Goal: Task Accomplishment & Management: Complete application form

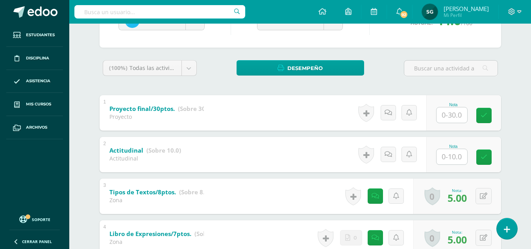
scroll to position [111, 0]
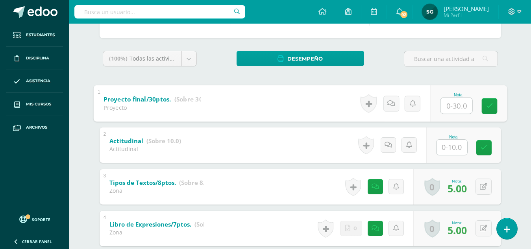
click at [451, 107] on input "text" at bounding box center [457, 106] width 32 height 16
type input "30"
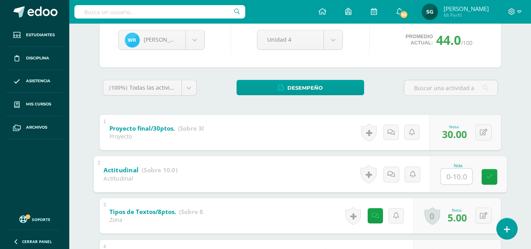
scroll to position [83, 0]
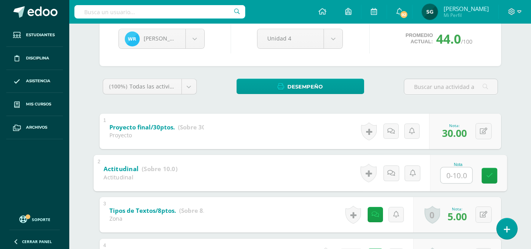
type input "8"
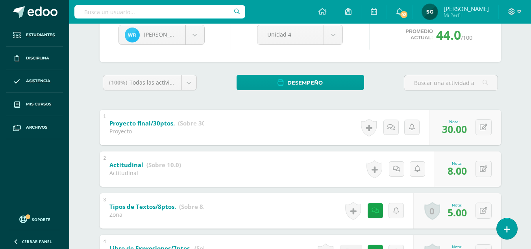
scroll to position [65, 0]
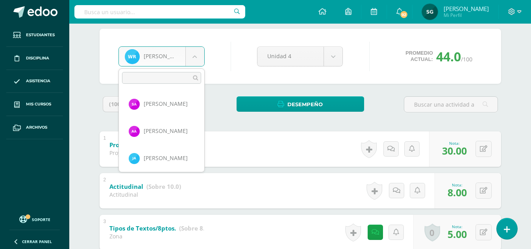
click at [199, 58] on body "Estudiantes Disciplina Asistencia Mis cursos Archivos Soporte Ayuda Reportar un…" at bounding box center [265, 244] width 531 height 618
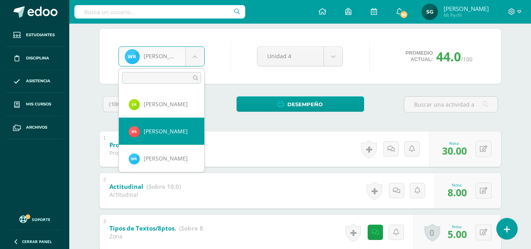
select select "175"
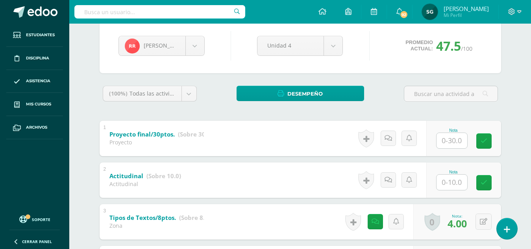
scroll to position [89, 0]
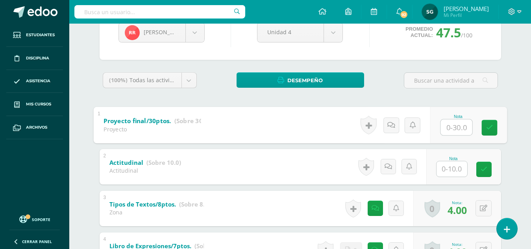
click at [450, 126] on input "text" at bounding box center [457, 127] width 32 height 16
type input "30"
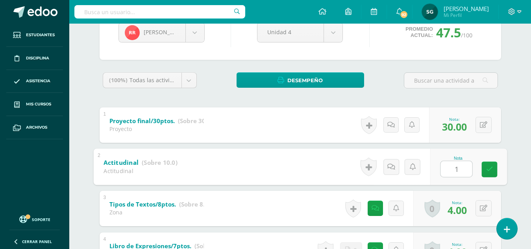
type input "10"
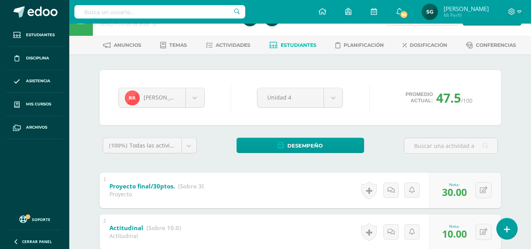
scroll to position [12, 0]
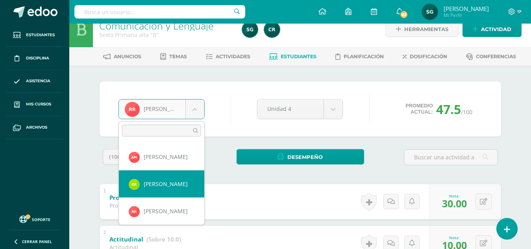
select select "1149"
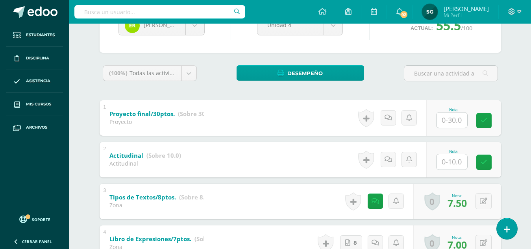
scroll to position [87, 0]
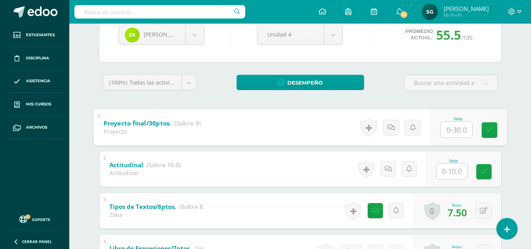
click at [456, 129] on input "text" at bounding box center [457, 130] width 32 height 16
type input "30"
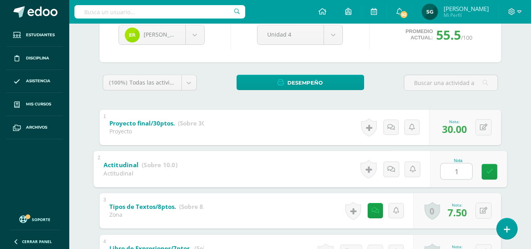
type input "10"
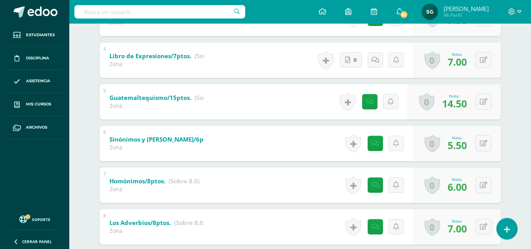
scroll to position [277, 0]
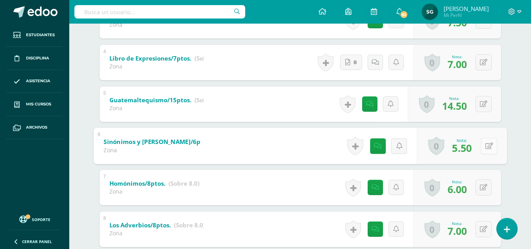
click at [483, 147] on button at bounding box center [489, 146] width 17 height 17
type input "6"
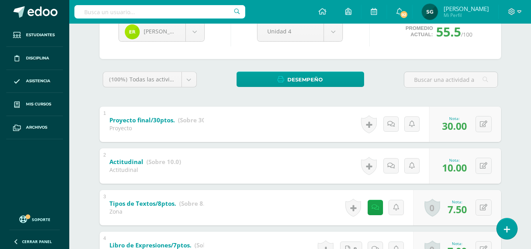
scroll to position [88, 0]
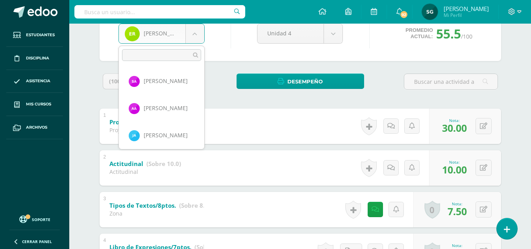
click at [197, 28] on body "Estudiantes Disciplina Asistencia Mis cursos Archivos Soporte Ayuda Reportar un…" at bounding box center [265, 221] width 531 height 618
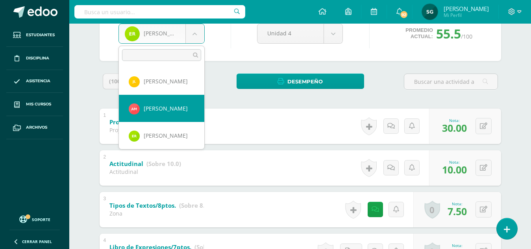
select select "187"
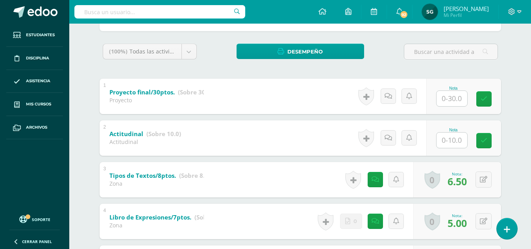
scroll to position [123, 0]
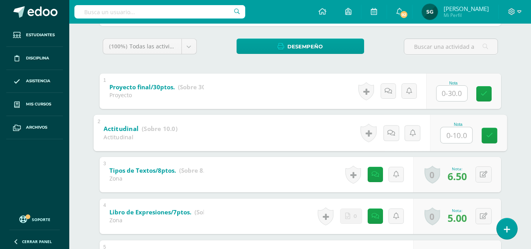
click at [450, 135] on input "text" at bounding box center [457, 135] width 32 height 16
type input "9"
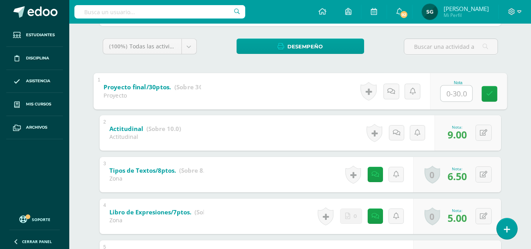
click at [451, 95] on input "text" at bounding box center [457, 93] width 32 height 16
type input "28"
click at [394, 91] on icon at bounding box center [391, 91] width 8 height 7
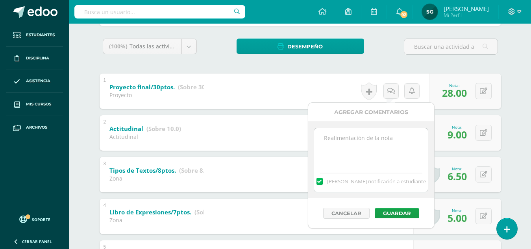
click at [385, 133] on textarea at bounding box center [371, 147] width 114 height 39
type textarea "Observación: No entregó el QR, se indicó en un aviso de Edoo."
click at [399, 214] on button "Guardar" at bounding box center [397, 213] width 45 height 10
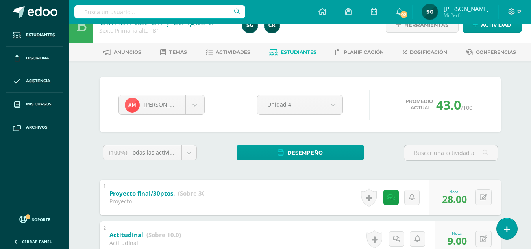
scroll to position [15, 0]
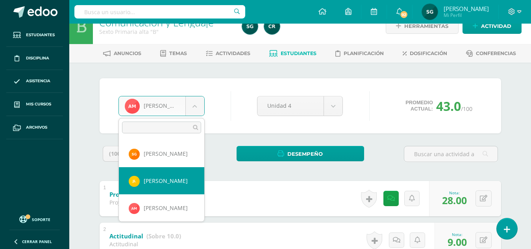
select select "485"
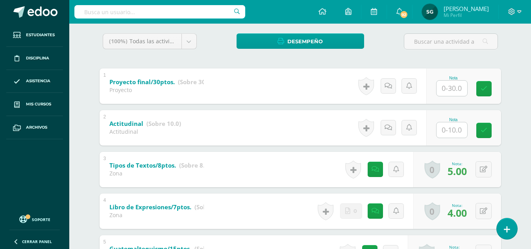
scroll to position [134, 0]
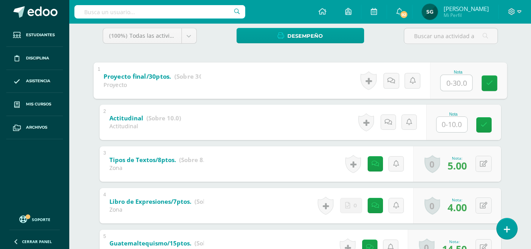
click at [453, 82] on input "text" at bounding box center [457, 83] width 32 height 16
type input "30"
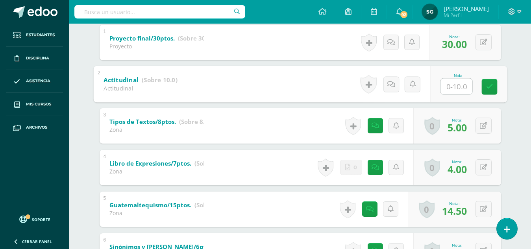
scroll to position [174, 0]
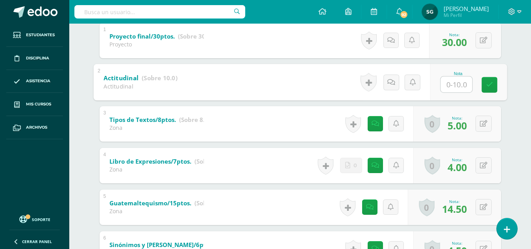
type input "8"
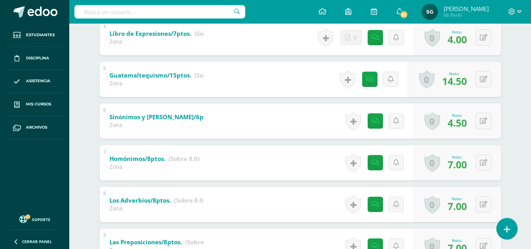
scroll to position [295, 0]
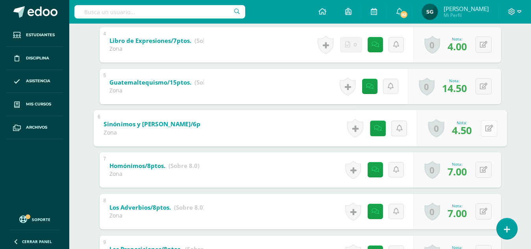
click at [484, 130] on button at bounding box center [489, 128] width 17 height 17
type input "6"
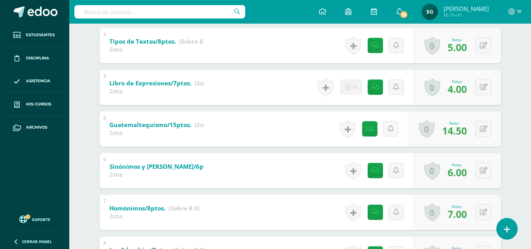
scroll to position [253, 0]
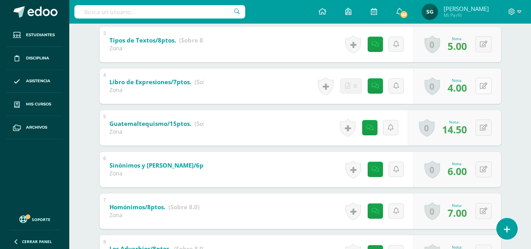
click at [486, 85] on icon at bounding box center [483, 86] width 7 height 7
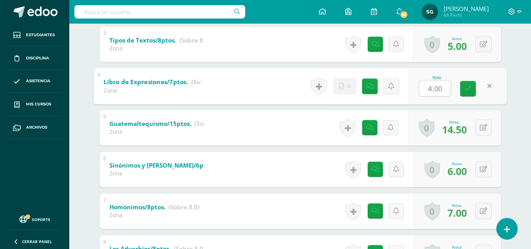
type input "6"
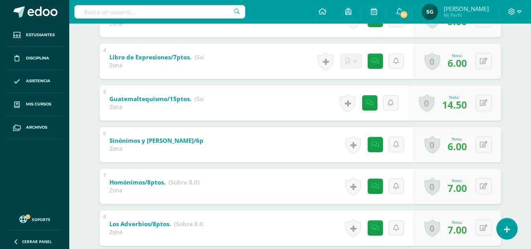
scroll to position [277, 0]
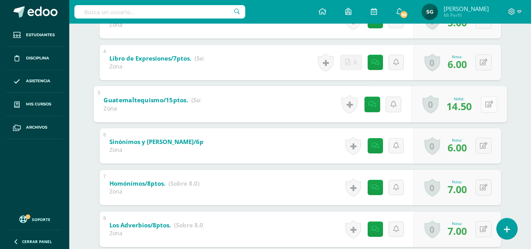
click at [481, 102] on button at bounding box center [489, 104] width 17 height 17
type input "15"
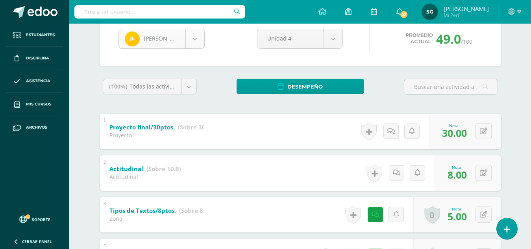
scroll to position [299, 0]
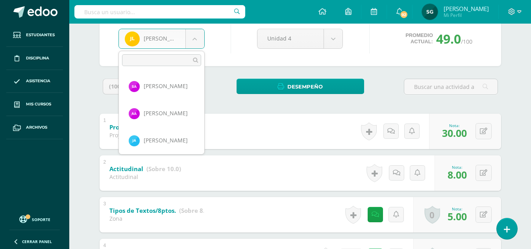
click at [193, 36] on body "Estudiantes Disciplina Asistencia Mis cursos Archivos Soporte Ayuda Reportar un…" at bounding box center [265, 226] width 531 height 618
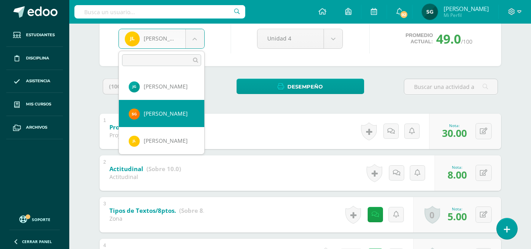
select select "188"
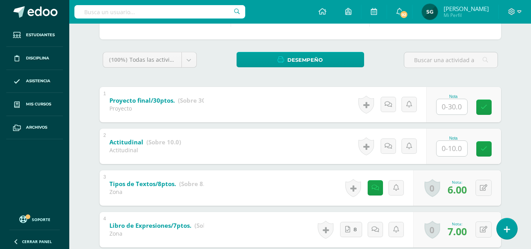
scroll to position [111, 0]
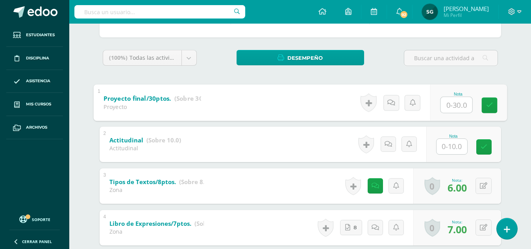
click at [452, 106] on input "text" at bounding box center [457, 105] width 32 height 16
type input "30"
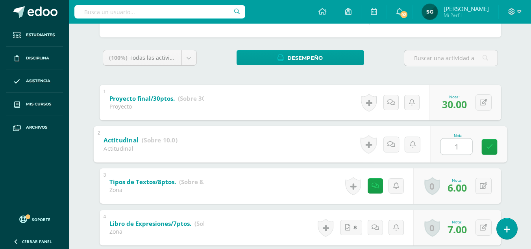
type input "10"
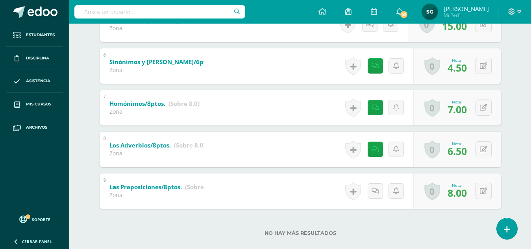
scroll to position [369, 0]
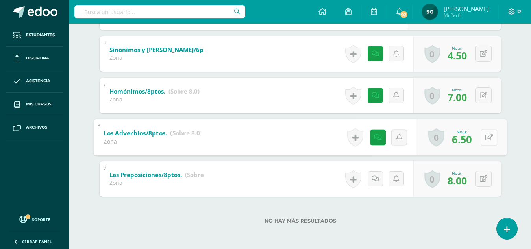
click at [484, 137] on button at bounding box center [489, 137] width 17 height 17
type input "7"
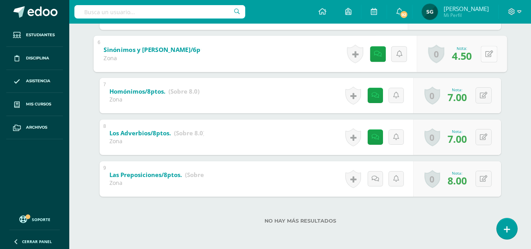
click at [483, 55] on button at bounding box center [489, 54] width 17 height 17
type input "5"
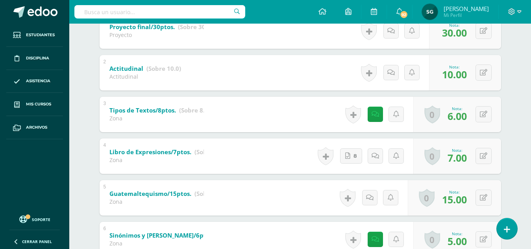
scroll to position [180, 0]
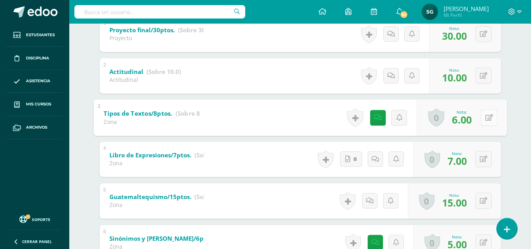
click at [483, 120] on button at bounding box center [489, 118] width 17 height 17
type input "7"
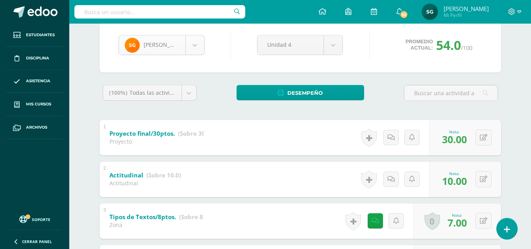
scroll to position [271, 0]
click at [194, 40] on body "Estudiantes Disciplina Asistencia Mis cursos Archivos Soporte Ayuda Reportar un…" at bounding box center [265, 233] width 531 height 618
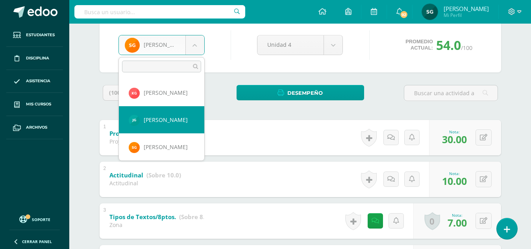
select select "762"
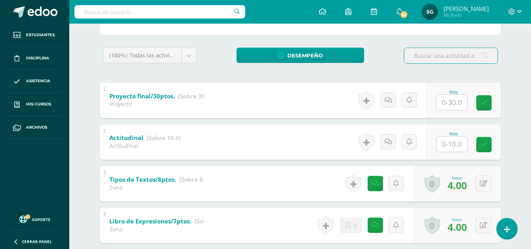
scroll to position [132, 0]
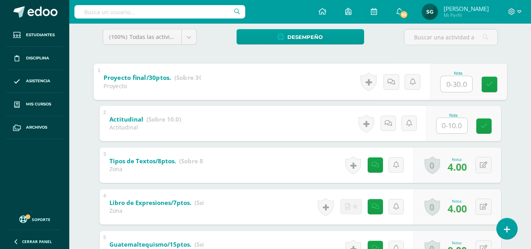
click at [453, 86] on input "text" at bounding box center [457, 84] width 32 height 16
type input "30"
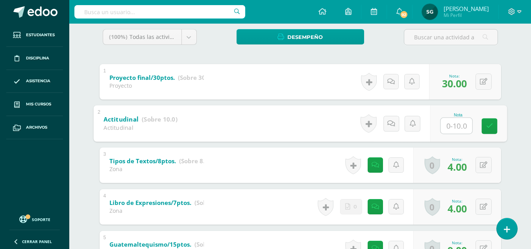
type input "6"
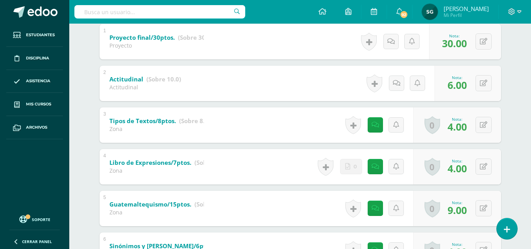
scroll to position [184, 0]
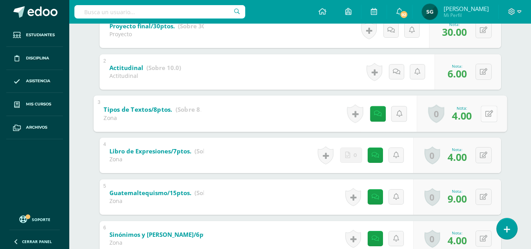
click at [483, 113] on button at bounding box center [489, 114] width 17 height 17
type input "6"
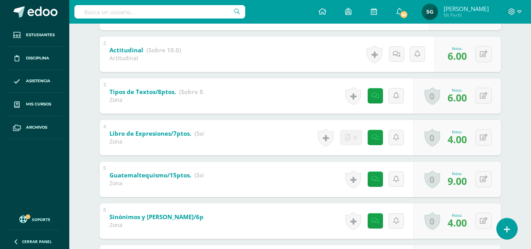
scroll to position [207, 0]
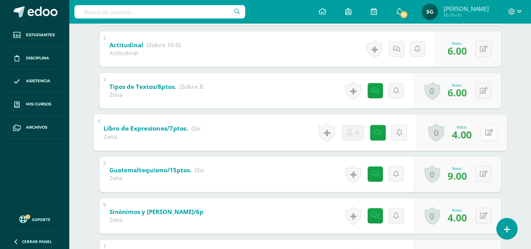
click at [483, 135] on button at bounding box center [489, 132] width 17 height 17
type input "5"
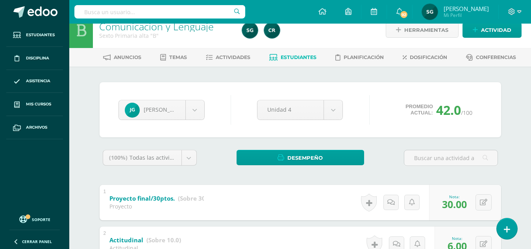
scroll to position [0, 0]
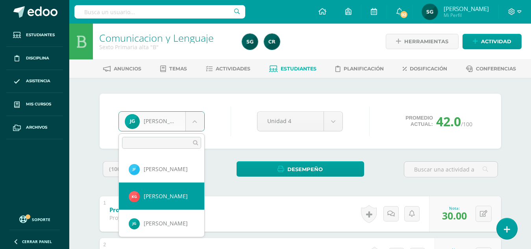
select select "1139"
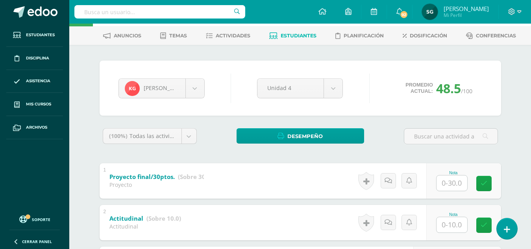
scroll to position [95, 0]
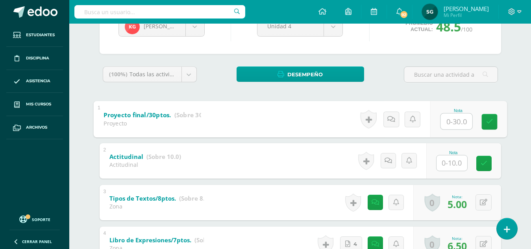
click at [452, 117] on input "text" at bounding box center [457, 121] width 32 height 16
type input "30"
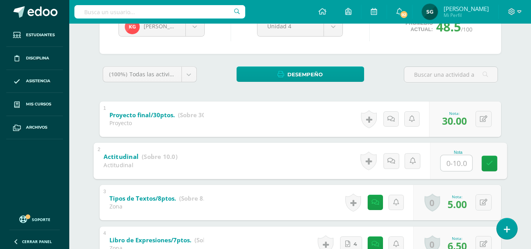
type input "9"
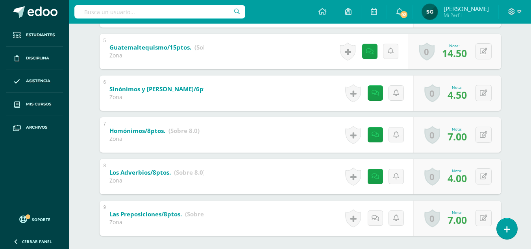
scroll to position [329, 0]
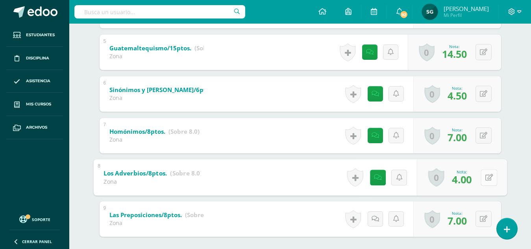
click at [483, 176] on button at bounding box center [489, 177] width 17 height 17
type input "6"
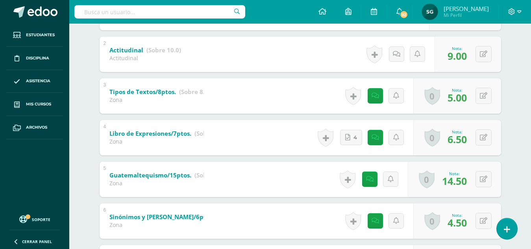
scroll to position [200, 0]
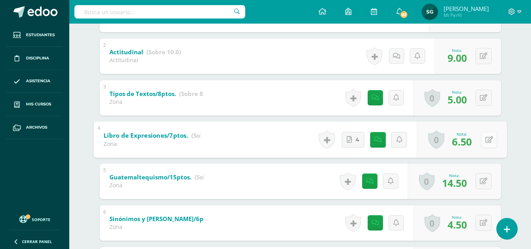
click at [486, 140] on icon at bounding box center [489, 139] width 8 height 7
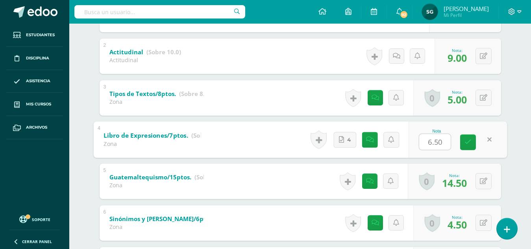
type input "7"
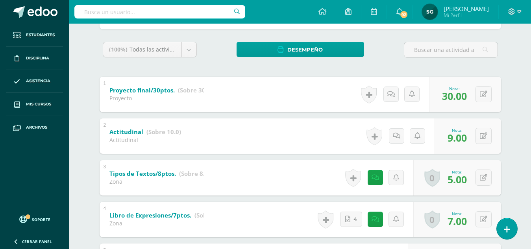
scroll to position [102, 0]
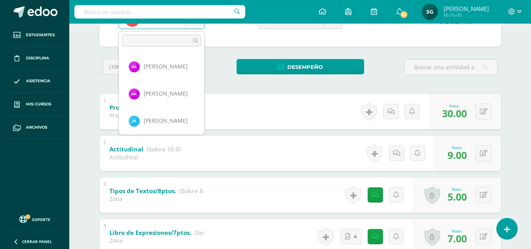
click at [195, 26] on body "Estudiantes Disciplina Asistencia Mis cursos Archivos Soporte Ayuda Reportar un…" at bounding box center [265, 207] width 531 height 618
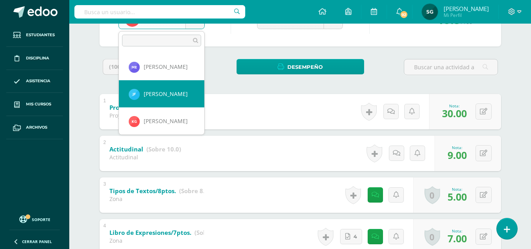
select select "171"
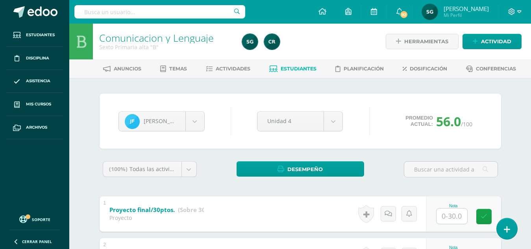
click at [455, 217] on input "text" at bounding box center [452, 216] width 31 height 15
type input "30"
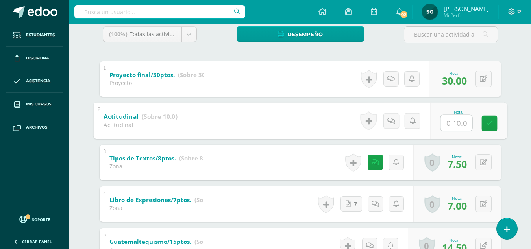
scroll to position [140, 0]
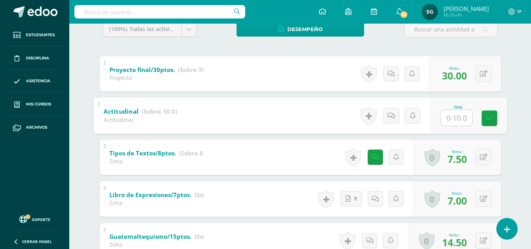
type input "9"
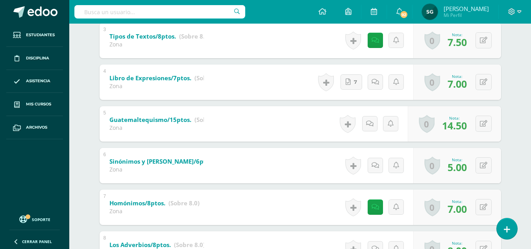
scroll to position [256, 0]
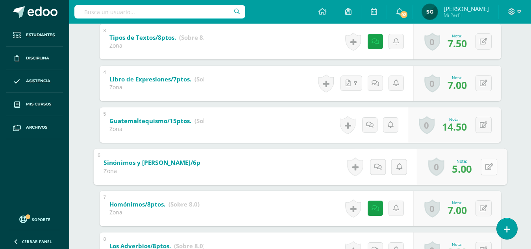
click at [485, 165] on icon at bounding box center [489, 166] width 8 height 7
type input "6"
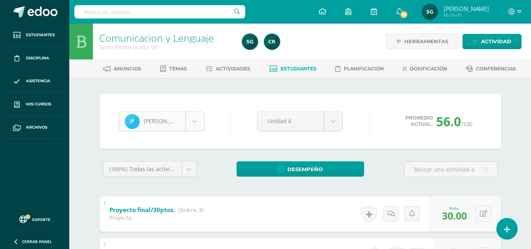
scroll to position [190, 0]
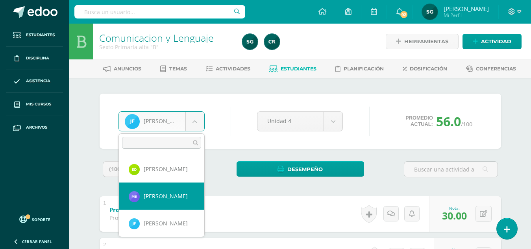
select select "912"
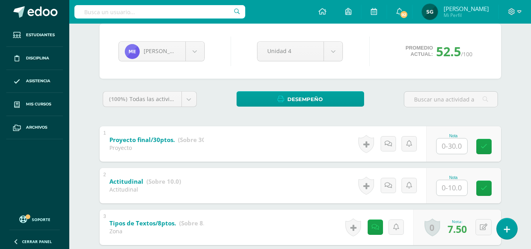
scroll to position [114, 0]
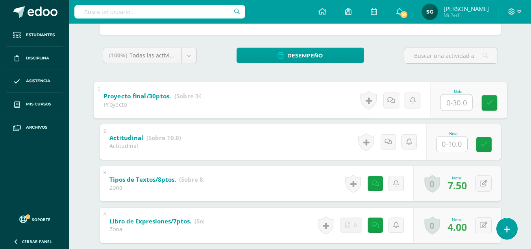
click at [453, 104] on input "text" at bounding box center [457, 103] width 32 height 16
type input "30"
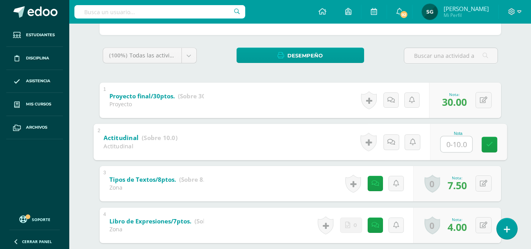
type input "9"
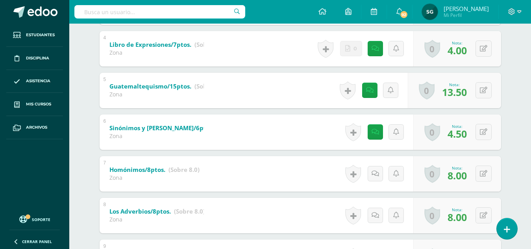
scroll to position [288, 0]
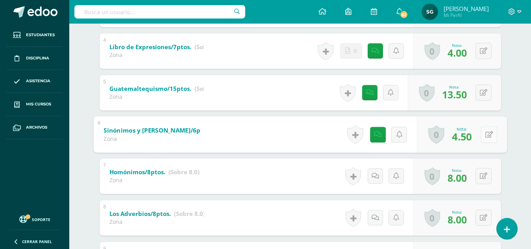
click at [481, 132] on button at bounding box center [489, 134] width 17 height 17
type input "5"
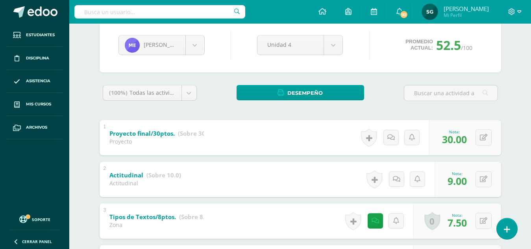
scroll to position [30, 0]
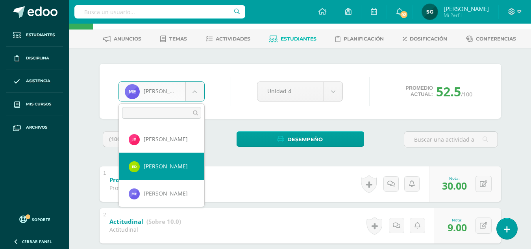
select select "481"
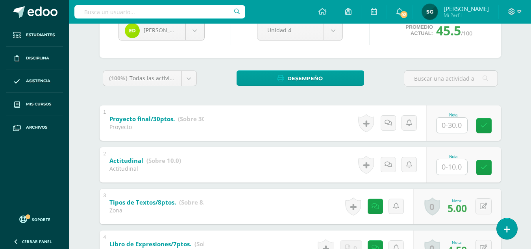
scroll to position [113, 0]
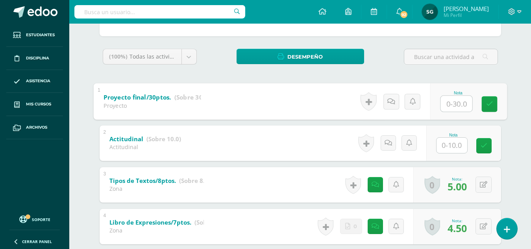
click at [451, 103] on input "text" at bounding box center [457, 104] width 32 height 16
type input "30"
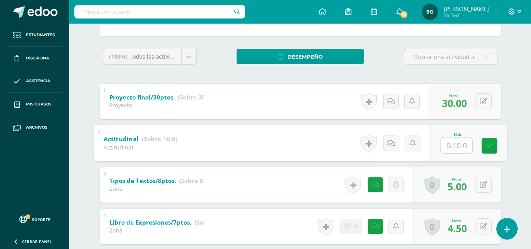
type input "9"
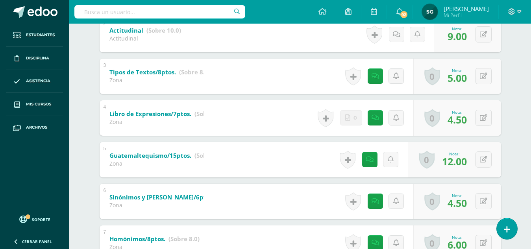
scroll to position [216, 0]
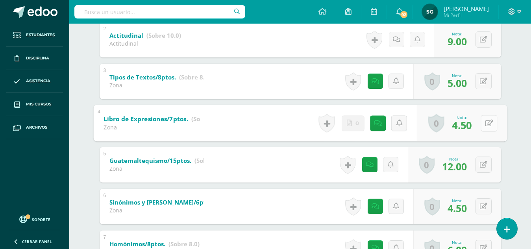
click at [483, 117] on button at bounding box center [489, 123] width 17 height 17
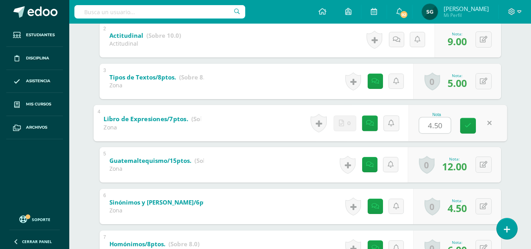
type input "5"
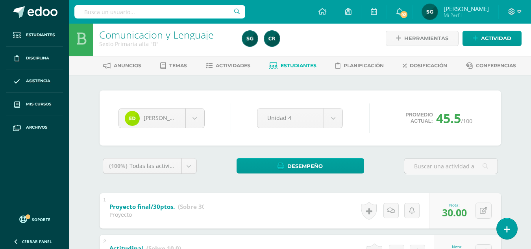
scroll to position [0, 0]
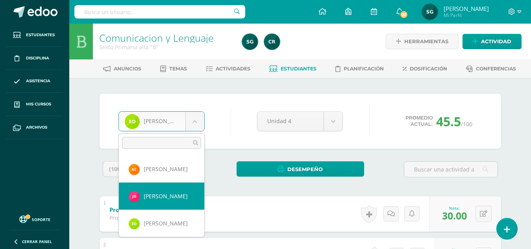
select select "177"
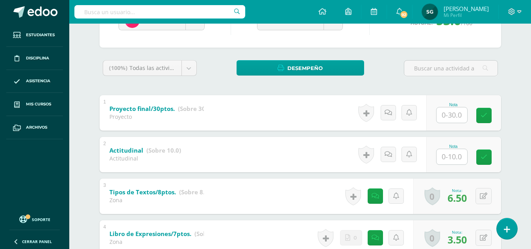
scroll to position [130, 0]
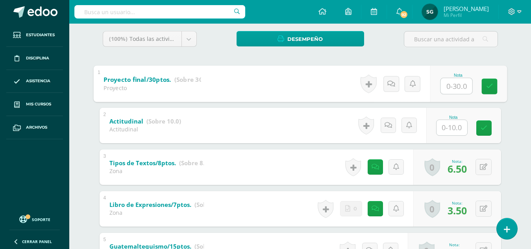
click at [456, 87] on input "text" at bounding box center [457, 86] width 32 height 16
type input "30"
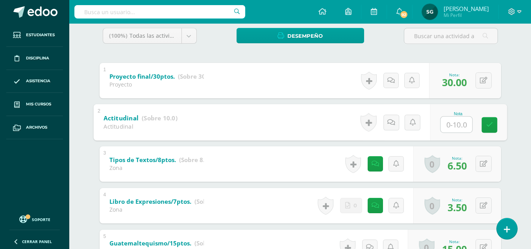
scroll to position [154, 0]
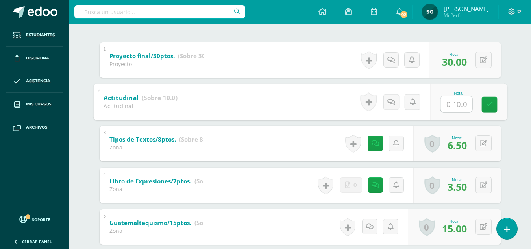
type input "8"
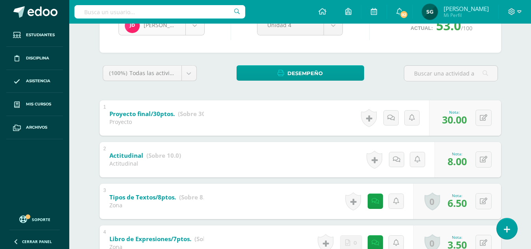
scroll to position [108, 0]
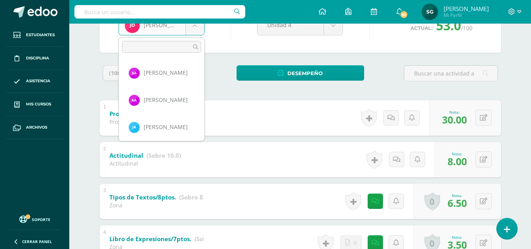
click at [193, 28] on body "Estudiantes Disciplina Asistencia Mis cursos Archivos Soporte Ayuda Reportar un…" at bounding box center [265, 213] width 531 height 618
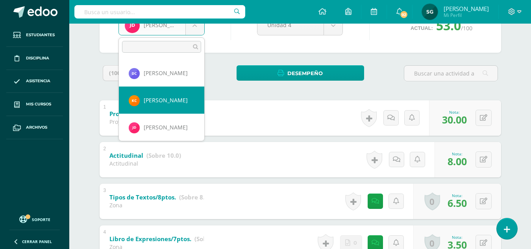
select select "860"
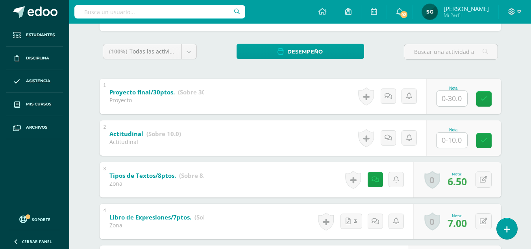
scroll to position [132, 0]
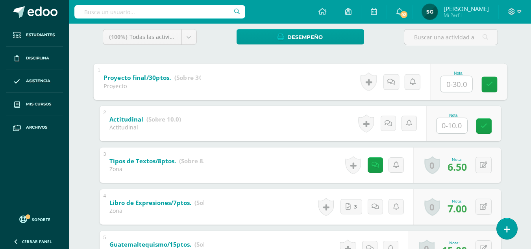
click at [459, 87] on input "text" at bounding box center [457, 84] width 32 height 16
type input "30"
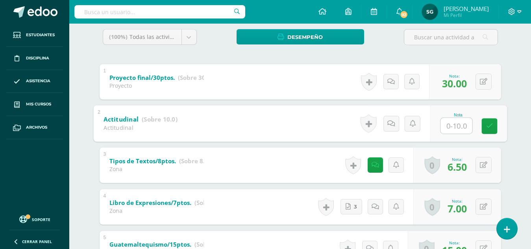
type input "9"
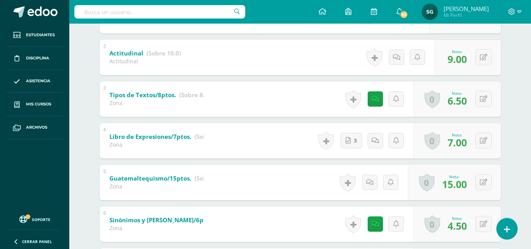
scroll to position [201, 0]
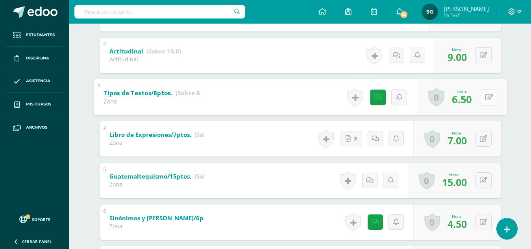
click at [479, 98] on div "0 Logros Logros obtenidos Aún no hay logros agregados Nota: 6.50" at bounding box center [462, 97] width 90 height 37
click at [487, 98] on icon at bounding box center [489, 97] width 8 height 7
type input "7"
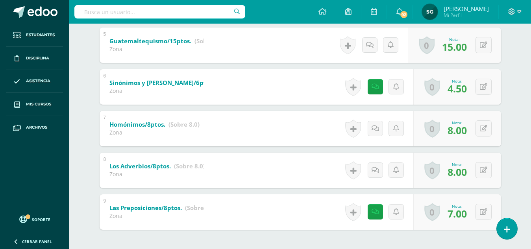
scroll to position [334, 0]
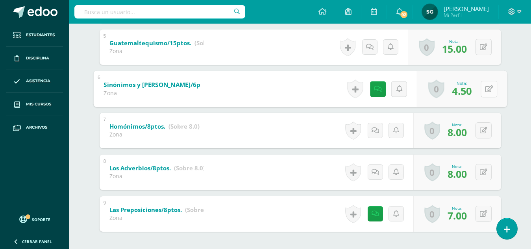
click at [483, 89] on button at bounding box center [489, 89] width 17 height 17
type input "5"
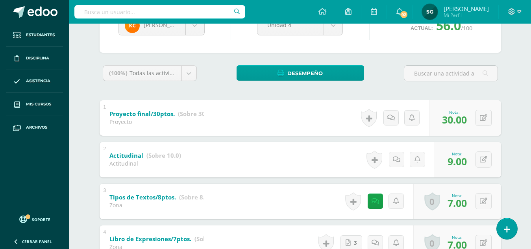
scroll to position [89, 0]
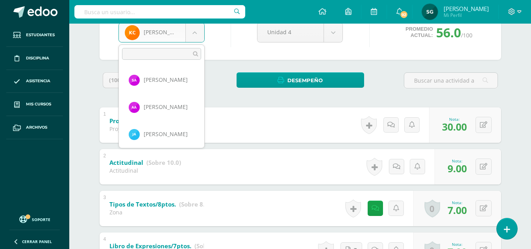
click at [196, 30] on body "Estudiantes Disciplina Asistencia Mis cursos Archivos Soporte Ayuda Reportar un…" at bounding box center [265, 220] width 531 height 618
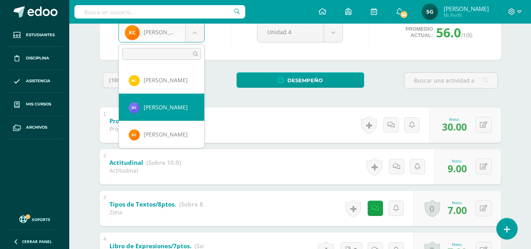
select select "794"
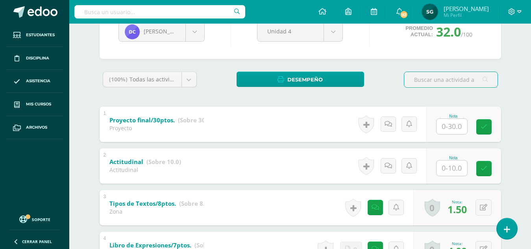
scroll to position [95, 0]
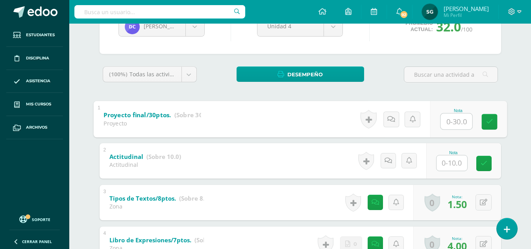
click at [450, 118] on input "text" at bounding box center [457, 121] width 32 height 16
type input "30"
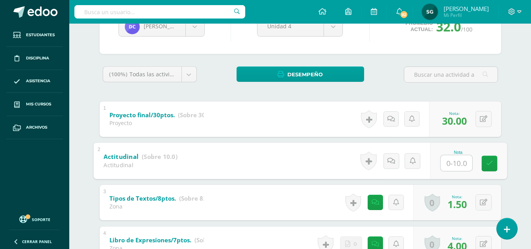
type input "7"
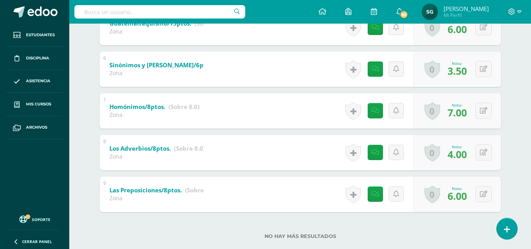
scroll to position [369, 0]
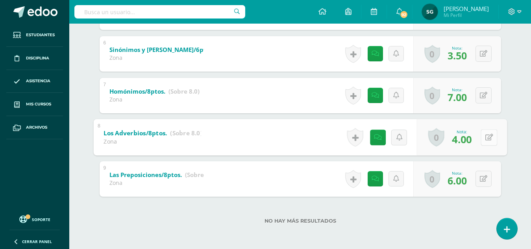
click at [483, 135] on button at bounding box center [489, 137] width 17 height 17
type input "5"
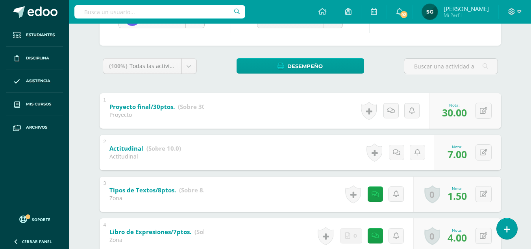
scroll to position [54, 0]
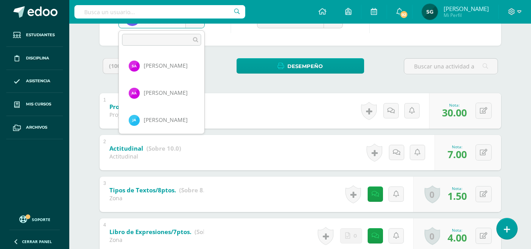
click at [196, 25] on body "Estudiantes Disciplina Asistencia Mis cursos Archivos Soporte Ayuda Reportar un…" at bounding box center [265, 206] width 531 height 618
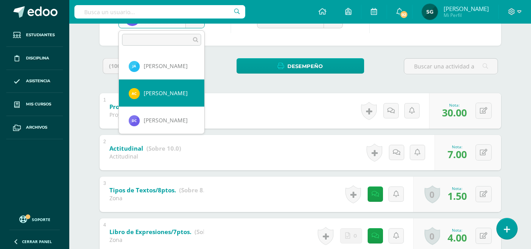
select select "191"
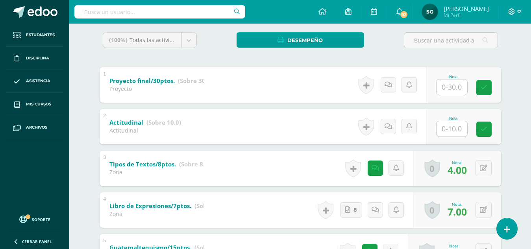
scroll to position [130, 0]
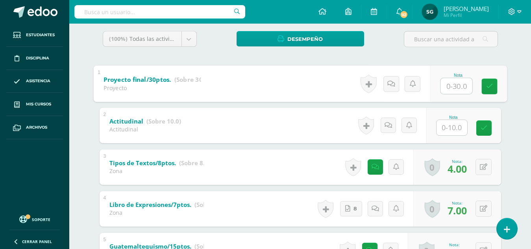
click at [452, 86] on input "text" at bounding box center [457, 86] width 32 height 16
type input "30"
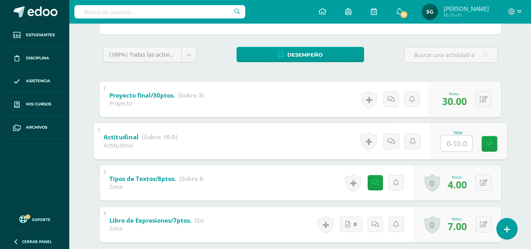
scroll to position [120, 0]
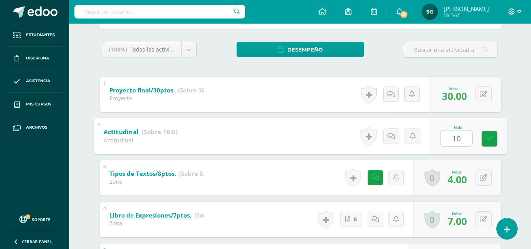
type input "1"
type input "9"
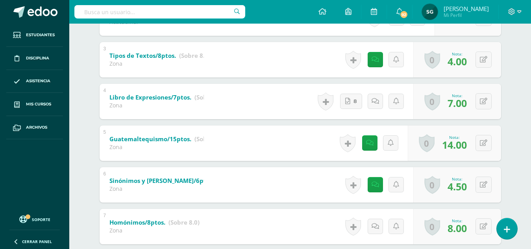
scroll to position [234, 0]
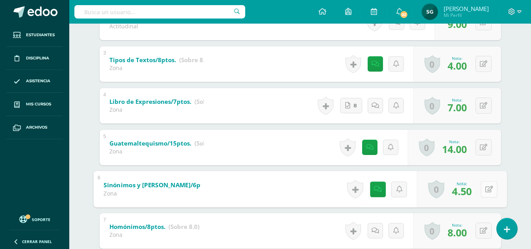
click at [485, 189] on button at bounding box center [489, 189] width 17 height 17
type input "5"
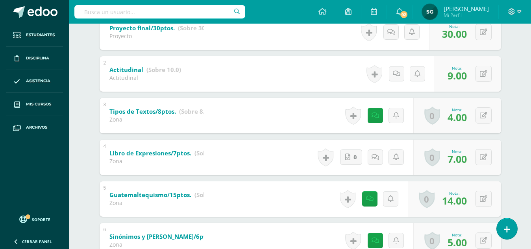
scroll to position [179, 0]
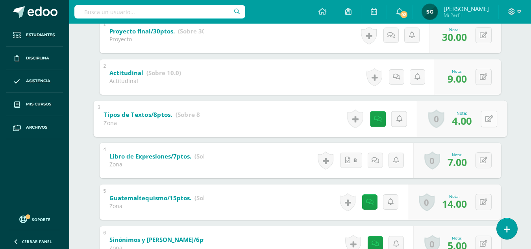
click at [482, 117] on button at bounding box center [489, 119] width 17 height 17
click at [481, 116] on button at bounding box center [484, 119] width 16 height 16
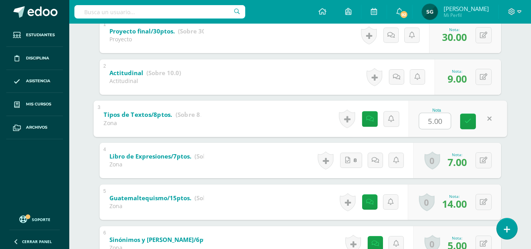
type input "6"
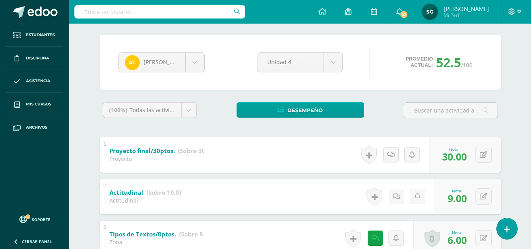
scroll to position [39, 0]
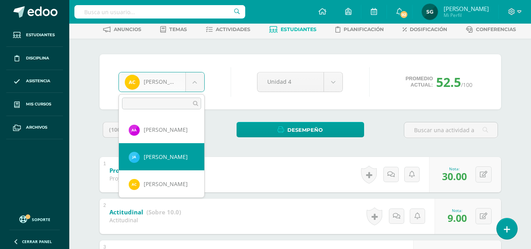
select select "668"
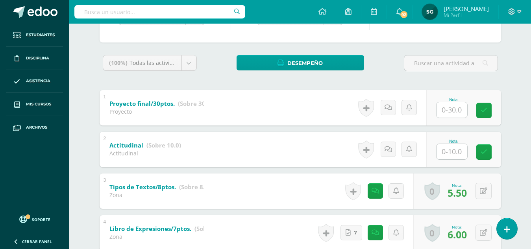
scroll to position [136, 0]
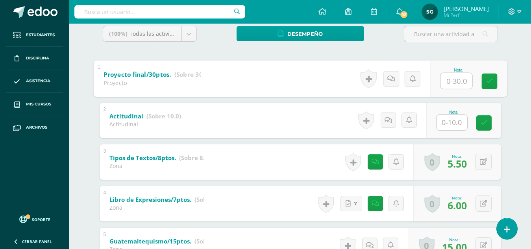
click at [449, 79] on input "text" at bounding box center [457, 81] width 32 height 16
type input "30"
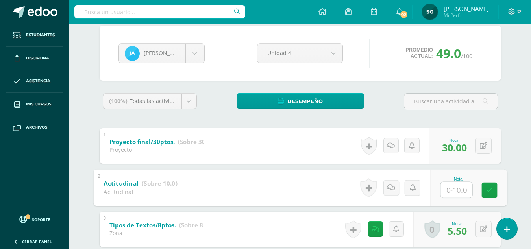
scroll to position [67, 0]
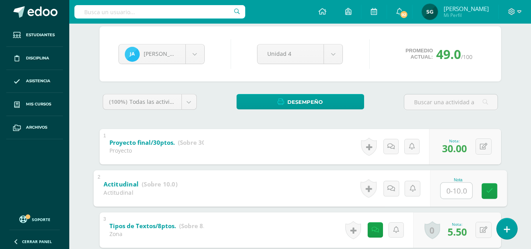
type input "8"
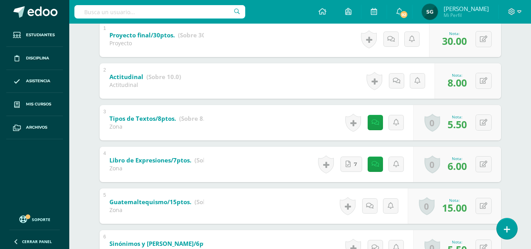
scroll to position [190, 0]
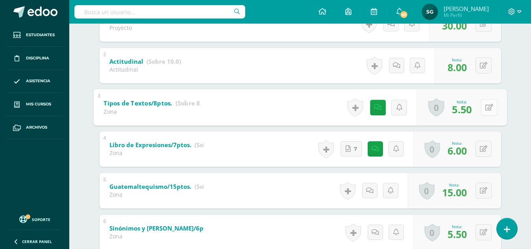
click at [486, 105] on icon at bounding box center [489, 107] width 8 height 7
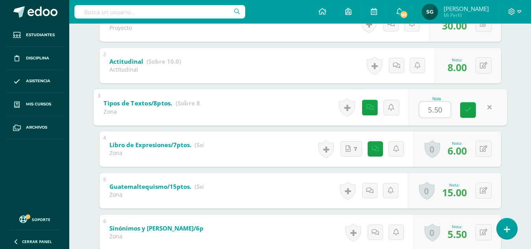
type input "7"
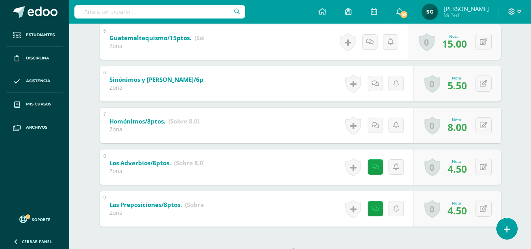
scroll to position [342, 0]
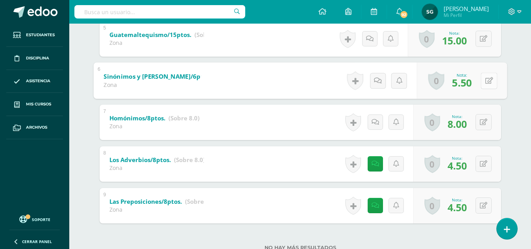
click at [485, 78] on button at bounding box center [489, 80] width 17 height 17
type input "6"
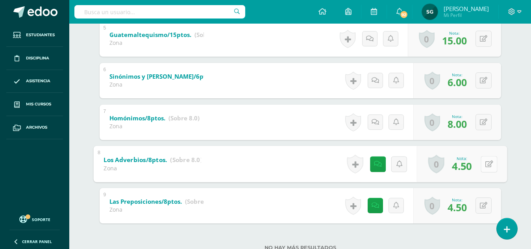
click at [483, 163] on button at bounding box center [489, 164] width 17 height 17
type input "5"
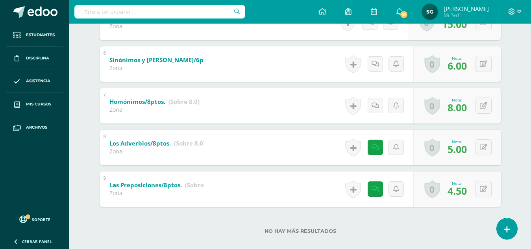
scroll to position [369, 0]
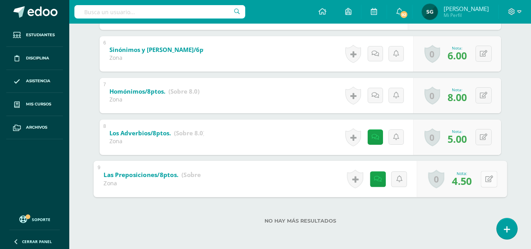
click at [483, 179] on button at bounding box center [489, 179] width 17 height 17
type input "5"
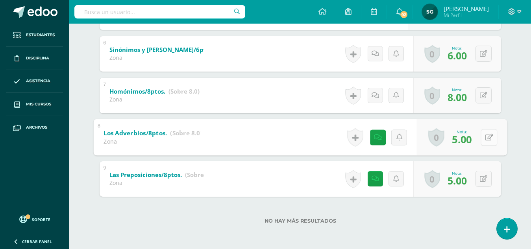
click at [483, 131] on button at bounding box center [489, 137] width 17 height 17
type input "6"
click at [471, 139] on icon at bounding box center [468, 140] width 7 height 7
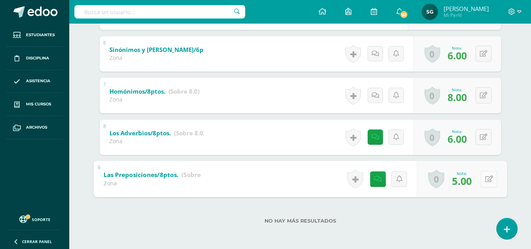
click at [482, 180] on button at bounding box center [489, 179] width 17 height 17
type input "6"
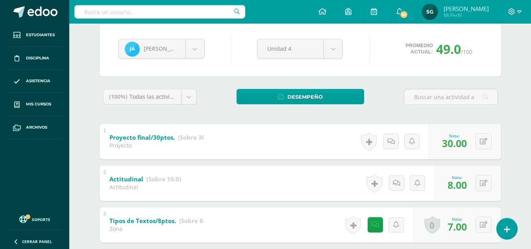
scroll to position [54, 0]
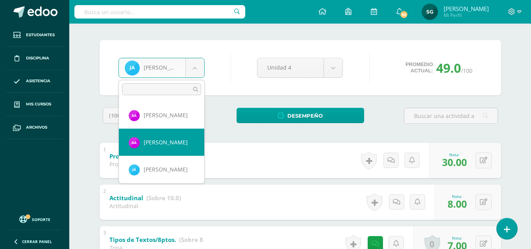
select select "179"
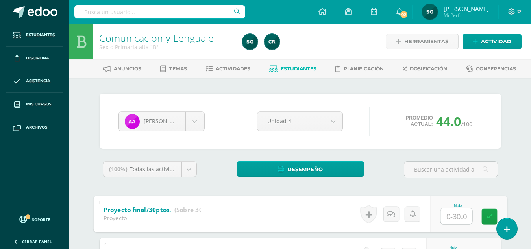
click at [454, 215] on input "text" at bounding box center [457, 216] width 32 height 16
type input "30"
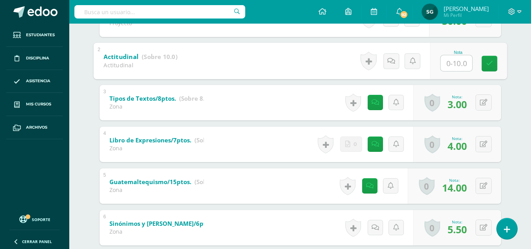
scroll to position [196, 0]
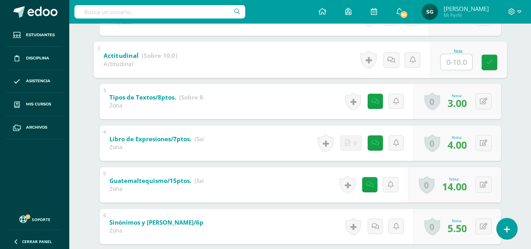
type input "9"
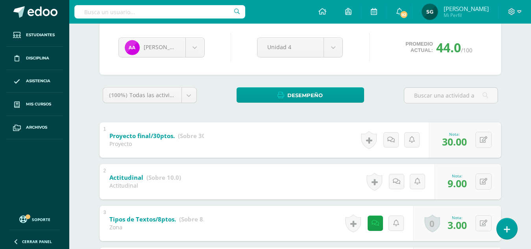
scroll to position [71, 0]
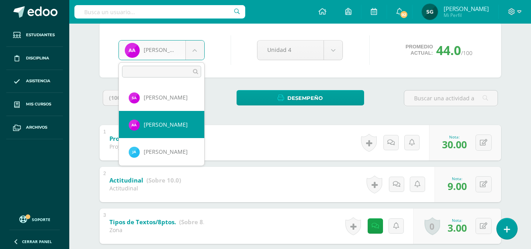
click at [195, 47] on body "Estudiantes Disciplina Asistencia Mis cursos Archivos Soporte Ayuda Reportar un…" at bounding box center [265, 238] width 531 height 618
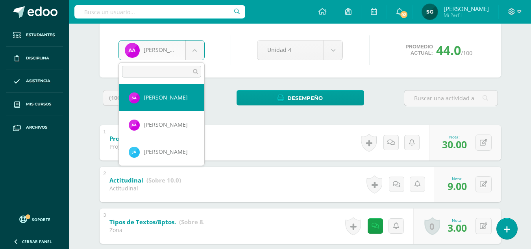
select select "1158"
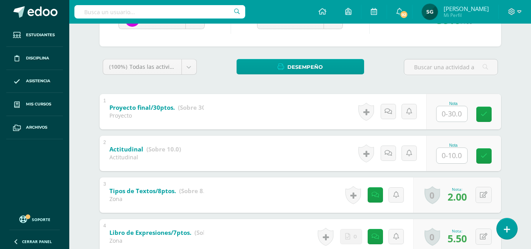
scroll to position [119, 0]
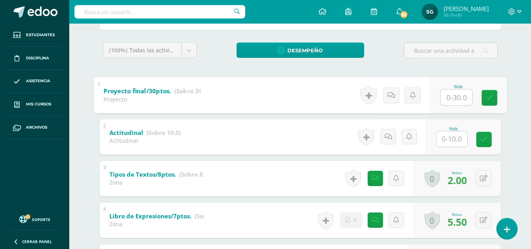
click at [455, 96] on input "text" at bounding box center [457, 97] width 32 height 16
type input "30"
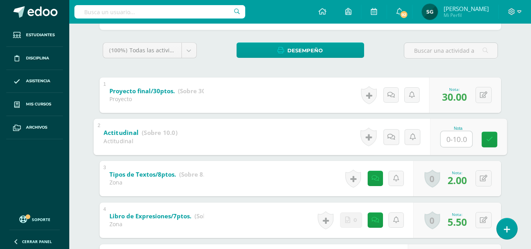
type input "7"
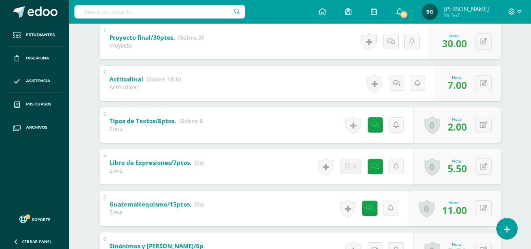
scroll to position [190, 0]
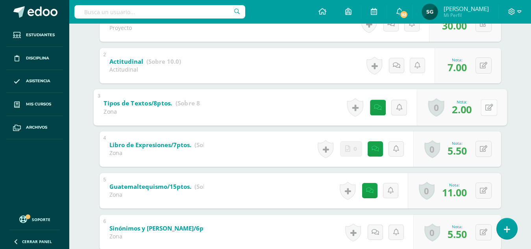
click at [485, 106] on icon at bounding box center [489, 107] width 8 height 7
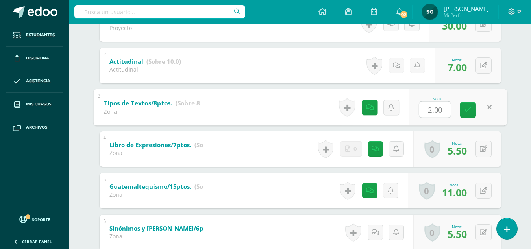
type input "6"
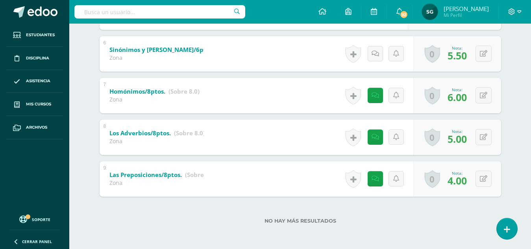
scroll to position [368, 0]
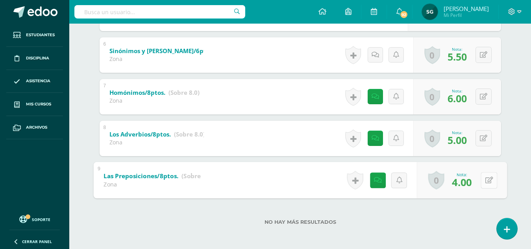
click at [483, 181] on button at bounding box center [489, 180] width 17 height 17
type input "6"
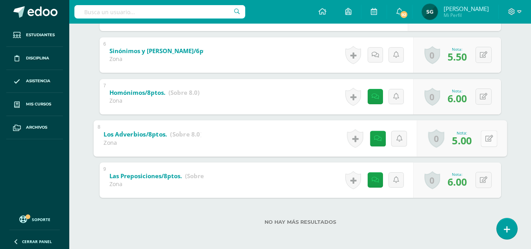
click at [484, 136] on button at bounding box center [489, 138] width 17 height 17
type input "6"
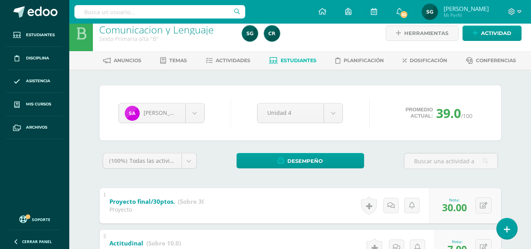
scroll to position [3, 0]
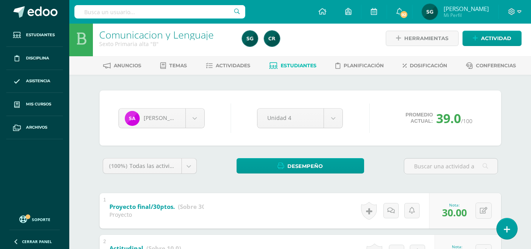
click at [292, 67] on span "Estudiantes" at bounding box center [299, 66] width 36 height 6
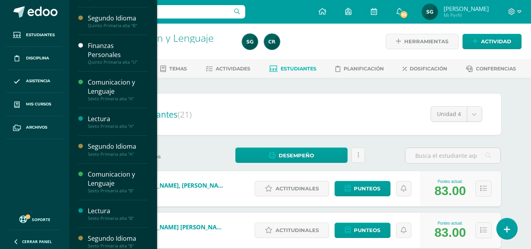
scroll to position [155, 0]
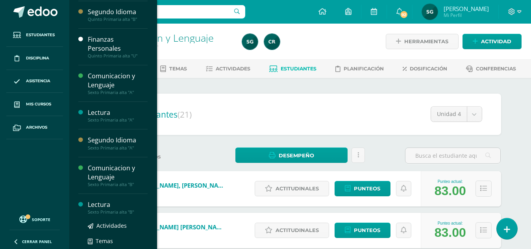
click at [99, 205] on div "Lectura" at bounding box center [118, 205] width 60 height 9
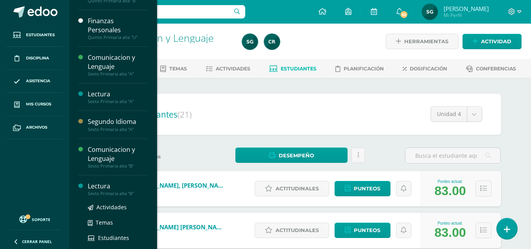
scroll to position [202, 0]
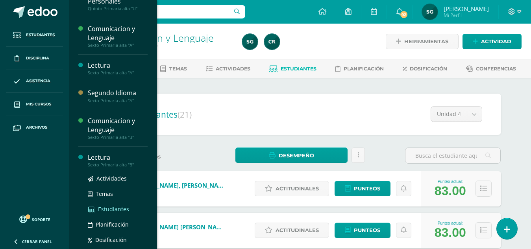
click at [106, 211] on span "Estudiantes" at bounding box center [113, 209] width 31 height 7
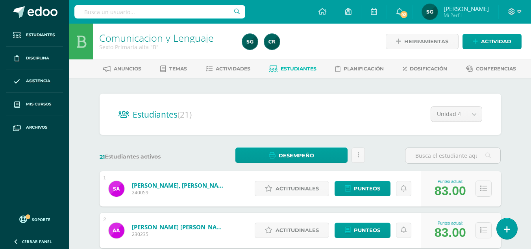
scroll to position [155, 0]
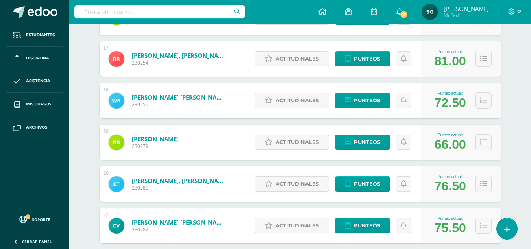
scroll to position [845, 0]
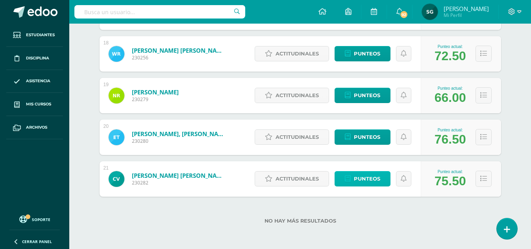
click at [363, 181] on span "Punteos" at bounding box center [367, 179] width 26 height 15
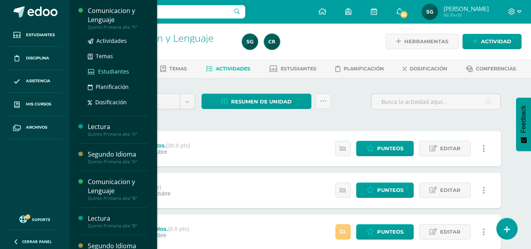
click at [113, 71] on span "Estudiantes" at bounding box center [113, 71] width 31 height 7
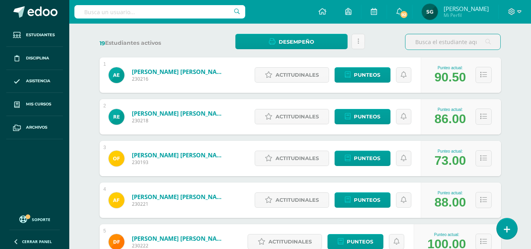
scroll to position [118, 0]
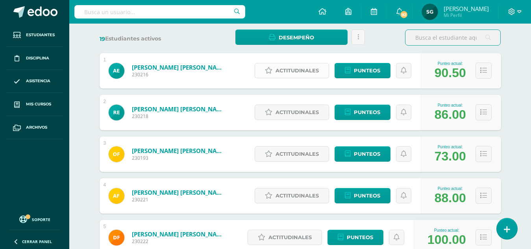
click at [298, 72] on span "Actitudinales" at bounding box center [297, 70] width 43 height 15
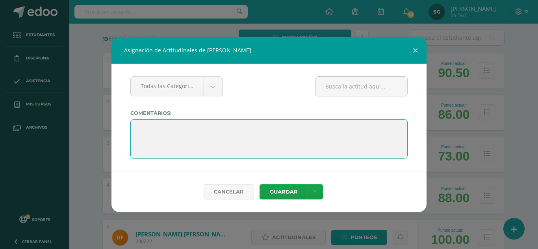
click at [141, 132] on textarea at bounding box center [268, 138] width 277 height 39
paste textarea "Aprovecha este descanso para recargar energías y volver con más fuerza, pasión …"
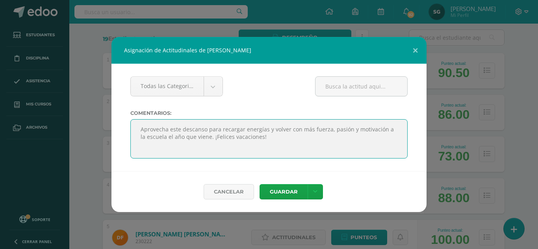
click at [170, 129] on textarea at bounding box center [268, 138] width 277 height 39
click at [144, 137] on textarea at bounding box center [268, 138] width 277 height 39
drag, startPoint x: 159, startPoint y: 138, endPoint x: 169, endPoint y: 67, distance: 71.2
click at [169, 67] on div "Todas las Categorias Todas las Categorias Sin Categoría Comentarios:" at bounding box center [268, 118] width 315 height 108
click at [160, 138] on textarea at bounding box center [268, 138] width 277 height 39
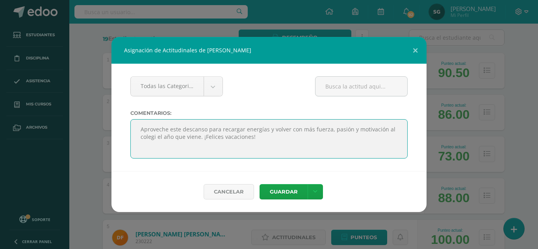
type textarea "Aproveche este descanso para recargar energías y volver con más fuerza, pasión …"
drag, startPoint x: 141, startPoint y: 128, endPoint x: 168, endPoint y: 35, distance: 96.6
click at [168, 35] on div "Asignación de Actitudinales de Antonio José Escalante Oliva Todas las Categoria…" at bounding box center [269, 124] width 538 height 249
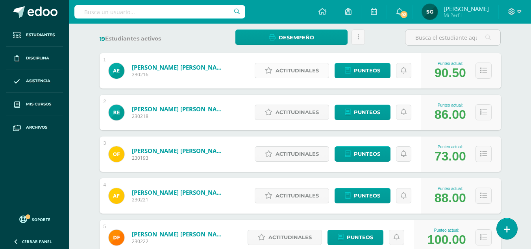
click at [289, 71] on span "Actitudinales" at bounding box center [297, 70] width 43 height 15
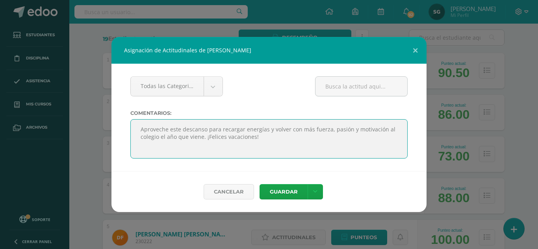
click at [142, 128] on textarea at bounding box center [268, 138] width 277 height 39
drag, startPoint x: 140, startPoint y: 127, endPoint x: 260, endPoint y: 142, distance: 120.7
click at [260, 142] on textarea at bounding box center [268, 138] width 277 height 39
click at [254, 137] on textarea at bounding box center [268, 138] width 277 height 39
drag, startPoint x: 260, startPoint y: 134, endPoint x: 138, endPoint y: 128, distance: 122.3
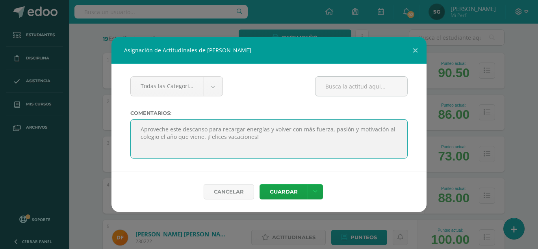
click at [138, 128] on textarea at bounding box center [268, 138] width 277 height 39
type textarea "Aproveche este descanso para recargar energías y volver con más fuerza, pasión …"
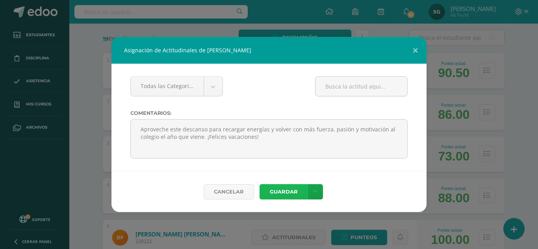
click at [279, 190] on button "Guardar" at bounding box center [284, 191] width 48 height 15
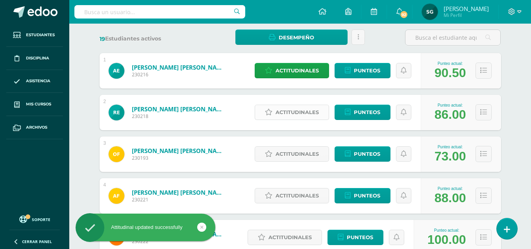
click at [312, 115] on span "Actitudinales" at bounding box center [297, 112] width 43 height 15
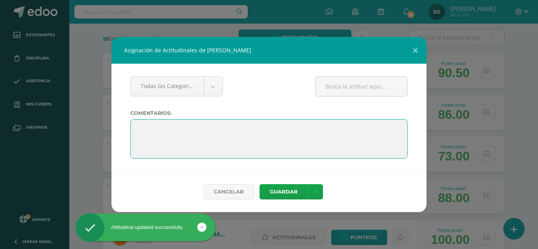
click at [140, 128] on textarea at bounding box center [268, 138] width 277 height 39
paste textarea "Aproveche este descanso para recargar energías y volver con más fuerza, pasión …"
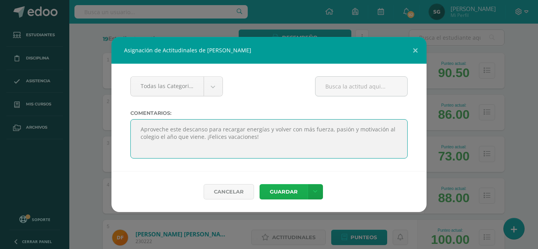
type textarea "Aproveche este descanso para recargar energías y volver con más fuerza, pasión …"
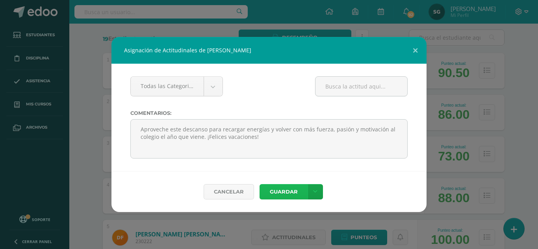
click at [279, 190] on button "Guardar" at bounding box center [284, 191] width 48 height 15
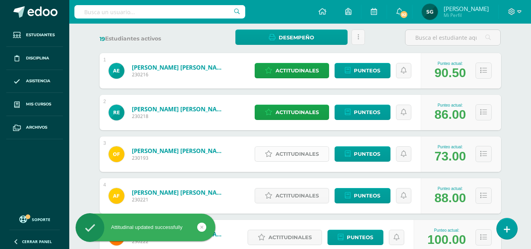
click at [290, 155] on span "Actitudinales" at bounding box center [297, 154] width 43 height 15
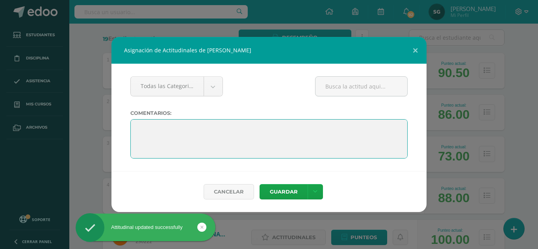
click at [136, 128] on textarea at bounding box center [268, 138] width 277 height 39
paste textarea "Aproveche este descanso para recargar energías y volver con más fuerza, pasión …"
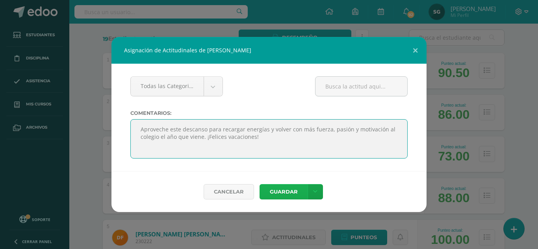
type textarea "Aproveche este descanso para recargar energías y volver con más fuerza, pasión …"
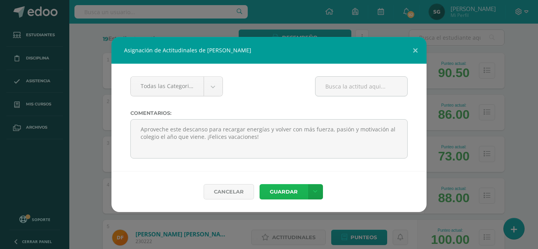
click at [276, 191] on button "Guardar" at bounding box center [284, 191] width 48 height 15
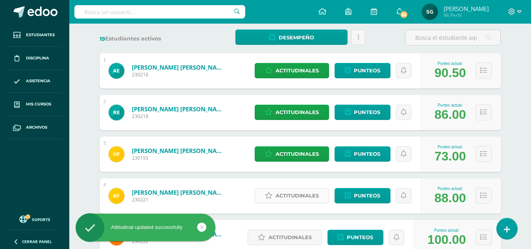
click at [286, 201] on span "Actitudinales" at bounding box center [297, 196] width 43 height 15
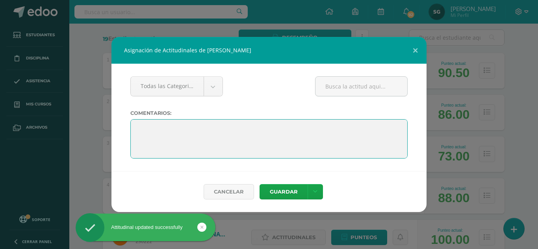
click at [135, 124] on textarea at bounding box center [268, 138] width 277 height 39
paste textarea "Aproveche este descanso para recargar energías y volver con más fuerza, pasión …"
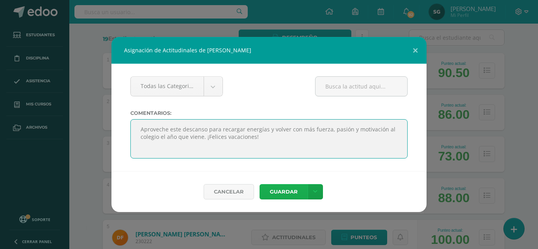
type textarea "Aproveche este descanso para recargar energías y volver con más fuerza, pasión …"
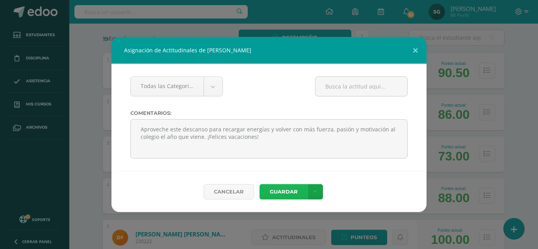
click at [276, 193] on button "Guardar" at bounding box center [284, 191] width 48 height 15
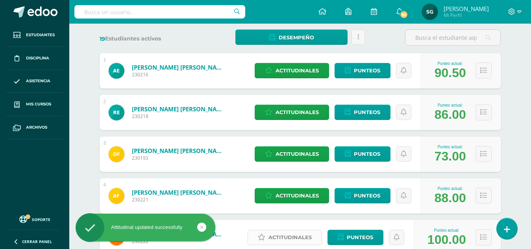
click at [293, 236] on span "Actitudinales" at bounding box center [290, 237] width 43 height 15
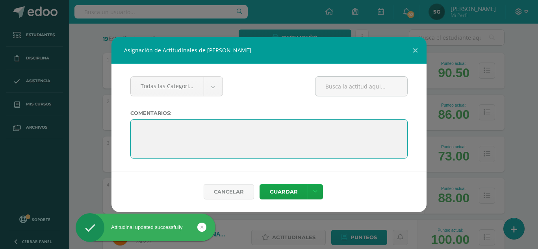
click at [136, 128] on textarea at bounding box center [268, 138] width 277 height 39
paste textarea "Aproveche este descanso para recargar energías y volver con más fuerza, pasión …"
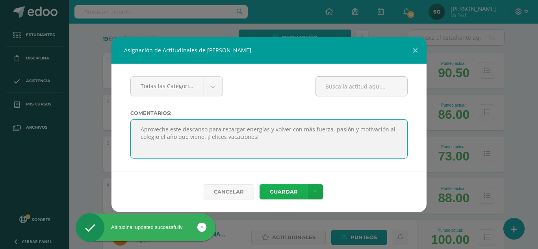
type textarea "Aproveche este descanso para recargar energías y volver con más fuerza, pasión …"
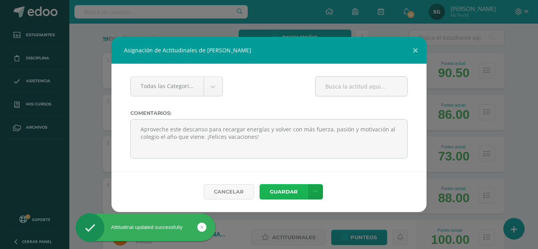
click at [280, 191] on button "Guardar" at bounding box center [284, 191] width 48 height 15
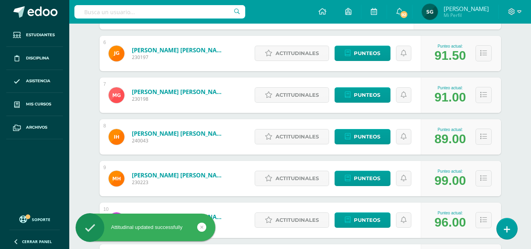
scroll to position [346, 0]
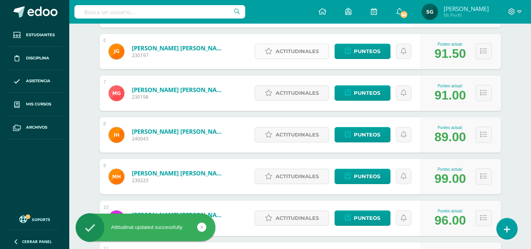
click at [296, 50] on span "Actitudinales" at bounding box center [297, 51] width 43 height 15
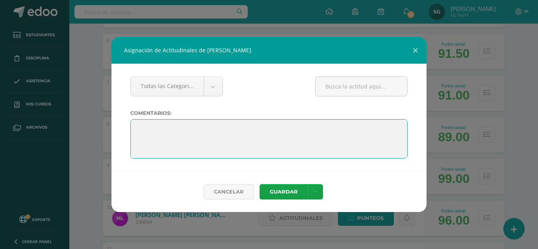
click at [137, 126] on textarea at bounding box center [268, 138] width 277 height 39
paste textarea "Aproveche este descanso para recargar energías y volver con más fuerza, pasión …"
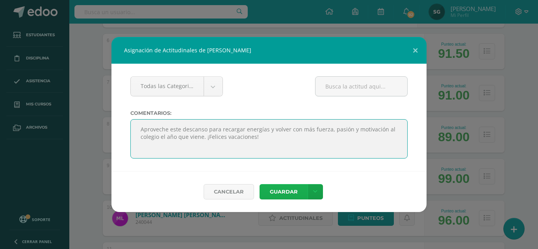
type textarea "Aproveche este descanso para recargar energías y volver con más fuerza, pasión …"
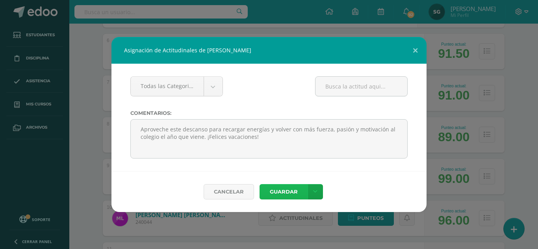
click at [278, 191] on button "Guardar" at bounding box center [284, 191] width 48 height 15
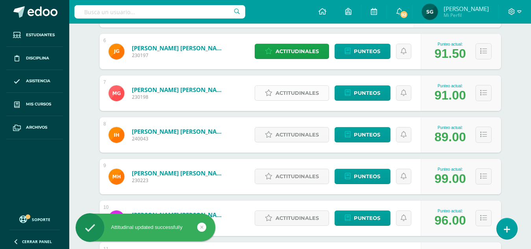
click at [288, 94] on span "Actitudinales" at bounding box center [297, 93] width 43 height 15
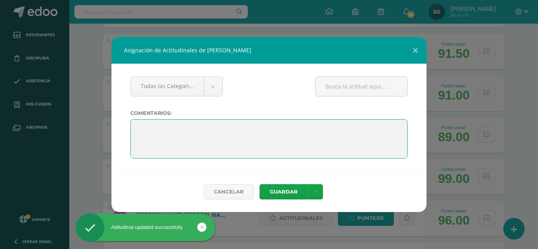
click at [139, 126] on textarea at bounding box center [268, 138] width 277 height 39
paste textarea "Aproveche este descanso para recargar energías y volver con más fuerza, pasión …"
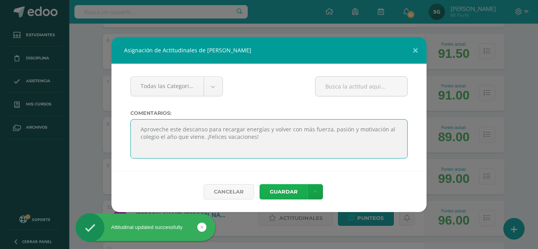
type textarea "Aproveche este descanso para recargar energías y volver con más fuerza, pasión …"
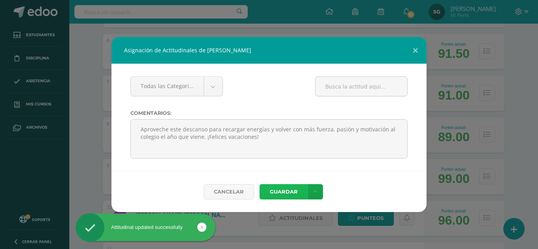
click at [281, 191] on button "Guardar" at bounding box center [284, 191] width 48 height 15
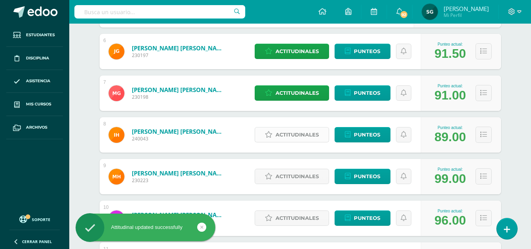
click at [294, 139] on span "Actitudinales" at bounding box center [297, 135] width 43 height 15
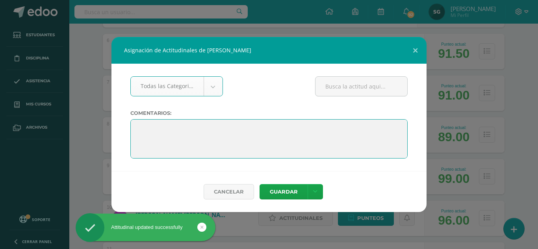
click at [139, 126] on textarea at bounding box center [268, 138] width 277 height 39
paste textarea "Aproveche este descanso para recargar energías y volver con más fuerza, pasión …"
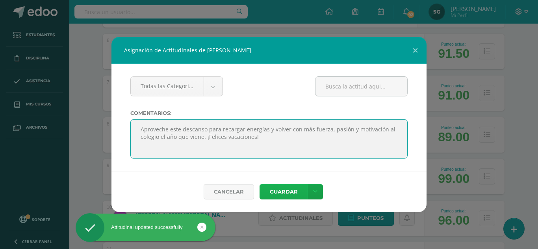
type textarea "Aproveche este descanso para recargar energías y volver con más fuerza, pasión …"
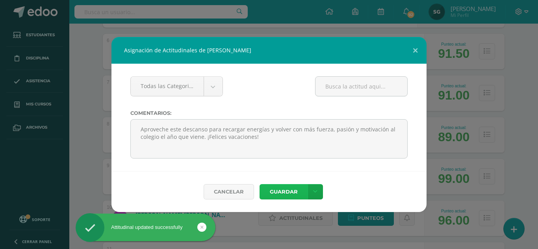
click at [279, 191] on button "Guardar" at bounding box center [284, 191] width 48 height 15
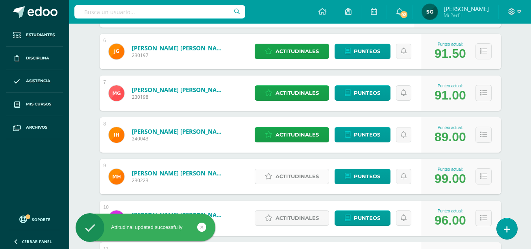
click at [290, 181] on span "Actitudinales" at bounding box center [297, 176] width 43 height 15
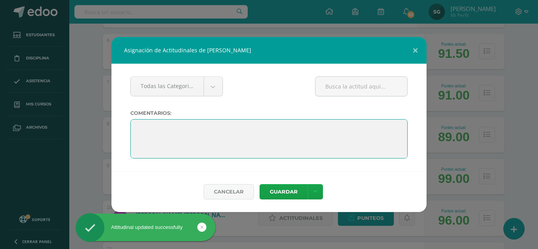
click at [139, 128] on textarea at bounding box center [268, 138] width 277 height 39
paste textarea "Aproveche este descanso para recargar energías y volver con más fuerza, pasión …"
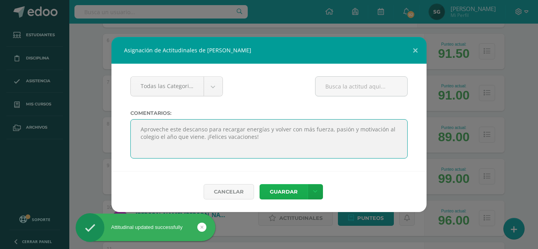
type textarea "Aproveche este descanso para recargar energías y volver con más fuerza, pasión …"
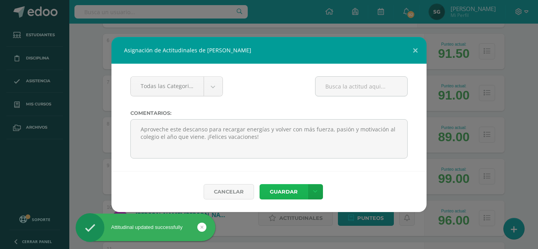
click at [282, 191] on button "Guardar" at bounding box center [284, 191] width 48 height 15
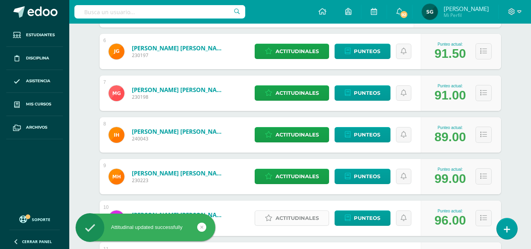
click at [294, 217] on span "Actitudinales" at bounding box center [297, 218] width 43 height 15
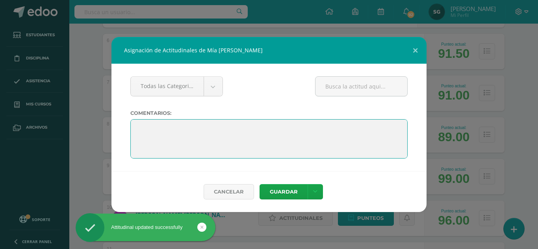
click at [137, 129] on textarea at bounding box center [268, 138] width 277 height 39
paste textarea "Aproveche este descanso para recargar energías y volver con más fuerza, pasión …"
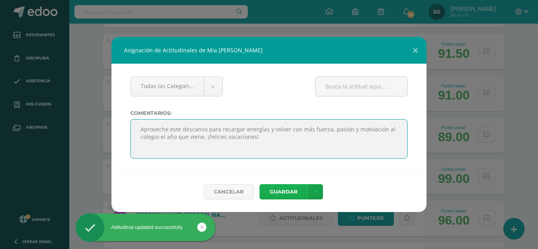
type textarea "Aproveche este descanso para recargar energías y volver con más fuerza, pasión …"
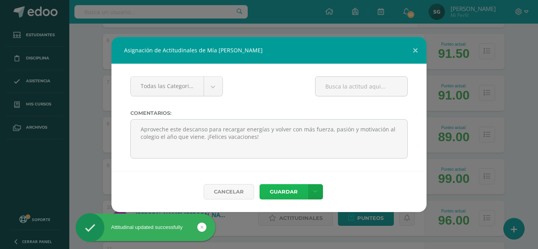
click at [280, 188] on button "Guardar" at bounding box center [284, 191] width 48 height 15
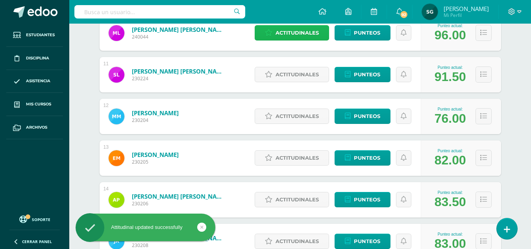
scroll to position [535, 0]
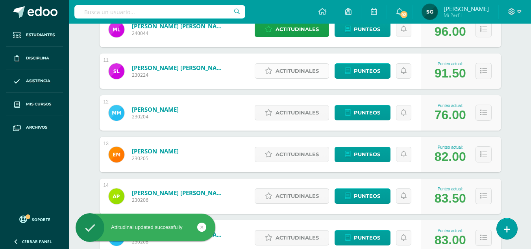
click at [295, 73] on span "Actitudinales" at bounding box center [297, 71] width 43 height 15
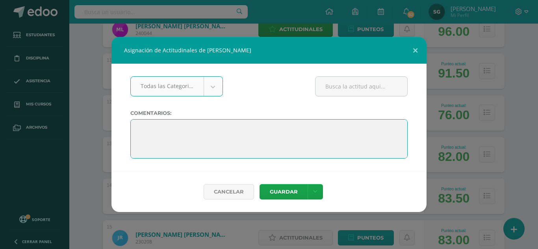
click at [137, 129] on textarea at bounding box center [268, 138] width 277 height 39
paste textarea "Aproveche este descanso para recargar energías y volver con más fuerza, pasión …"
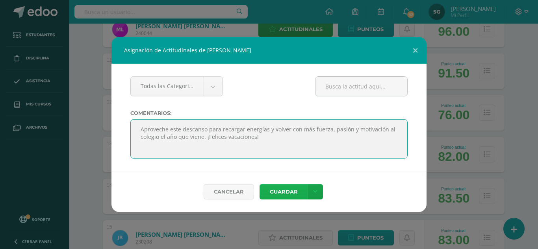
type textarea "Aproveche este descanso para recargar energías y volver con más fuerza, pasión …"
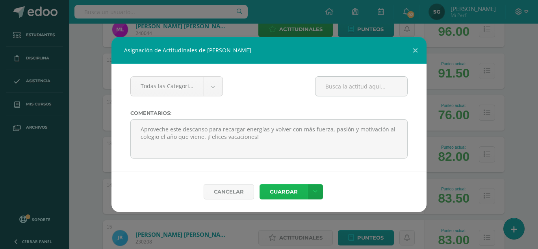
click at [269, 188] on button "Guardar" at bounding box center [284, 191] width 48 height 15
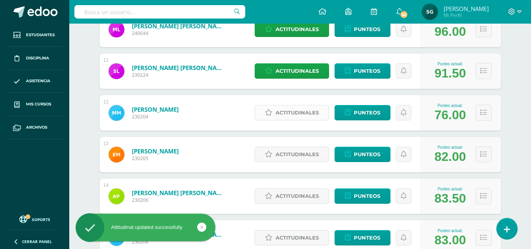
click at [283, 113] on span "Actitudinales" at bounding box center [297, 113] width 43 height 15
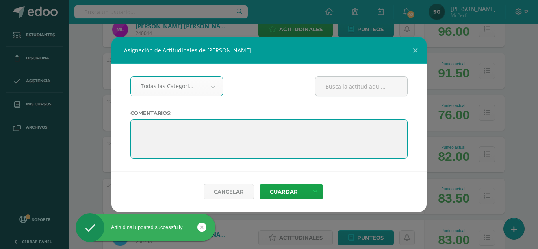
click at [139, 128] on textarea at bounding box center [268, 138] width 277 height 39
paste textarea "Aproveche este descanso para recargar energías y volver con más fuerza, pasión …"
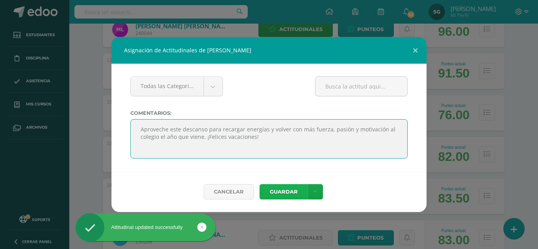
type textarea "Aproveche este descanso para recargar energías y volver con más fuerza, pasión …"
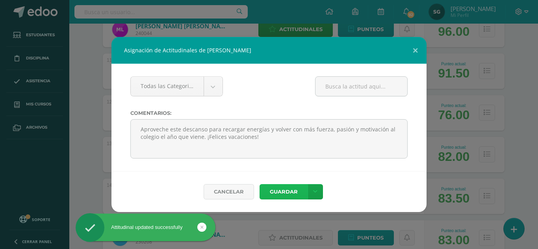
click at [278, 190] on button "Guardar" at bounding box center [284, 191] width 48 height 15
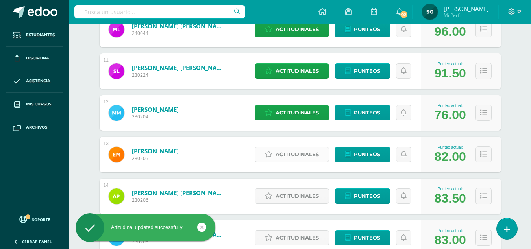
click at [282, 156] on span "Actitudinales" at bounding box center [297, 154] width 43 height 15
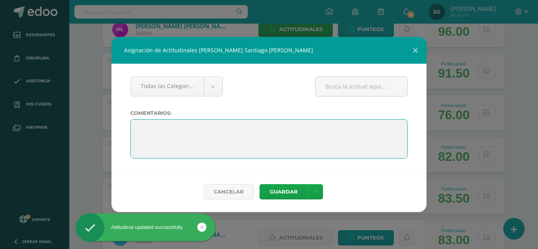
click at [142, 128] on textarea at bounding box center [268, 138] width 277 height 39
paste textarea "Aproveche este descanso para recargar energías y volver con más fuerza, pasión …"
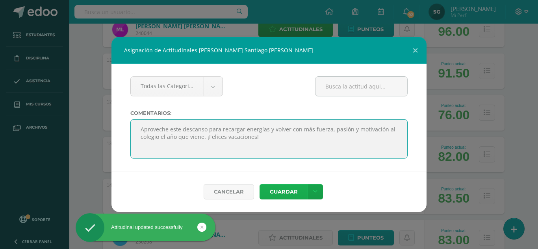
type textarea "Aproveche este descanso para recargar energías y volver con más fuerza, pasión …"
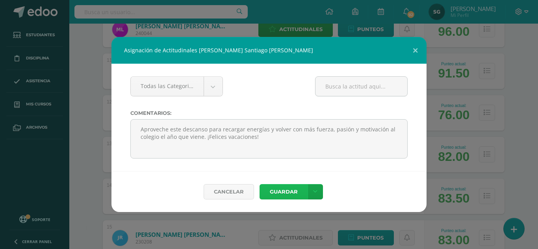
click at [280, 191] on button "Guardar" at bounding box center [284, 191] width 48 height 15
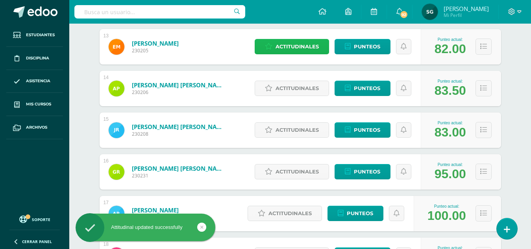
scroll to position [646, 0]
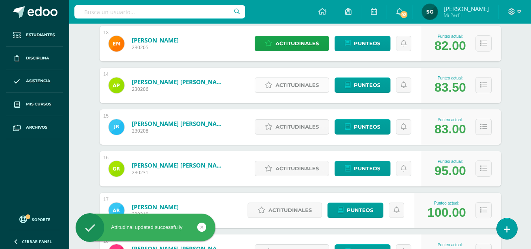
click at [282, 84] on span "Actitudinales" at bounding box center [297, 85] width 43 height 15
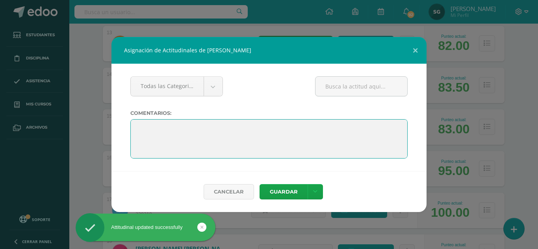
click at [143, 131] on textarea at bounding box center [268, 138] width 277 height 39
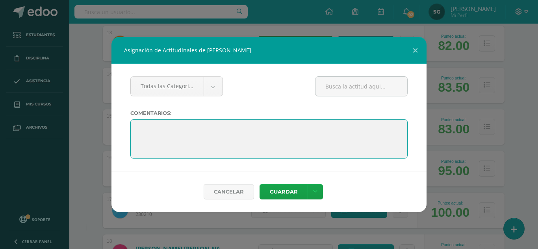
paste textarea "Aproveche este descanso para recargar energías y volver con más fuerza, pasión …"
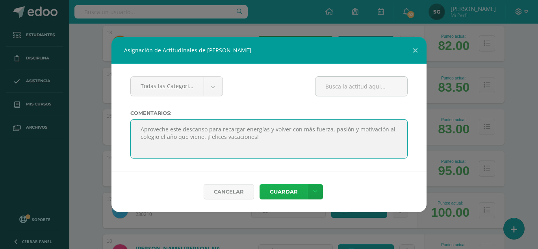
type textarea "Aproveche este descanso para recargar energías y volver con más fuerza, pasión …"
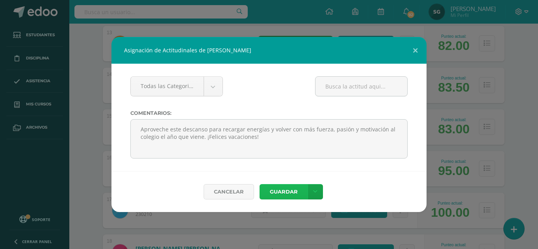
click at [290, 188] on button "Guardar" at bounding box center [284, 191] width 48 height 15
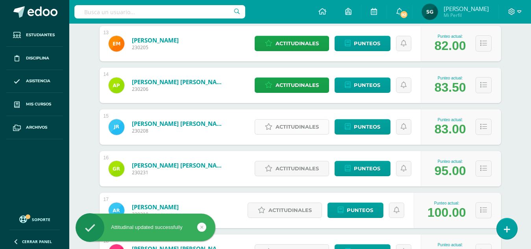
click at [286, 127] on span "Actitudinales" at bounding box center [297, 127] width 43 height 15
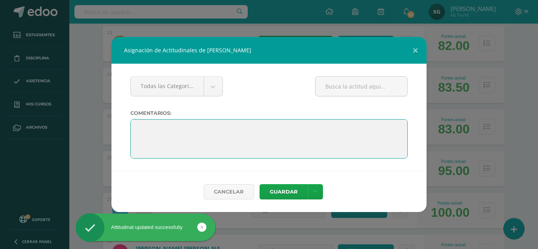
click at [136, 131] on textarea at bounding box center [268, 138] width 277 height 39
paste textarea "Aproveche este descanso para recargar energías y volver con más fuerza, pasión …"
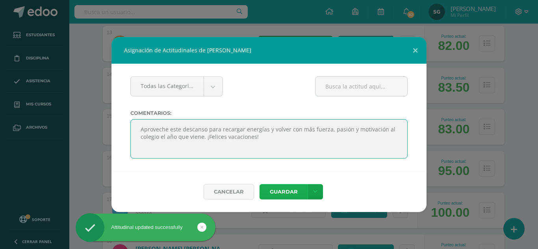
type textarea "Aproveche este descanso para recargar energías y volver con más fuerza, pasión …"
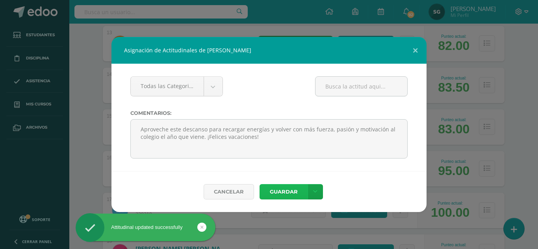
click at [286, 192] on button "Guardar" at bounding box center [284, 191] width 48 height 15
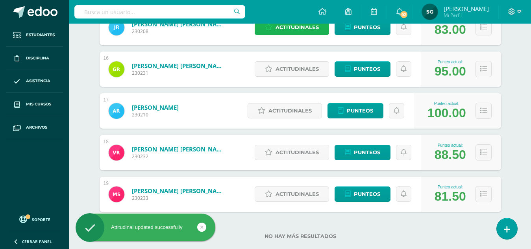
scroll to position [756, 0]
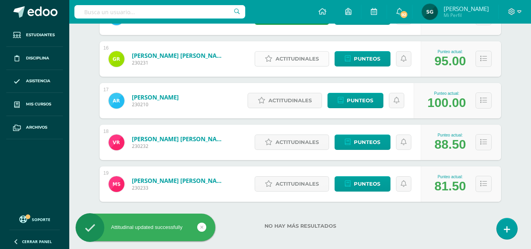
click at [286, 55] on span "Actitudinales" at bounding box center [297, 59] width 43 height 15
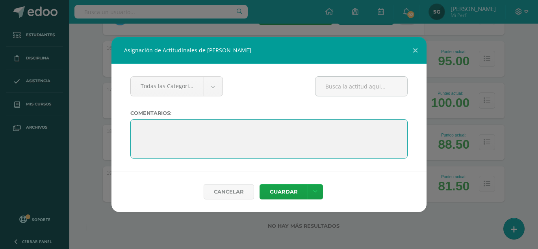
click at [142, 126] on textarea at bounding box center [268, 138] width 277 height 39
paste textarea "Aproveche este descanso para recargar energías y volver con más fuerza, pasión …"
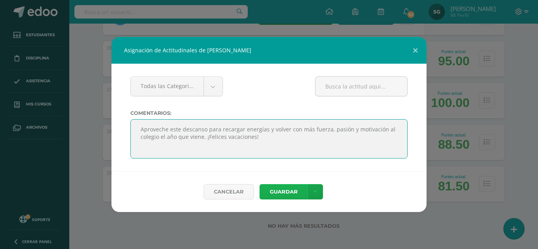
type textarea "Aproveche este descanso para recargar energías y volver con más fuerza, pasión …"
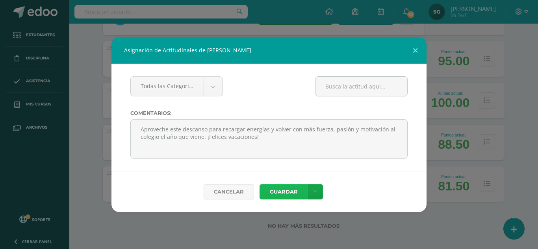
click at [275, 190] on button "Guardar" at bounding box center [284, 191] width 48 height 15
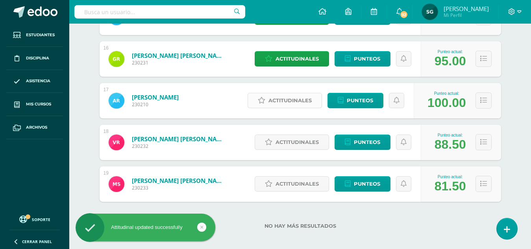
click at [278, 102] on span "Actitudinales" at bounding box center [290, 100] width 43 height 15
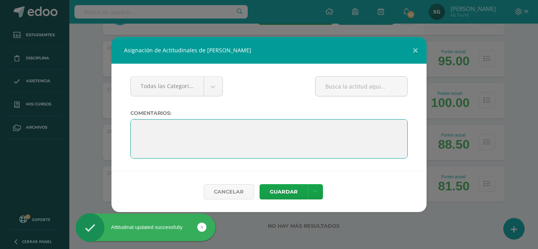
click at [143, 129] on textarea at bounding box center [268, 138] width 277 height 39
paste textarea "Aproveche este descanso para recargar energías y volver con más fuerza, pasión …"
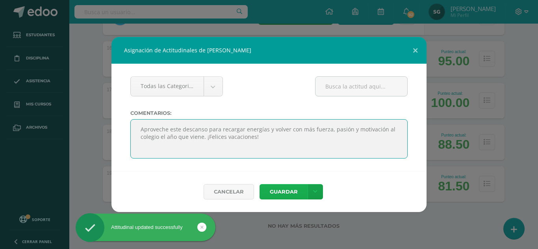
type textarea "Aproveche este descanso para recargar energías y volver con más fuerza, pasión …"
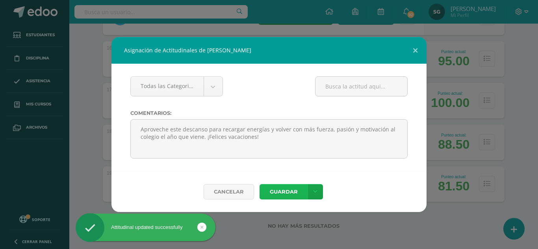
click at [282, 190] on button "Guardar" at bounding box center [284, 191] width 48 height 15
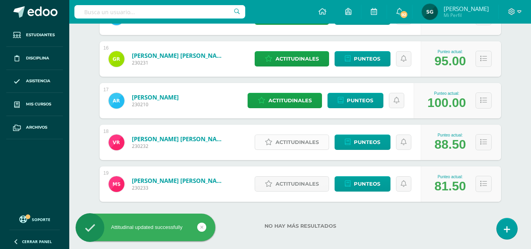
click at [282, 144] on span "Actitudinales" at bounding box center [297, 142] width 43 height 15
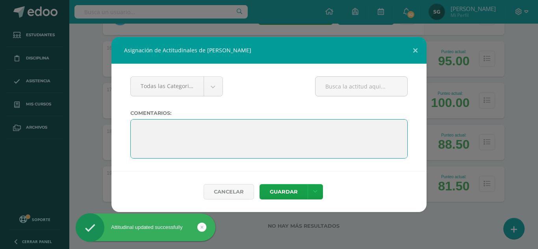
click at [142, 129] on textarea at bounding box center [268, 138] width 277 height 39
paste textarea "Aproveche este descanso para recargar energías y volver con más fuerza, pasión …"
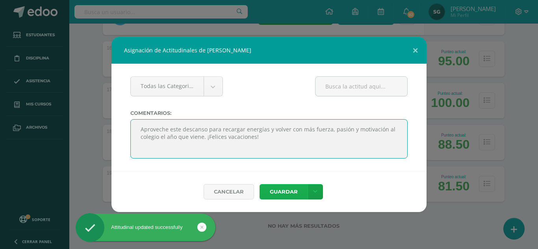
type textarea "Aproveche este descanso para recargar energías y volver con más fuerza, pasión …"
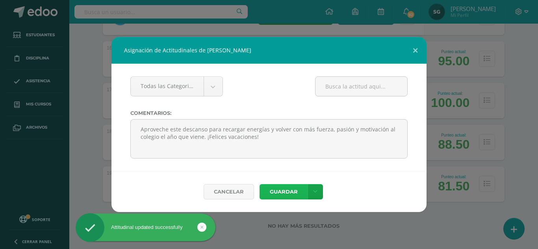
click at [275, 191] on button "Guardar" at bounding box center [284, 191] width 48 height 15
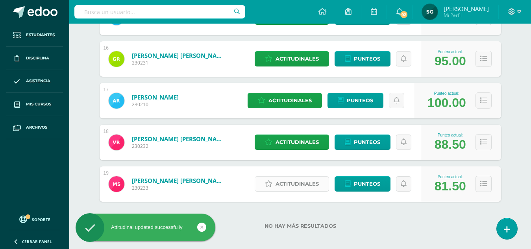
click at [288, 186] on span "Actitudinales" at bounding box center [297, 184] width 43 height 15
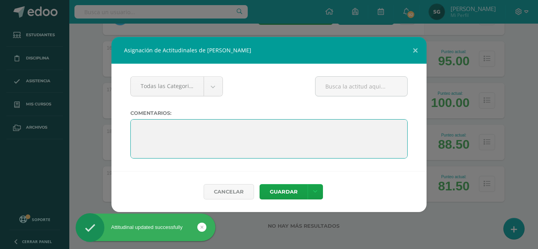
click at [141, 128] on textarea at bounding box center [268, 138] width 277 height 39
paste textarea "Aproveche este descanso para recargar energías y volver con más fuerza, pasión …"
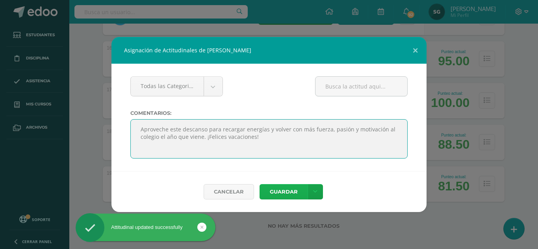
type textarea "Aproveche este descanso para recargar energías y volver con más fuerza, pasión …"
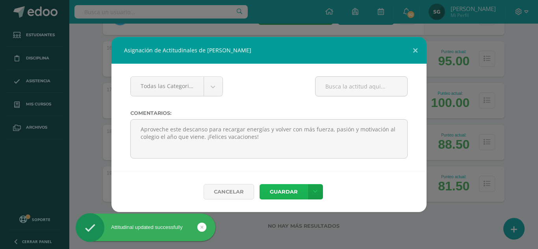
click at [285, 198] on button "Guardar" at bounding box center [284, 191] width 48 height 15
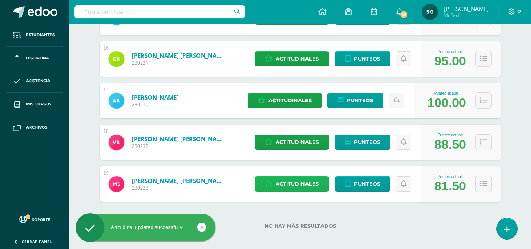
scroll to position [0, 0]
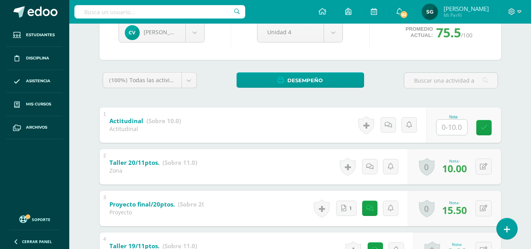
scroll to position [84, 0]
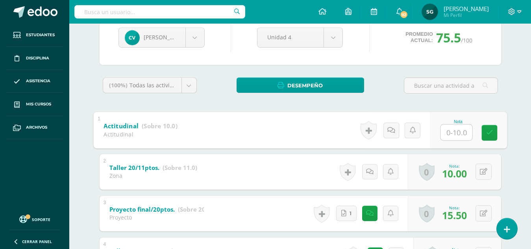
click at [450, 133] on input "text" at bounding box center [457, 132] width 32 height 16
type input "10"
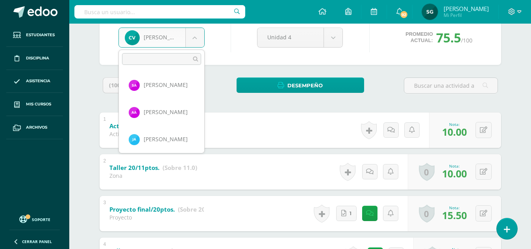
click at [191, 38] on body "Estudiantes Disciplina Asistencia Mis cursos Archivos Soporte Ayuda Reportar un…" at bounding box center [265, 225] width 531 height 618
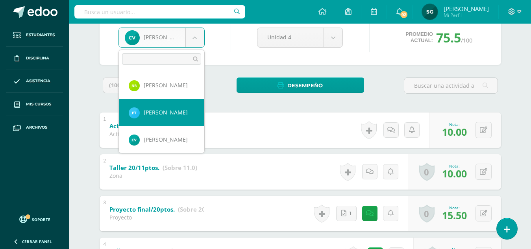
select select "869"
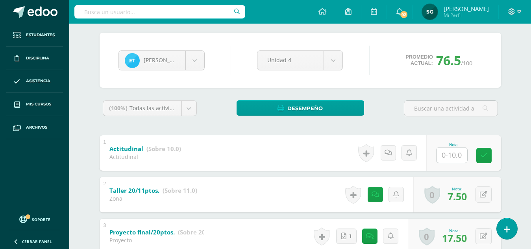
scroll to position [59, 0]
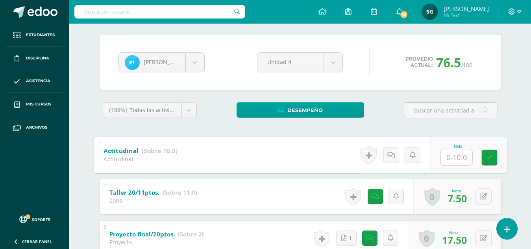
click at [454, 152] on input "text" at bounding box center [457, 157] width 32 height 16
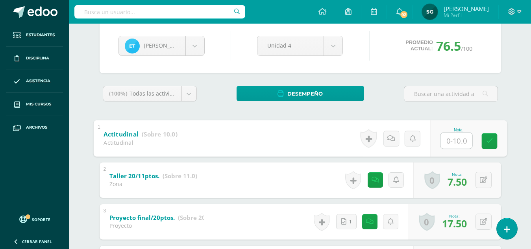
scroll to position [73, 0]
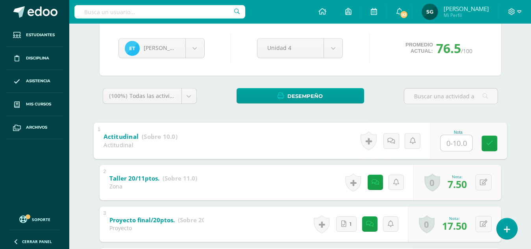
type input "9"
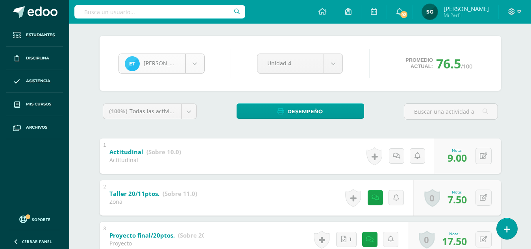
scroll to position [462, 0]
click at [196, 59] on body "Estudiantes Disciplina Asistencia Mis cursos Archivos Soporte Ayuda Reportar un…" at bounding box center [265, 251] width 531 height 618
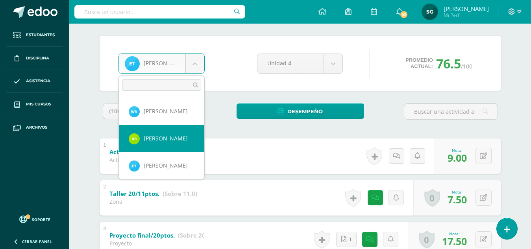
select select "490"
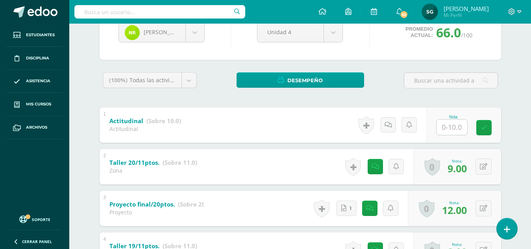
scroll to position [88, 0]
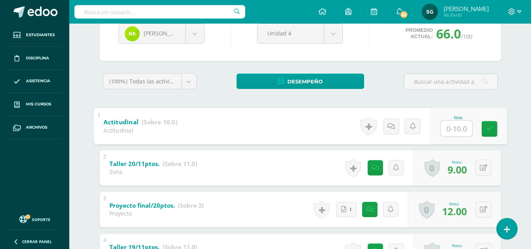
click at [454, 125] on input "text" at bounding box center [457, 129] width 32 height 16
click at [486, 127] on icon at bounding box center [489, 126] width 8 height 7
type input "10"
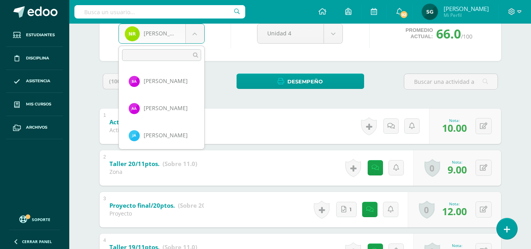
click at [194, 29] on body "Estudiantes Disciplina Asistencia Mis cursos Archivos Soporte Ayuda Reportar un…" at bounding box center [265, 221] width 531 height 618
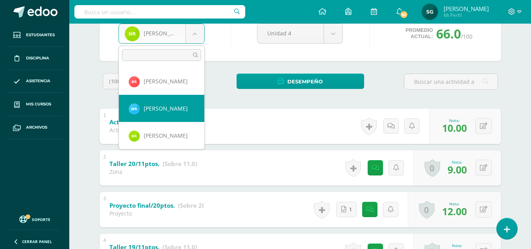
select select "482"
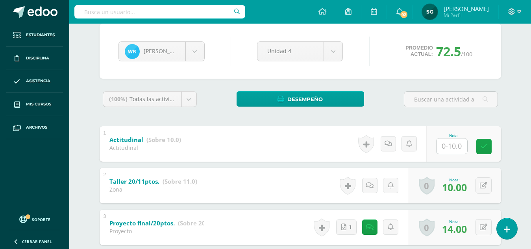
scroll to position [67, 0]
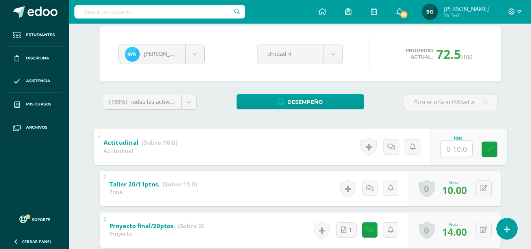
click at [458, 149] on input "text" at bounding box center [457, 149] width 32 height 16
type input "8"
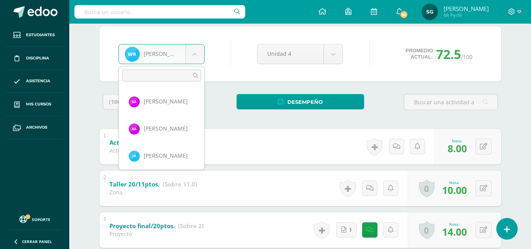
click at [190, 55] on body "Estudiantes Disciplina Asistencia Mis cursos Archivos Soporte Ayuda Reportar un…" at bounding box center [265, 242] width 531 height 618
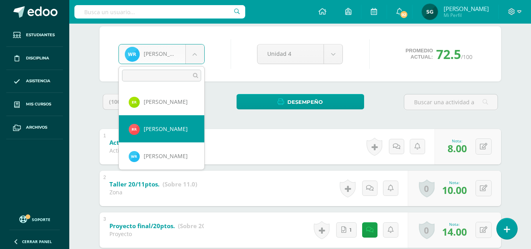
select select "175"
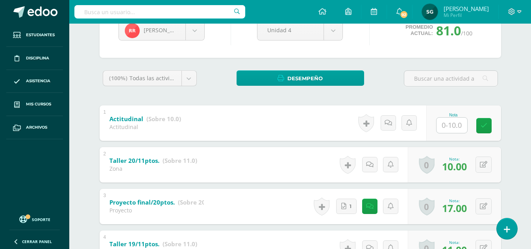
scroll to position [101, 0]
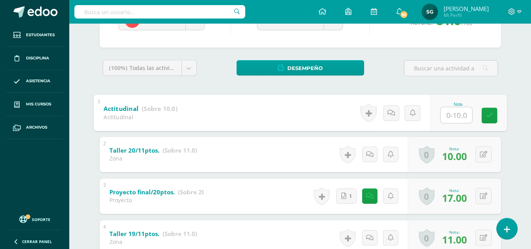
click at [453, 110] on input "text" at bounding box center [457, 115] width 32 height 16
type input "10"
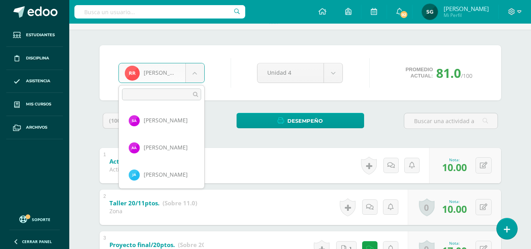
scroll to position [380, 0]
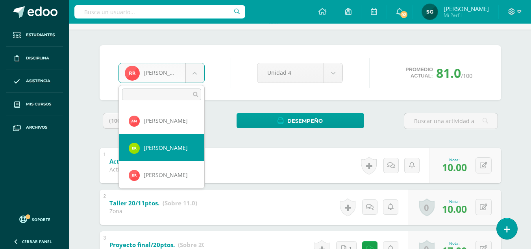
select select "1149"
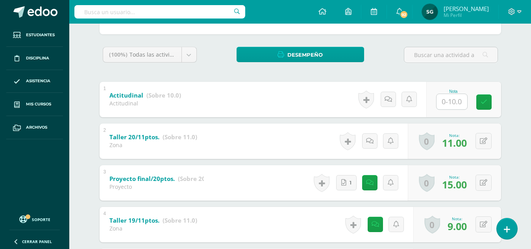
scroll to position [123, 0]
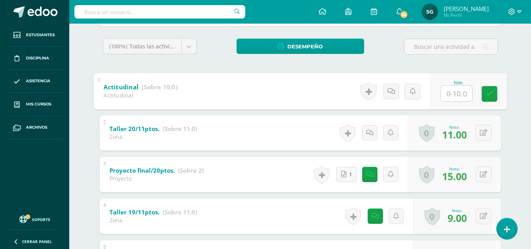
click at [459, 92] on input "text" at bounding box center [457, 93] width 32 height 16
type input "10"
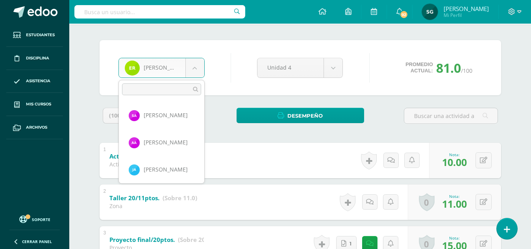
scroll to position [353, 0]
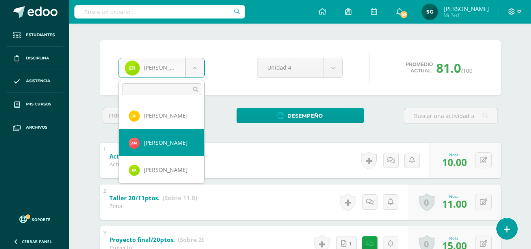
select select "187"
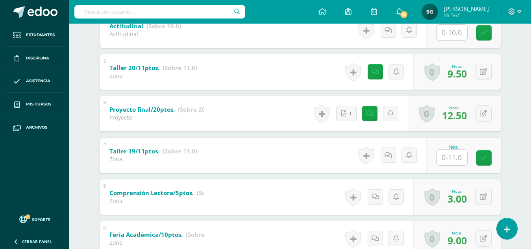
scroll to position [183, 0]
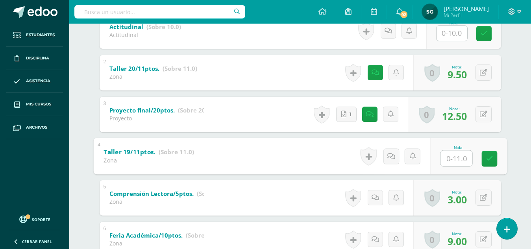
click at [451, 159] on input "text" at bounding box center [457, 158] width 32 height 16
type input "9.5"
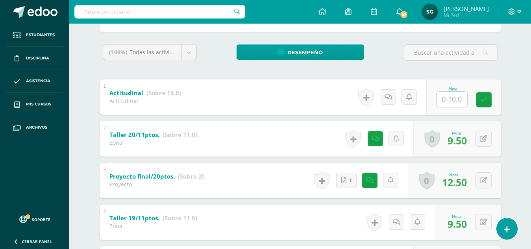
scroll to position [111, 0]
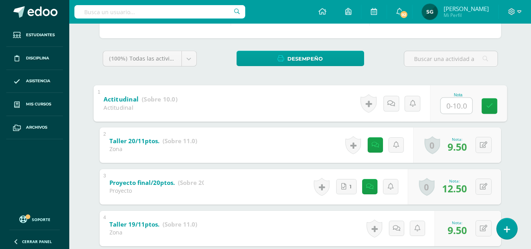
click at [454, 103] on input "text" at bounding box center [457, 106] width 32 height 16
type input "8"
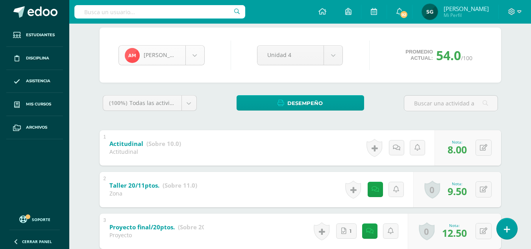
scroll to position [326, 0]
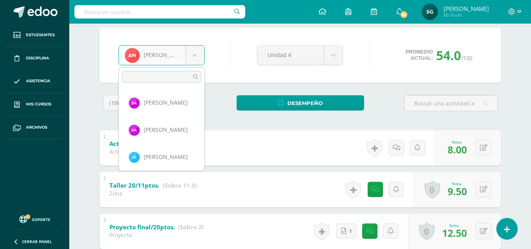
click at [191, 52] on body "Estudiantes Disciplina Asistencia Mis cursos Archivos Soporte Ayuda Reportar un…" at bounding box center [265, 243] width 531 height 618
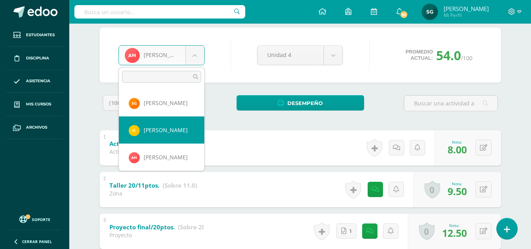
select select "485"
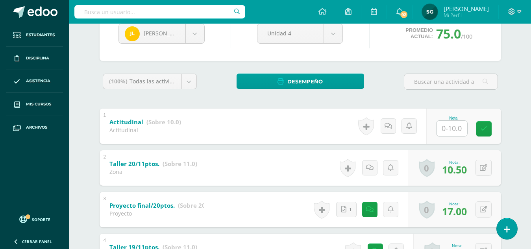
scroll to position [99, 0]
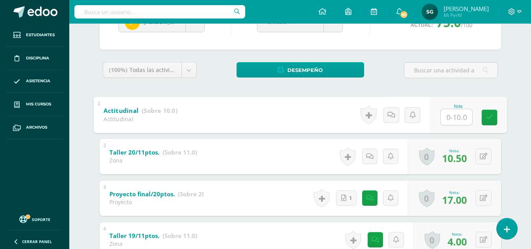
click at [452, 119] on input "text" at bounding box center [457, 117] width 32 height 16
type input "8"
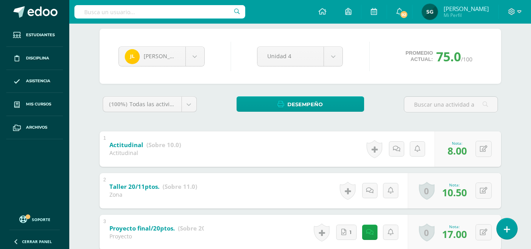
scroll to position [61, 0]
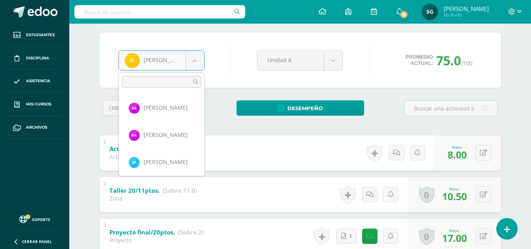
click at [199, 61] on body "Estudiantes Disciplina Asistencia Mis cursos Archivos Soporte Ayuda Reportar un…" at bounding box center [265, 248] width 531 height 618
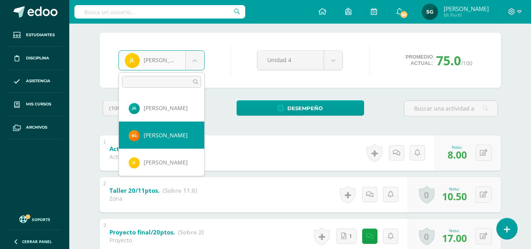
select select "188"
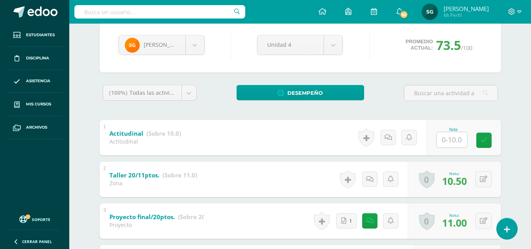
scroll to position [78, 0]
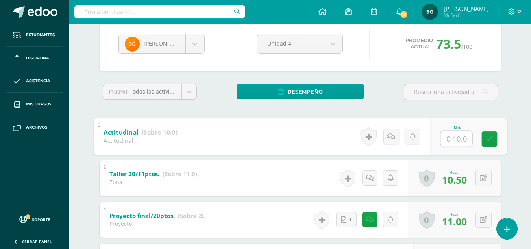
click at [454, 134] on input "text" at bounding box center [457, 139] width 32 height 16
type input "10"
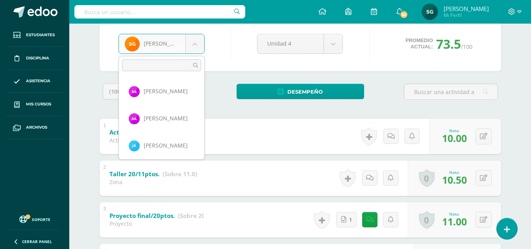
click at [197, 41] on body "Estudiantes Disciplina Asistencia Mis cursos Archivos Soporte Ayuda Reportar un…" at bounding box center [265, 231] width 531 height 618
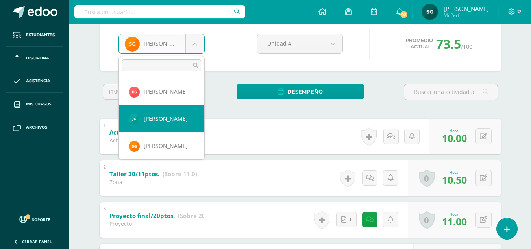
select select "762"
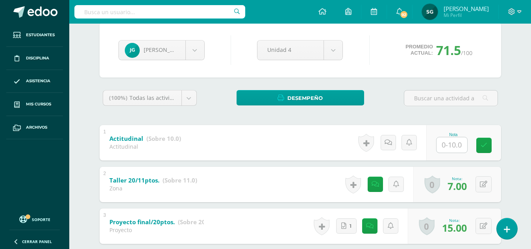
scroll to position [70, 0]
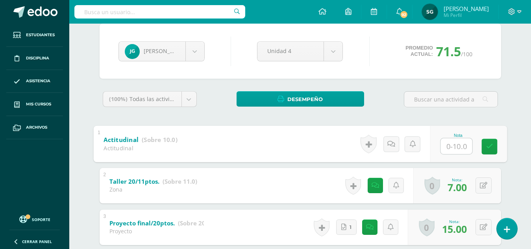
click at [453, 148] on input "text" at bounding box center [457, 146] width 32 height 16
type input "6"
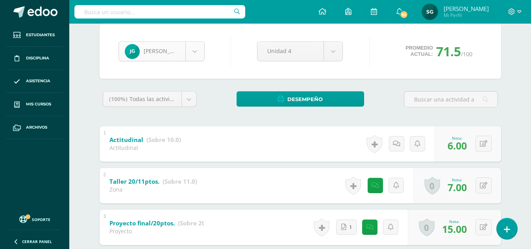
scroll to position [244, 0]
click at [191, 52] on body "Estudiantes Disciplina Asistencia Mis cursos Archivos Soporte Ayuda Reportar un…" at bounding box center [265, 239] width 531 height 618
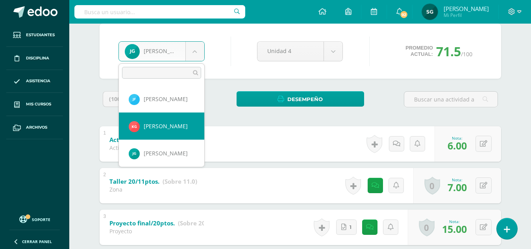
select select "1139"
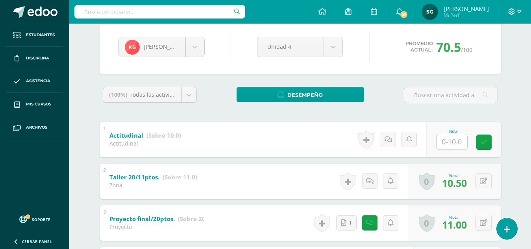
scroll to position [70, 0]
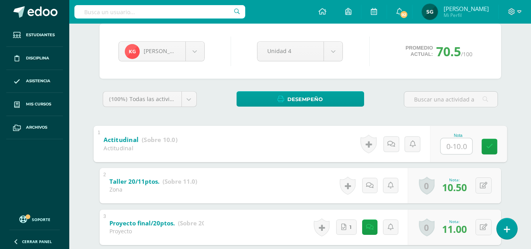
click at [455, 143] on input "text" at bounding box center [457, 146] width 32 height 16
type input "9"
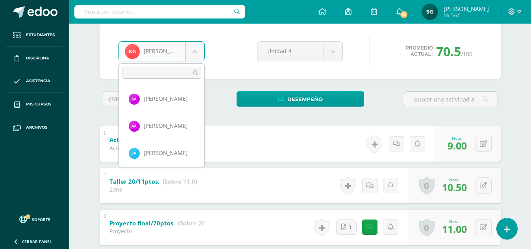
click at [194, 50] on body "Estudiantes Disciplina Asistencia Mis cursos Archivos Soporte Ayuda Reportar un…" at bounding box center [265, 239] width 531 height 618
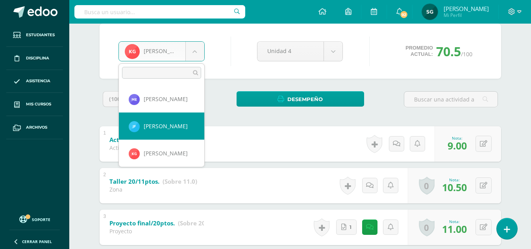
select select "171"
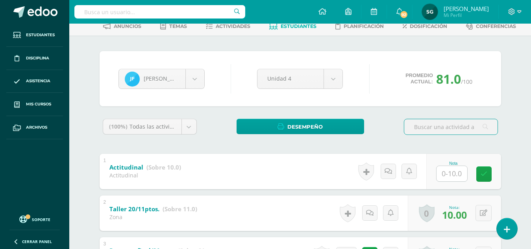
scroll to position [36, 0]
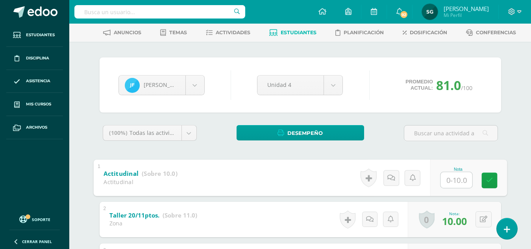
click at [454, 177] on input "text" at bounding box center [457, 180] width 32 height 16
type input "9"
type input "10"
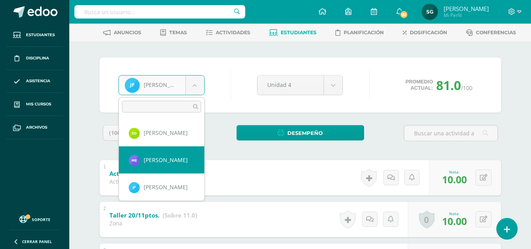
select select "912"
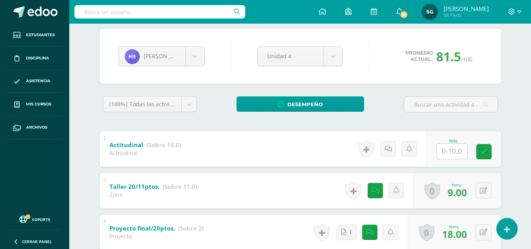
scroll to position [61, 0]
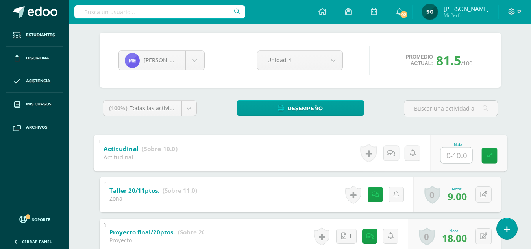
click at [454, 158] on input "text" at bounding box center [457, 155] width 32 height 16
type input "9"
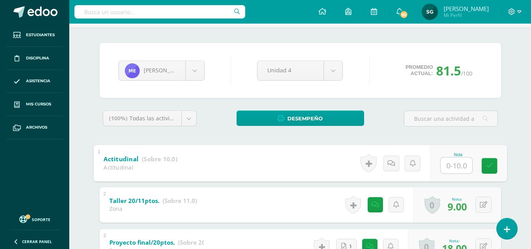
scroll to position [45, 0]
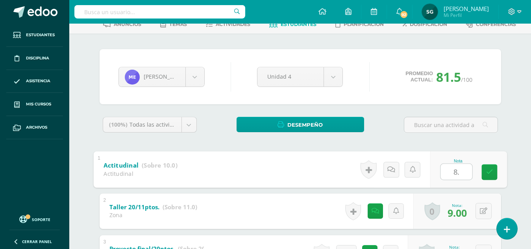
type input "8.5"
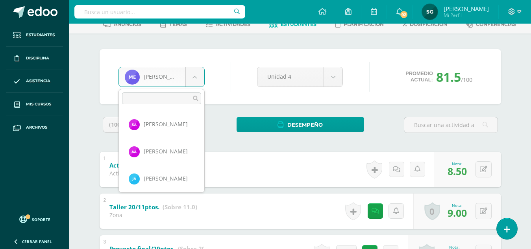
scroll to position [163, 0]
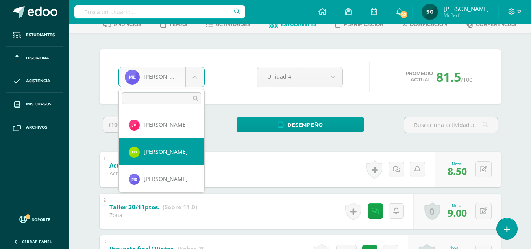
drag, startPoint x: 195, startPoint y: 74, endPoint x: 168, endPoint y: 150, distance: 79.7
select select "481"
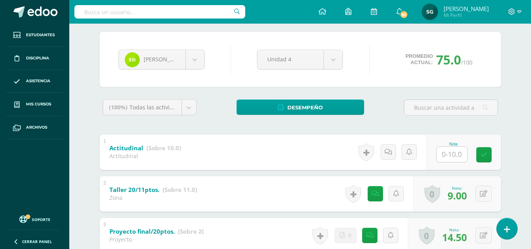
scroll to position [58, 0]
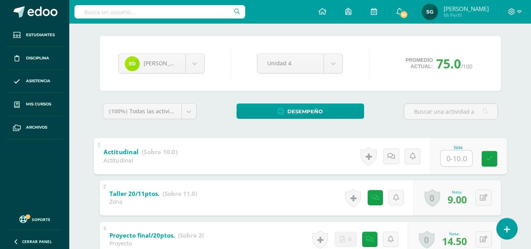
click at [451, 157] on input "text" at bounding box center [457, 158] width 32 height 16
type input "8"
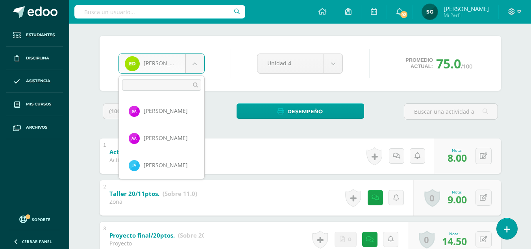
click at [197, 67] on body "Estudiantes Disciplina Asistencia Mis cursos Archivos Soporte Ayuda Reportar un…" at bounding box center [265, 251] width 531 height 618
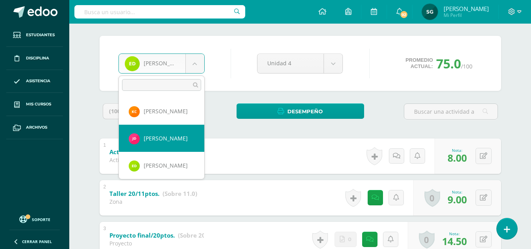
select select "177"
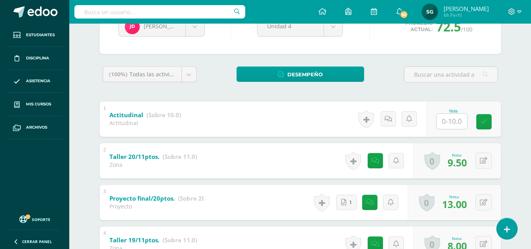
scroll to position [70, 0]
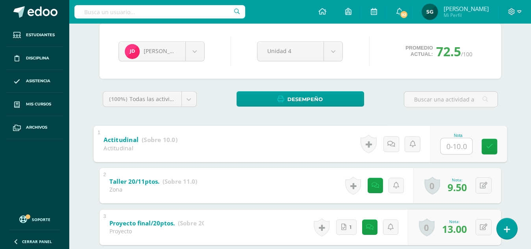
click at [453, 147] on input "text" at bounding box center [457, 146] width 32 height 16
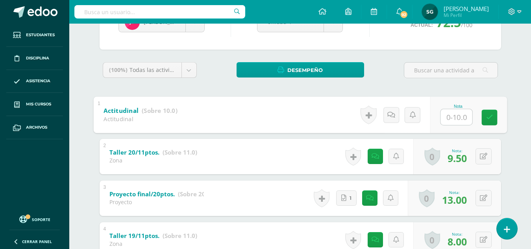
scroll to position [94, 0]
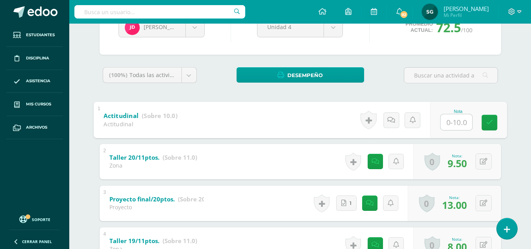
type input "9"
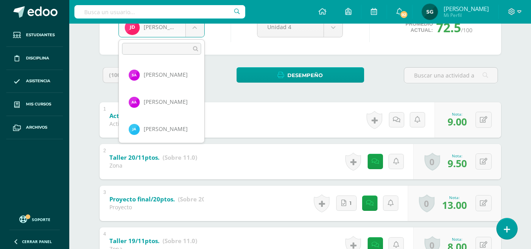
click at [196, 26] on body "Estudiantes Disciplina Asistencia Mis cursos Archivos Soporte Ayuda Reportar un…" at bounding box center [265, 215] width 531 height 618
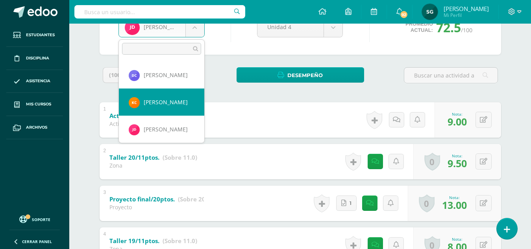
select select "860"
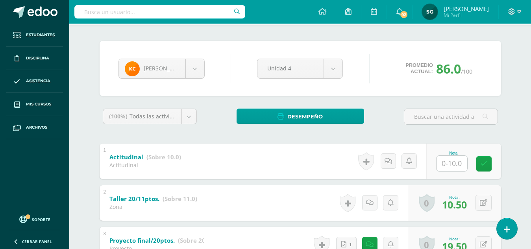
scroll to position [51, 0]
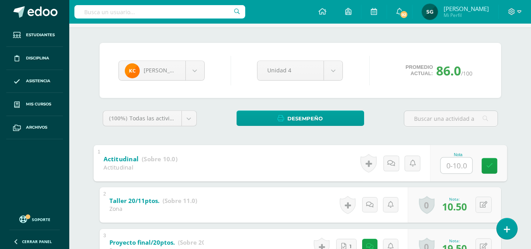
click at [451, 167] on input "text" at bounding box center [457, 166] width 32 height 16
type input "9"
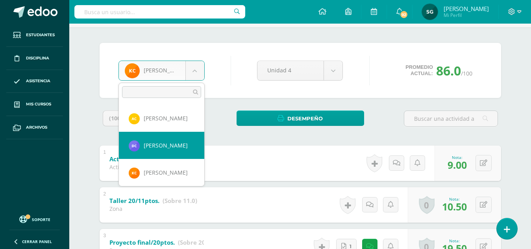
select select "794"
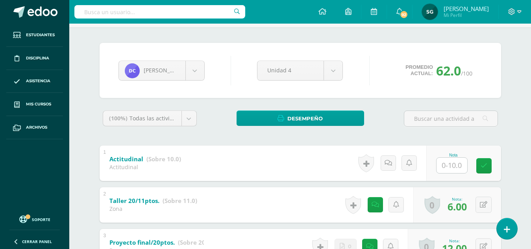
scroll to position [45, 0]
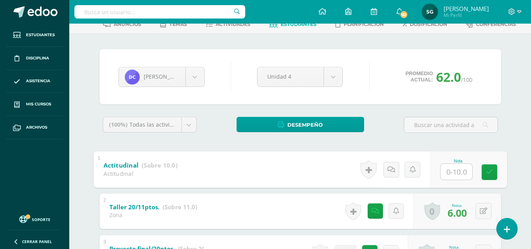
click at [451, 178] on input "text" at bounding box center [457, 172] width 32 height 16
type input "8"
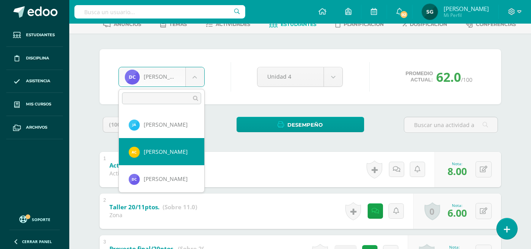
select select "191"
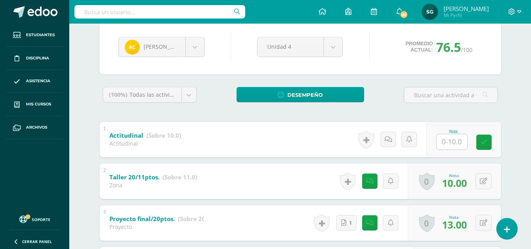
scroll to position [71, 0]
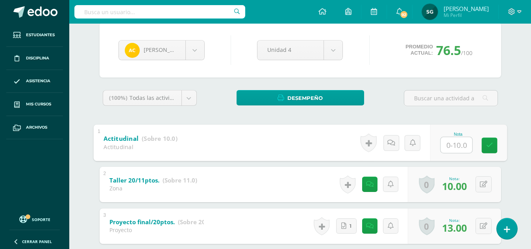
click at [450, 149] on input "text" at bounding box center [457, 145] width 32 height 16
type input "9"
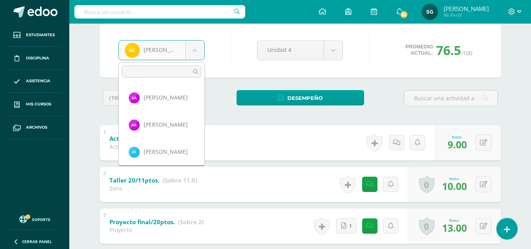
click at [195, 48] on body "Estudiantes Disciplina Asistencia Mis cursos Archivos Soporte Ayuda Reportar un…" at bounding box center [265, 238] width 531 height 618
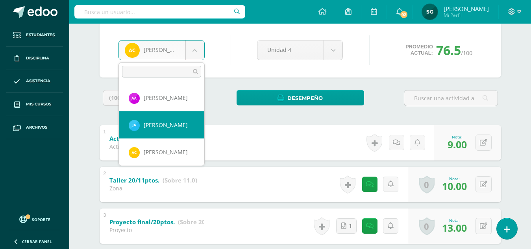
select select "668"
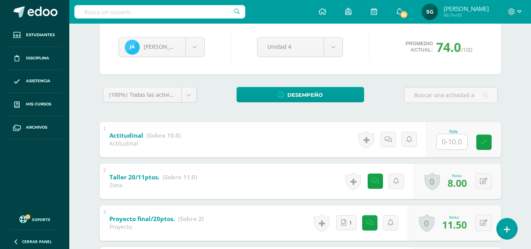
scroll to position [69, 0]
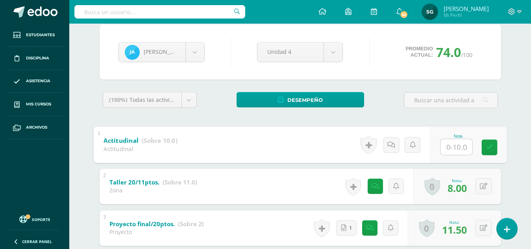
click at [455, 143] on input "text" at bounding box center [457, 147] width 32 height 16
click at [461, 149] on input "text" at bounding box center [457, 147] width 32 height 16
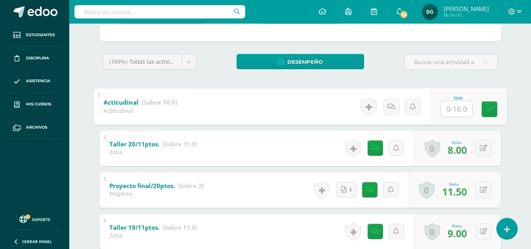
scroll to position [100, 0]
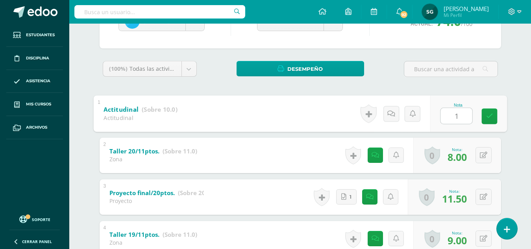
type input "10"
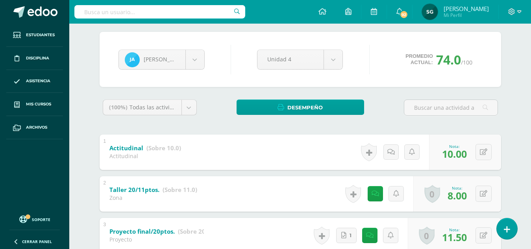
scroll to position [55, 0]
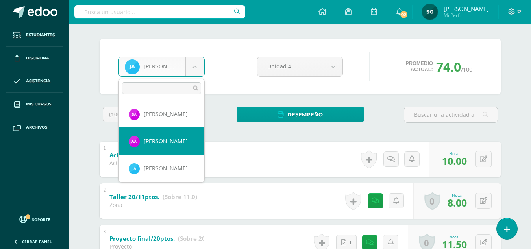
select select "179"
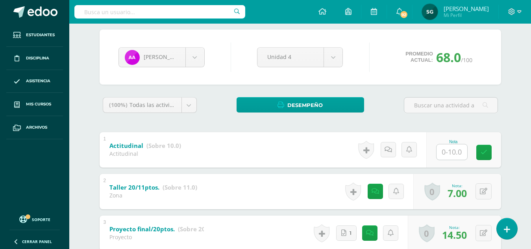
scroll to position [62, 0]
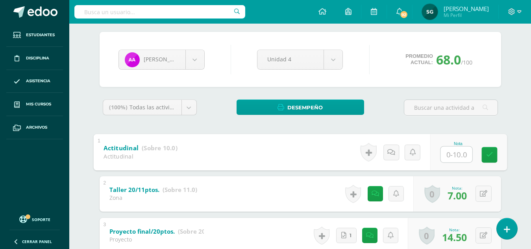
click at [457, 151] on input "text" at bounding box center [457, 155] width 32 height 16
type input "8"
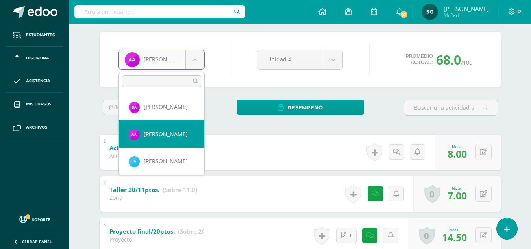
click at [196, 56] on body "Estudiantes Disciplina Asistencia Mis cursos Archivos Soporte Ayuda Reportar un…" at bounding box center [265, 247] width 531 height 618
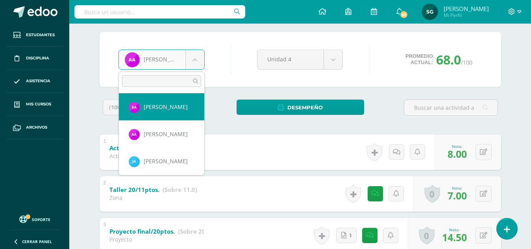
select select "1158"
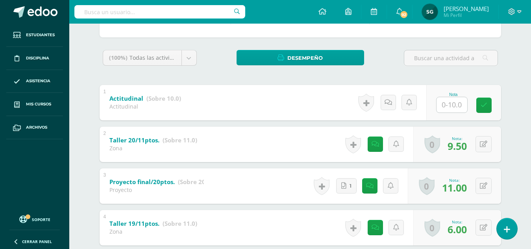
scroll to position [117, 0]
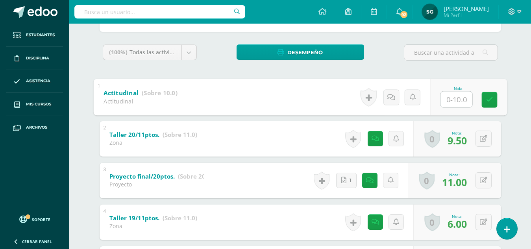
click at [454, 98] on input "text" at bounding box center [457, 99] width 32 height 16
type input "8"
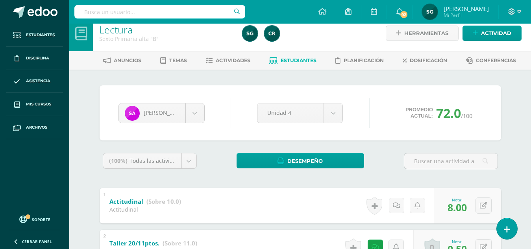
scroll to position [0, 0]
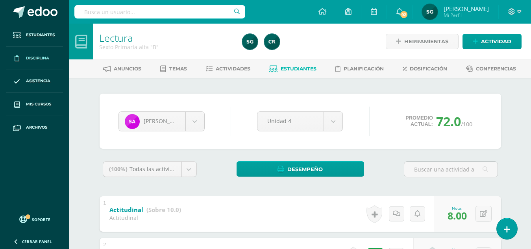
click at [39, 56] on span "Disciplina" at bounding box center [37, 58] width 23 height 6
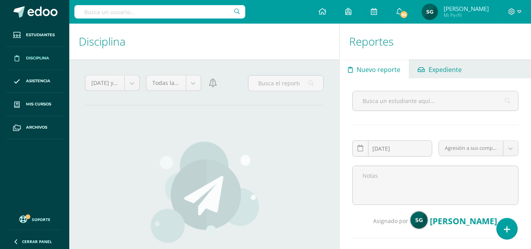
click at [445, 74] on span "Expediente" at bounding box center [445, 69] width 33 height 19
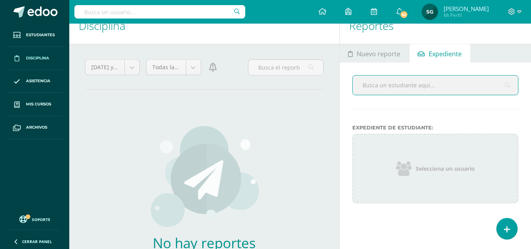
scroll to position [15, 0]
type input "antonio"
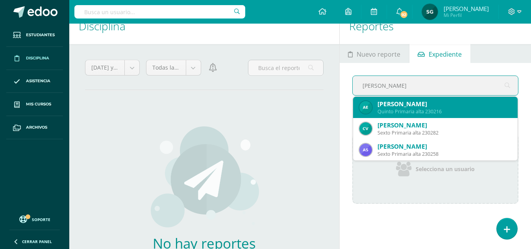
click at [409, 110] on div "Quinto Primaria alta 230216" at bounding box center [445, 111] width 134 height 7
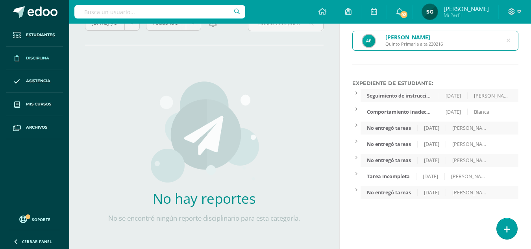
scroll to position [59, 0]
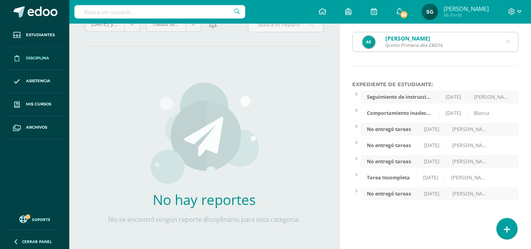
click at [509, 41] on icon at bounding box center [508, 41] width 17 height 17
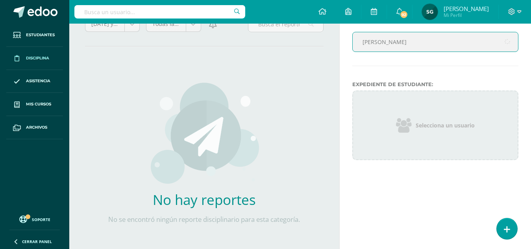
type input "renata estrada"
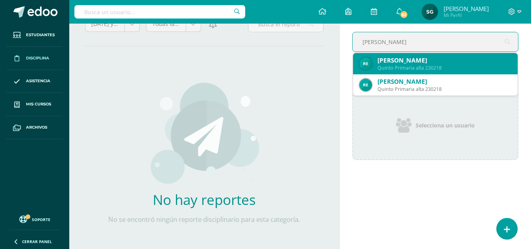
click at [396, 68] on div "Quinto Primaria alta 230218" at bounding box center [445, 68] width 134 height 7
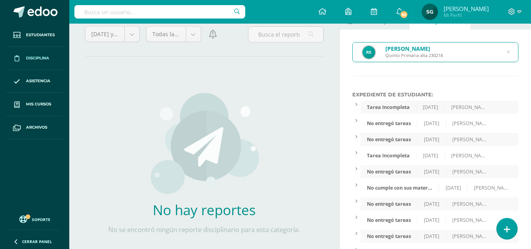
scroll to position [45, 0]
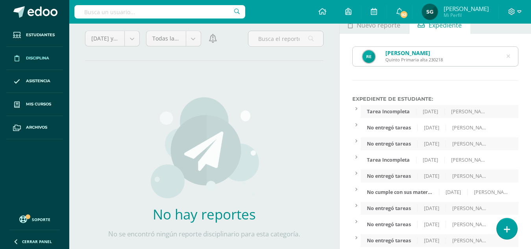
click at [510, 56] on icon at bounding box center [508, 56] width 17 height 17
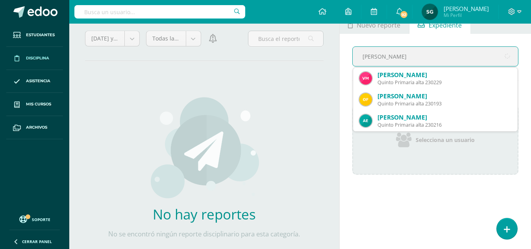
type input "oscar fajar"
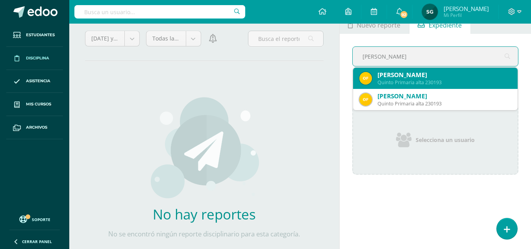
click at [442, 73] on div "Oscar Emilio Fajardo Hernández" at bounding box center [445, 75] width 134 height 8
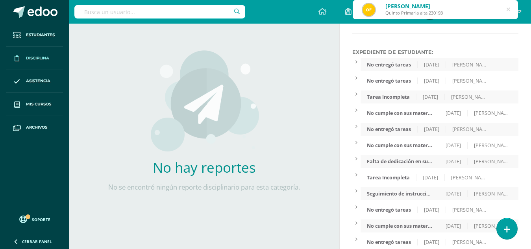
scroll to position [0, 0]
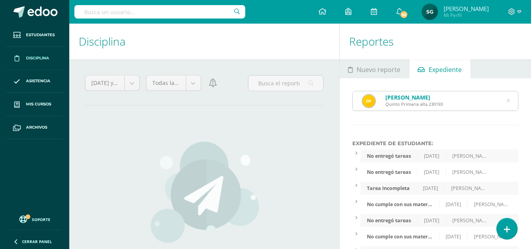
click at [508, 102] on icon at bounding box center [508, 101] width 17 height 17
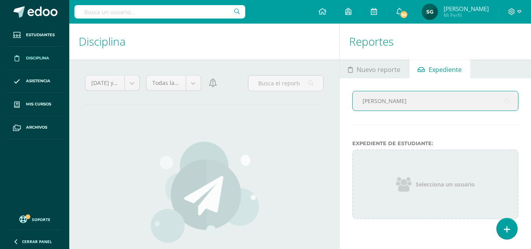
type input "arnoldo"
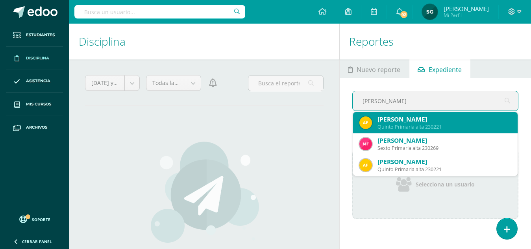
click at [411, 126] on div "Quinto Primaria alta 230221" at bounding box center [445, 127] width 134 height 7
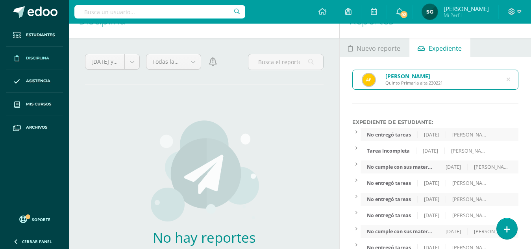
scroll to position [19, 0]
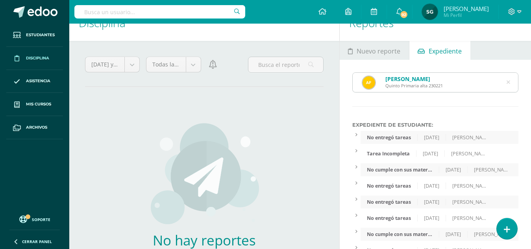
click at [508, 83] on icon at bounding box center [509, 82] width 4 height 20
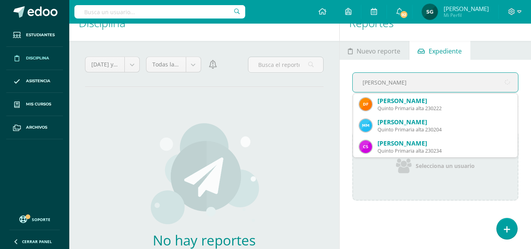
type input "diana fuentes"
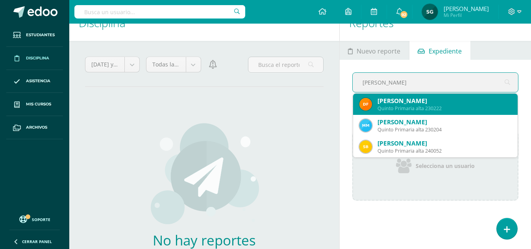
click at [438, 105] on div "Diana Valentina Fuentes Muralles" at bounding box center [445, 101] width 134 height 8
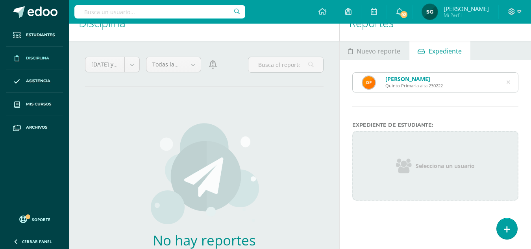
click at [509, 81] on icon at bounding box center [509, 82] width 4 height 20
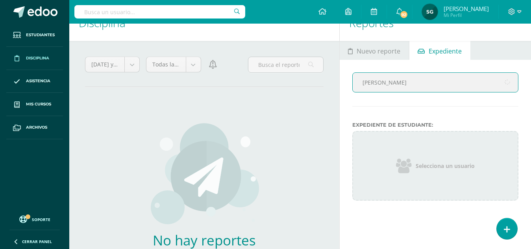
type input "gabriela guerra"
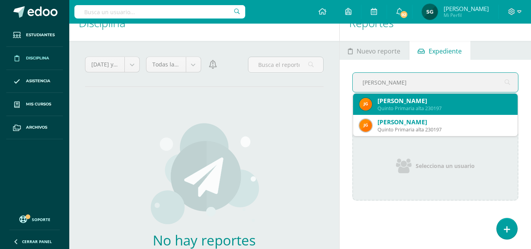
click at [436, 102] on div "Joselyn Gabriela Guerra Reyes" at bounding box center [445, 101] width 134 height 8
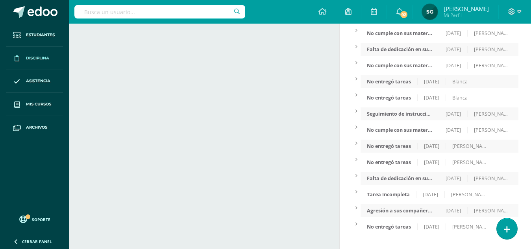
scroll to position [0, 0]
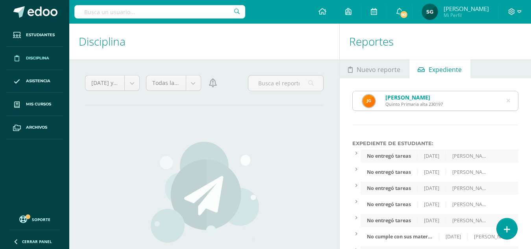
click at [509, 98] on icon at bounding box center [508, 101] width 17 height 17
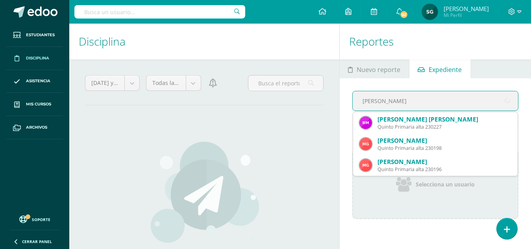
type input "matias guerra"
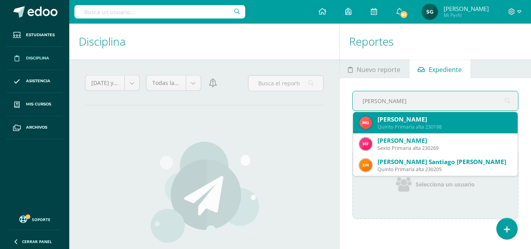
click at [416, 128] on div "Quinto Primaria alta 230198" at bounding box center [445, 127] width 134 height 7
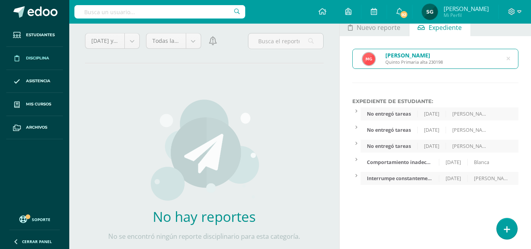
scroll to position [41, 0]
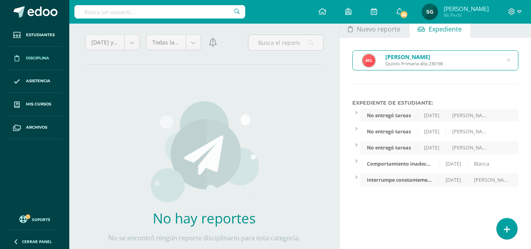
click at [511, 60] on div "Matías Javier Guerra Vásquez Quinto Primaria alta 230198" at bounding box center [435, 60] width 165 height 19
click at [508, 60] on icon at bounding box center [508, 60] width 17 height 17
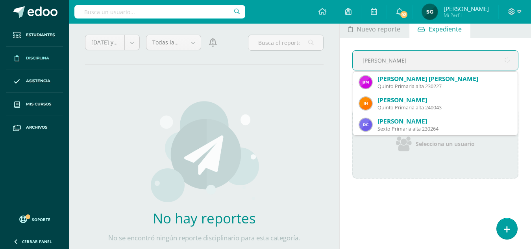
type input "ian hernandez"
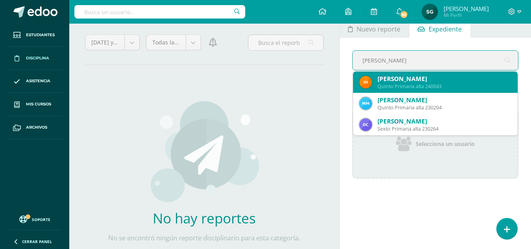
click at [434, 81] on div "Ian Leonel Hernandez Garrido" at bounding box center [445, 79] width 134 height 8
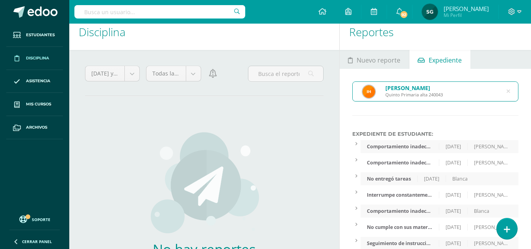
scroll to position [7, 0]
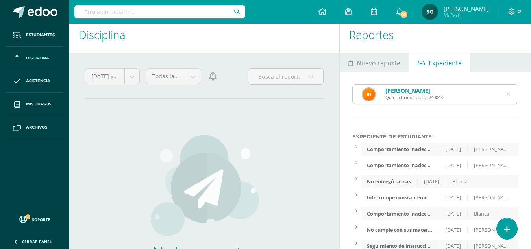
click at [509, 94] on icon at bounding box center [509, 95] width 20 height 4
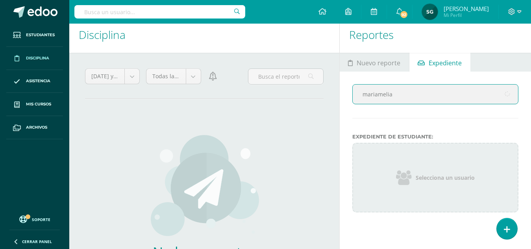
type input "mariamelia"
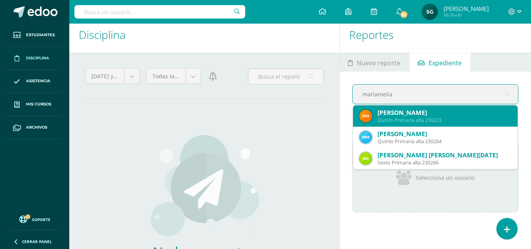
click at [421, 125] on div "Mariamelia Sofía Hernández Lemus Quinto Primaria alta 230223" at bounding box center [436, 116] width 152 height 21
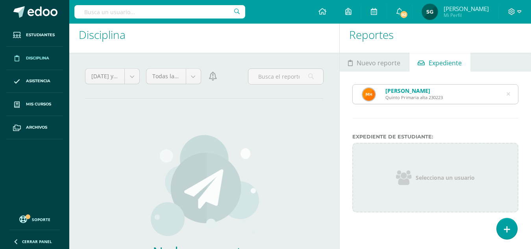
click at [509, 93] on icon at bounding box center [509, 94] width 4 height 20
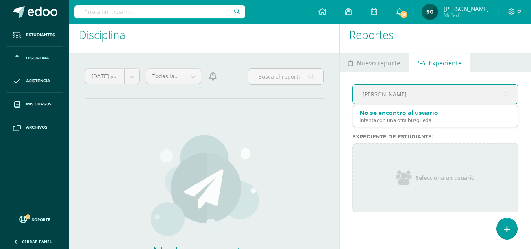
type input "mía lopez"
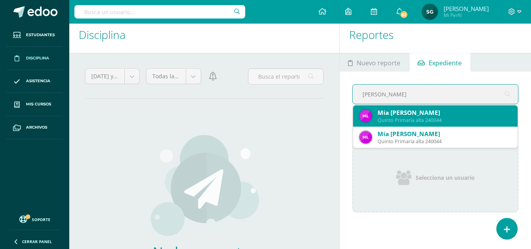
click at [428, 117] on div "Quinto Primaria alta 240044" at bounding box center [445, 120] width 134 height 7
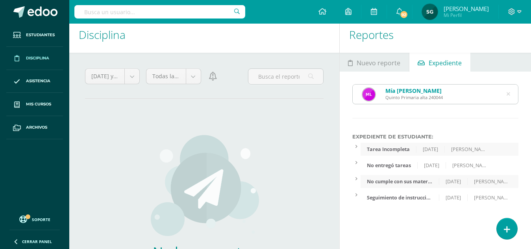
click at [507, 90] on icon at bounding box center [508, 94] width 17 height 17
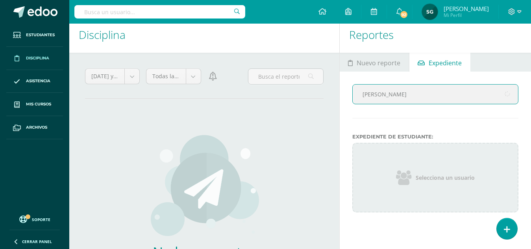
type input "skarle"
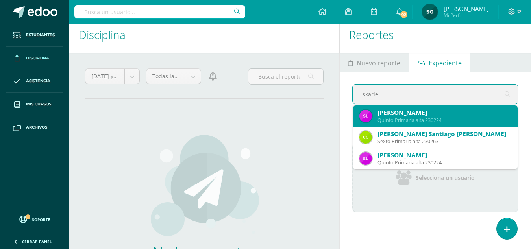
click at [427, 118] on div "Quinto Primaria alta 230224" at bounding box center [445, 120] width 134 height 7
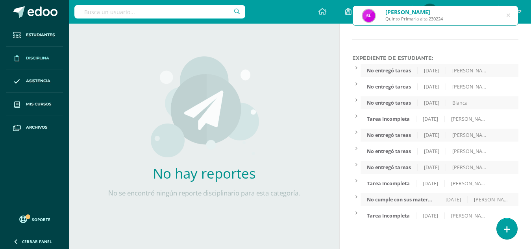
scroll to position [86, 0]
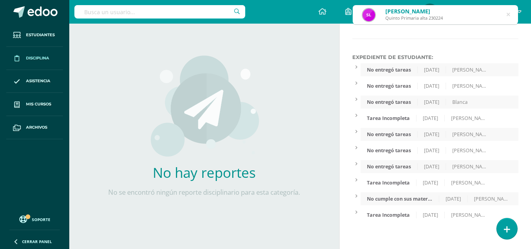
click at [508, 14] on icon at bounding box center [508, 14] width 17 height 17
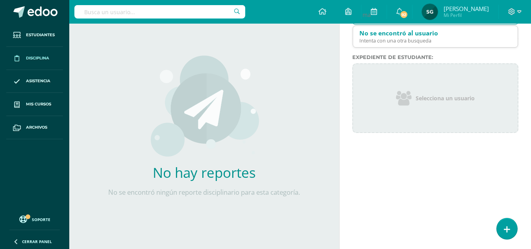
type input "m"
type input "mmariana lolina"
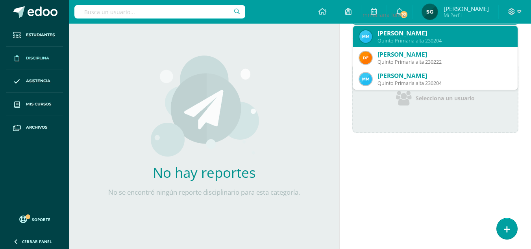
click at [430, 37] on div "Mariana Montserrat Molina Méndez" at bounding box center [445, 33] width 134 height 8
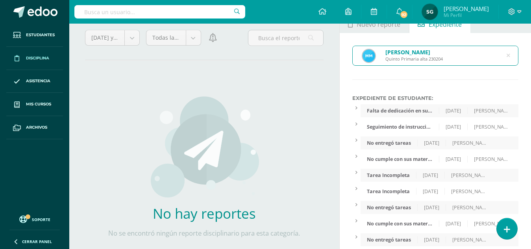
scroll to position [34, 0]
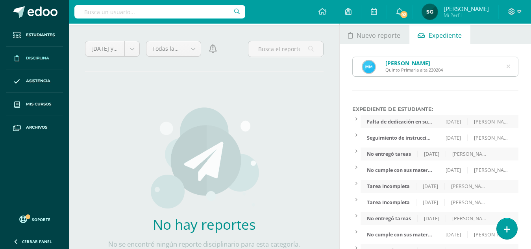
click at [508, 66] on icon at bounding box center [509, 67] width 20 height 4
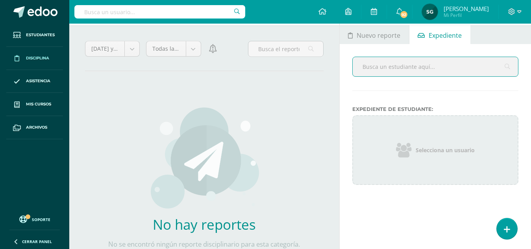
type input "s"
type input "esteban monterroso"
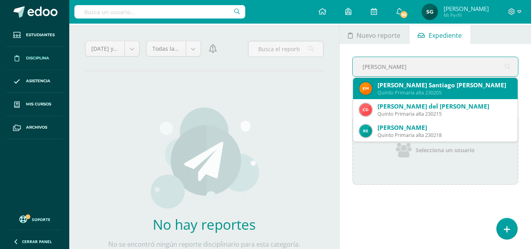
click at [395, 89] on div "Quinto Primaria alta 230205" at bounding box center [445, 92] width 134 height 7
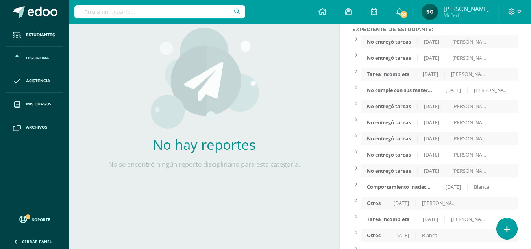
scroll to position [84, 0]
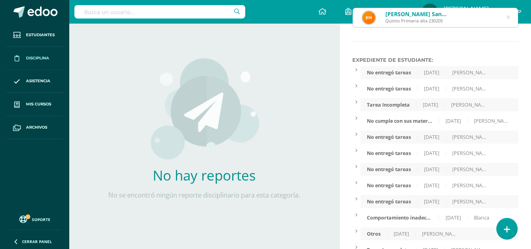
click at [508, 17] on icon at bounding box center [509, 18] width 20 height 4
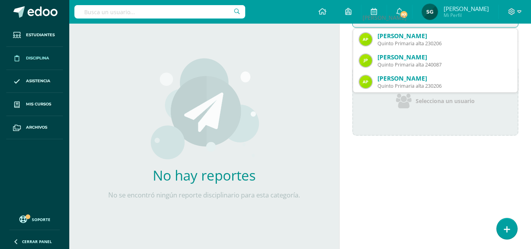
type input "andrea per"
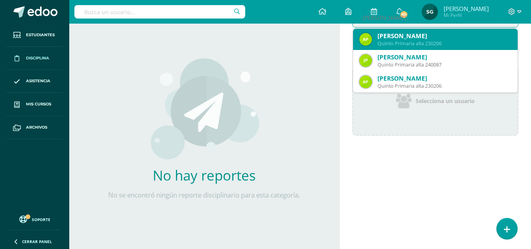
click at [433, 35] on div "Andrea Sofía Perdomo Lémus" at bounding box center [445, 36] width 134 height 8
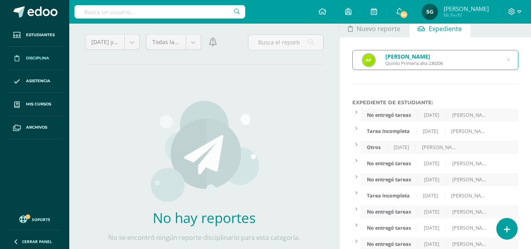
scroll to position [39, 0]
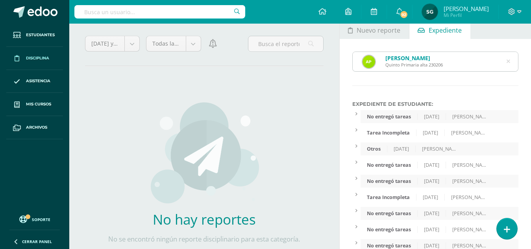
click at [510, 60] on icon at bounding box center [509, 62] width 20 height 4
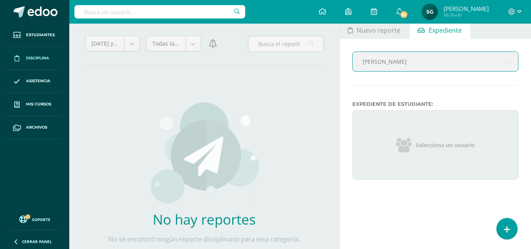
type input "abigail ramirez"
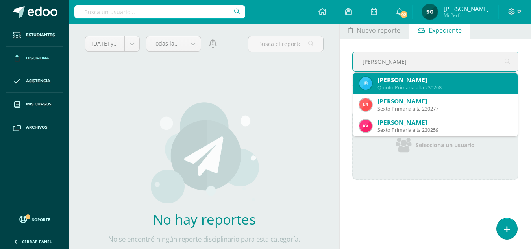
click at [429, 86] on div "Quinto Primaria alta 230208" at bounding box center [445, 87] width 134 height 7
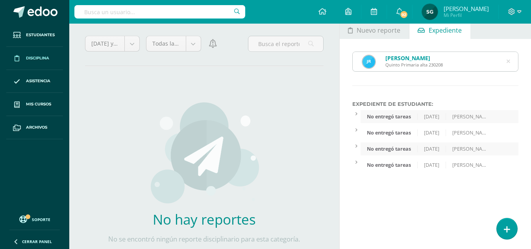
click at [506, 60] on div "Jasbleidy Abigail Ramírez Bonilla Quinto Primaria alta 230208" at bounding box center [435, 61] width 165 height 19
click at [508, 63] on icon at bounding box center [509, 62] width 20 height 4
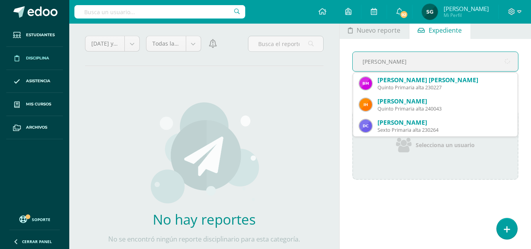
type input "gianella ramirez"
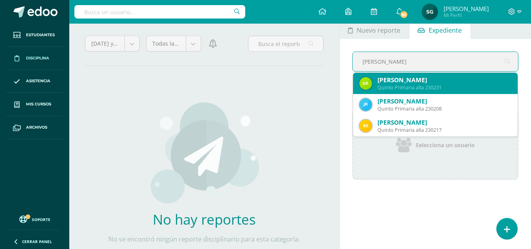
click at [443, 78] on div "Gíanella Alessandra Ramírez Mejía" at bounding box center [445, 80] width 134 height 8
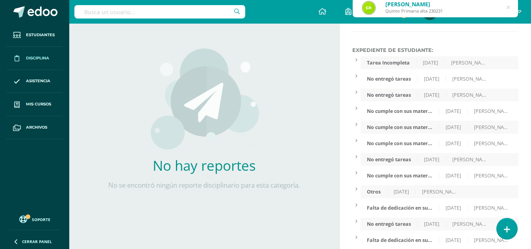
scroll to position [48, 0]
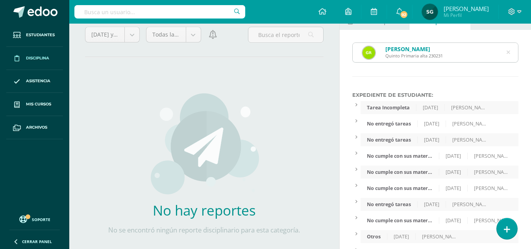
click at [510, 52] on icon at bounding box center [509, 53] width 20 height 4
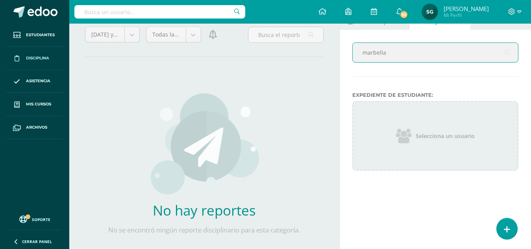
type input "marbella"
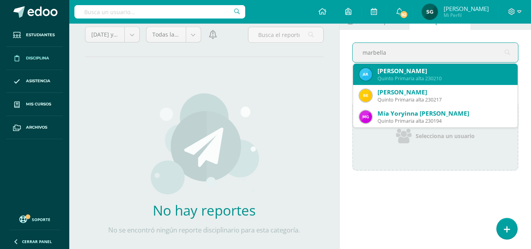
click at [421, 70] on div "Allison Marbella Rodríguez Orrego" at bounding box center [445, 71] width 134 height 8
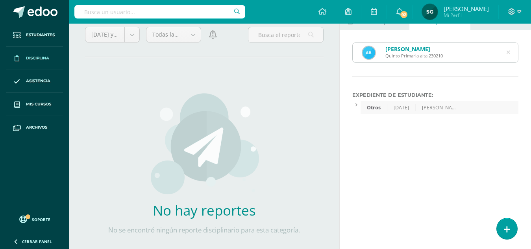
click at [510, 52] on icon at bounding box center [509, 53] width 4 height 20
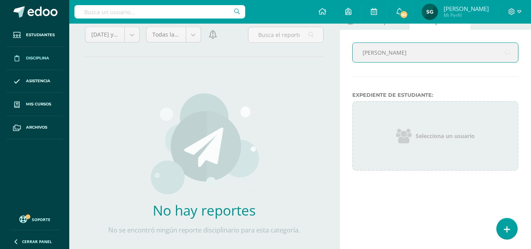
type input "valentin ru"
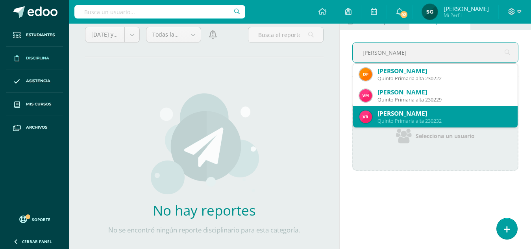
click at [418, 115] on div "Valentina Nicolle Ruíz Solorzano" at bounding box center [445, 114] width 134 height 8
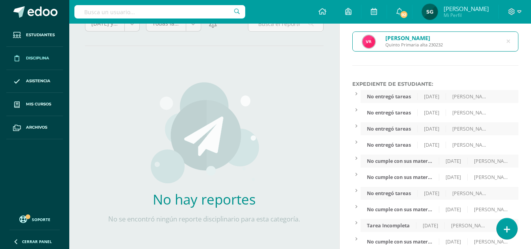
scroll to position [6, 0]
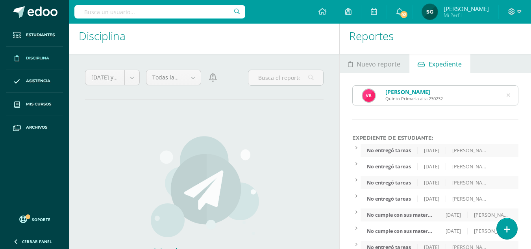
click at [508, 97] on icon at bounding box center [508, 95] width 17 height 17
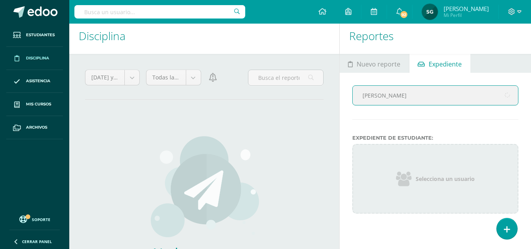
type input "sajic perdomo"
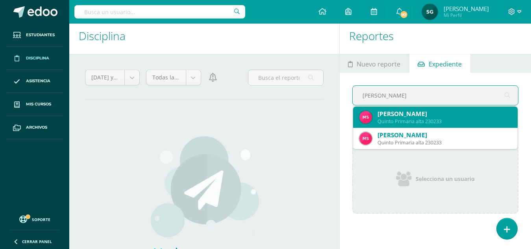
click at [425, 115] on div "Michael Adrián Sajic Perdomo" at bounding box center [445, 114] width 134 height 8
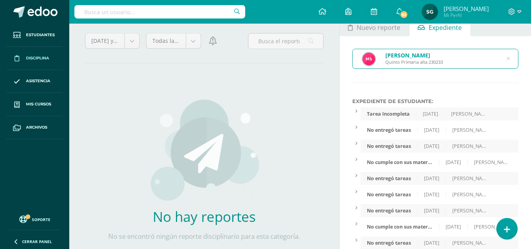
scroll to position [0, 0]
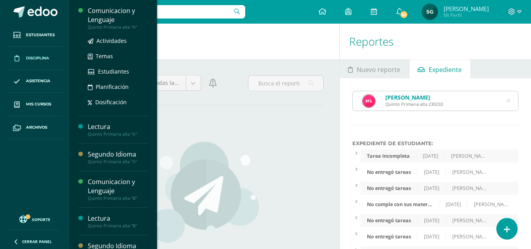
click at [113, 21] on div "Comunicacion y Lenguaje" at bounding box center [118, 15] width 60 height 18
click at [115, 43] on span "Actividades" at bounding box center [112, 40] width 30 height 7
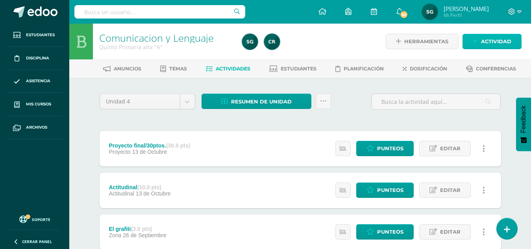
click at [489, 42] on span "Actividad" at bounding box center [496, 41] width 30 height 15
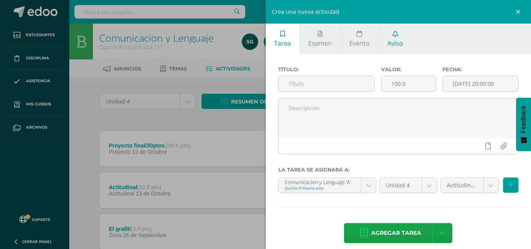
click at [389, 41] on span "Aviso" at bounding box center [396, 43] width 16 height 9
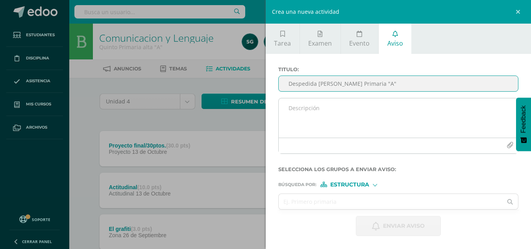
type input "Despedida de Quinto Primaria "A""
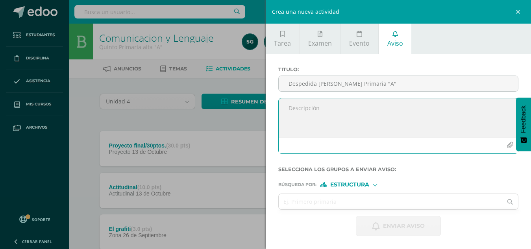
click at [299, 104] on textarea at bounding box center [399, 117] width 240 height 39
paste textarea "Queridas familias: Quiero expresar mi más sincero agradecimiento a cada uno de …"
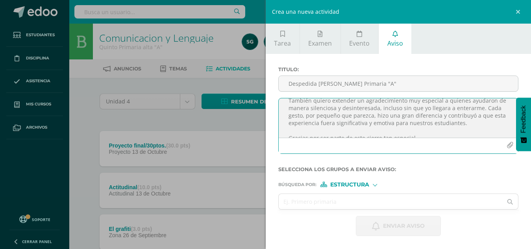
scroll to position [54, 0]
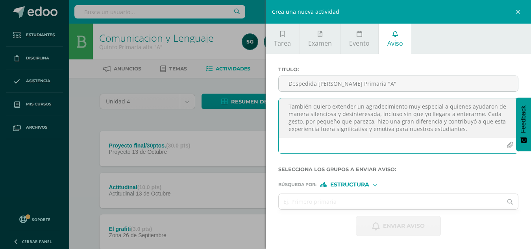
click at [480, 113] on textarea "Queridas familias: Quiero expresar mi más sincero agradecimiento a cada uno de …" at bounding box center [399, 117] width 240 height 39
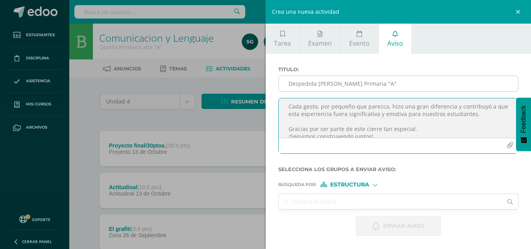
scroll to position [0, 0]
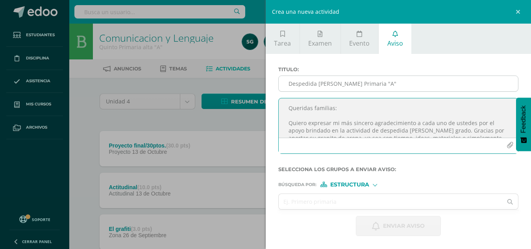
drag, startPoint x: 473, startPoint y: 113, endPoint x: 474, endPoint y: 80, distance: 33.5
click at [474, 80] on div "Titulo : Despedida de Quinto Primaria "A" Queridas familias: Quiero expresar mi…" at bounding box center [398, 114] width 247 height 94
click at [460, 129] on textarea "Queridas familias: Quiero expresar mi más sincero agradecimiento a cada uno de …" at bounding box center [399, 117] width 240 height 39
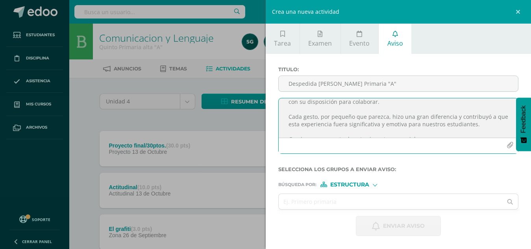
scroll to position [49, 0]
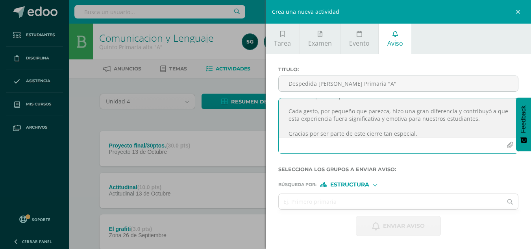
click at [472, 119] on textarea "Queridas familias: Quiero expresar mi más sincero agradecimiento a cada uno de …" at bounding box center [399, 117] width 240 height 39
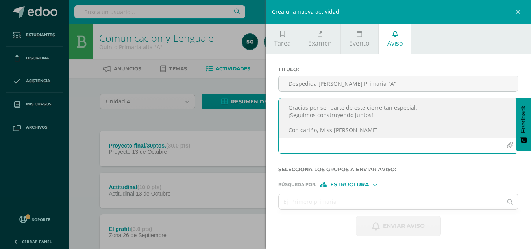
scroll to position [77, 0]
type textarea "Queridas familias: Quiero expresar mi más sincero agradecimiento a cada uno de …"
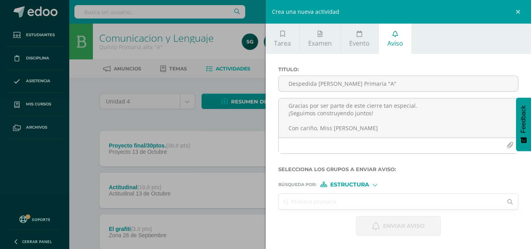
click at [352, 198] on input "text" at bounding box center [391, 201] width 224 height 15
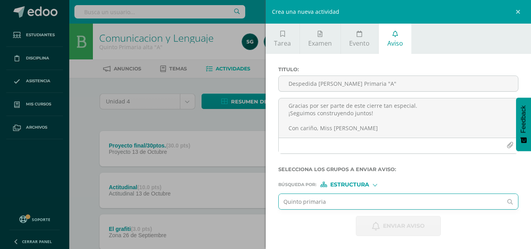
type input "Quinto primaria"
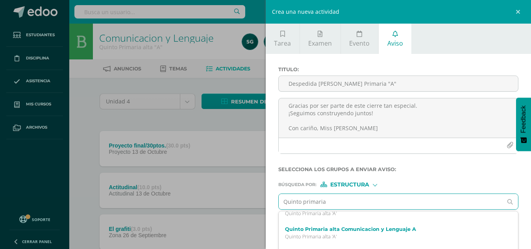
scroll to position [85, 0]
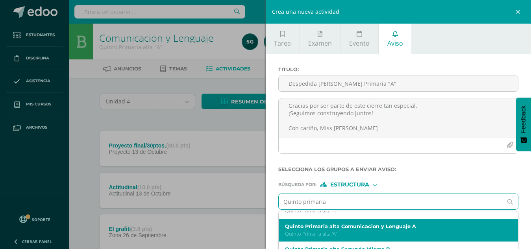
click at [378, 231] on p "Quinto Primaria alta 'A'" at bounding box center [393, 234] width 217 height 7
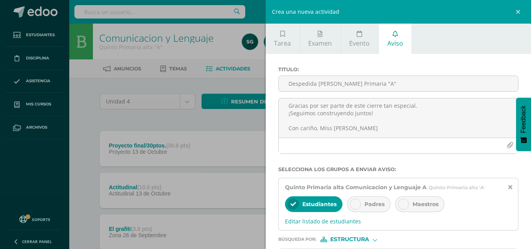
click at [349, 204] on div "Padres" at bounding box center [368, 205] width 43 height 16
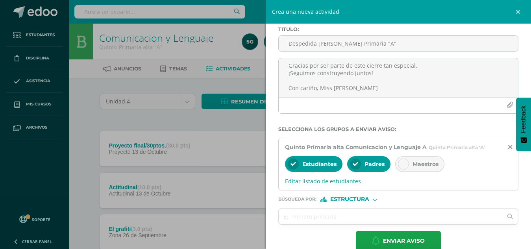
scroll to position [55, 0]
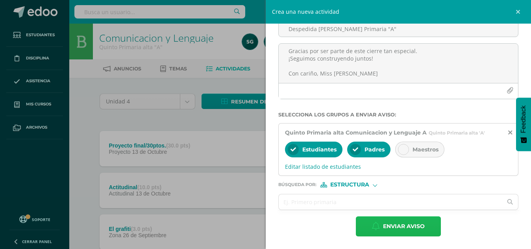
click at [402, 224] on span "Enviar aviso" at bounding box center [404, 226] width 42 height 19
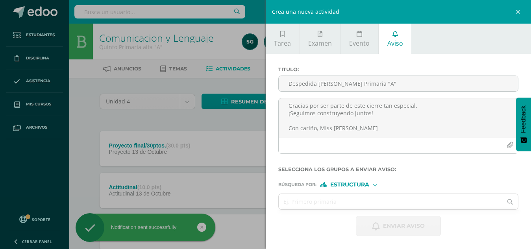
scroll to position [0, 0]
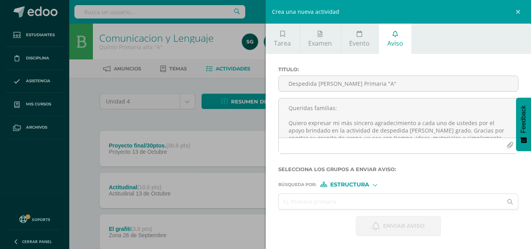
click at [195, 115] on div "Crea una nueva actividad Tarea Examen Evento Aviso Título: Valor: 100.0 Fecha: …" at bounding box center [265, 124] width 531 height 249
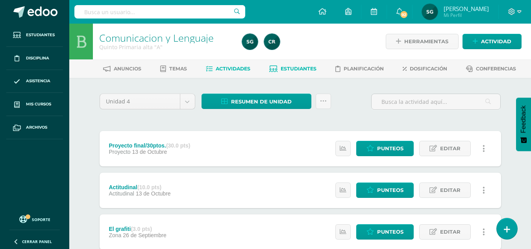
click at [295, 69] on span "Estudiantes" at bounding box center [299, 69] width 36 height 6
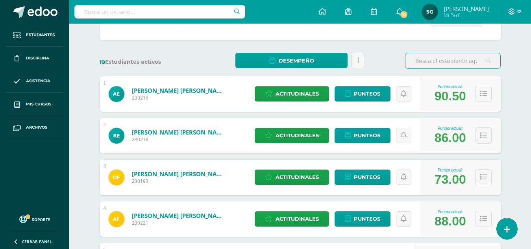
scroll to position [96, 0]
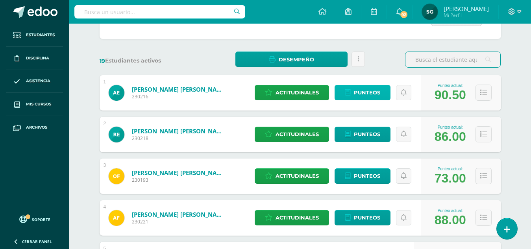
click at [369, 95] on span "Punteos" at bounding box center [367, 92] width 26 height 15
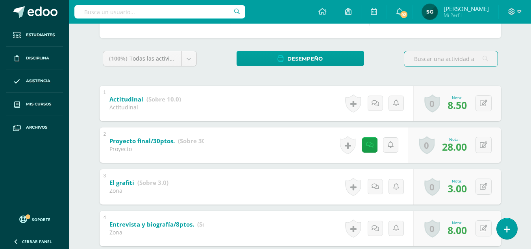
scroll to position [109, 0]
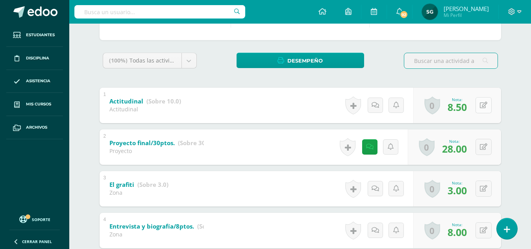
click at [480, 110] on div "0 Logros Logros obtenidos Aún no hay logros agregados Nota: 8.50" at bounding box center [458, 105] width 88 height 35
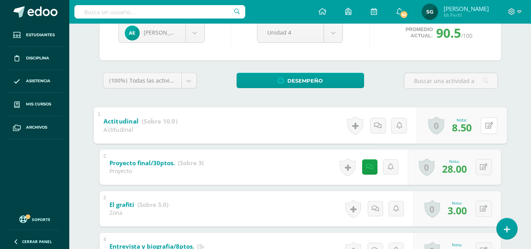
scroll to position [74, 0]
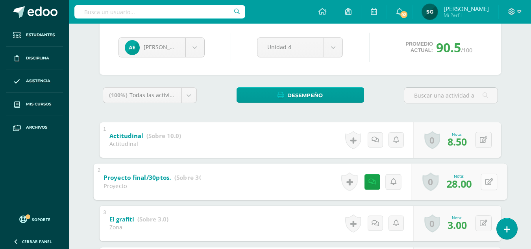
click at [483, 181] on button at bounding box center [489, 182] width 17 height 17
type input "28.5"
click at [468, 182] on icon at bounding box center [468, 184] width 7 height 7
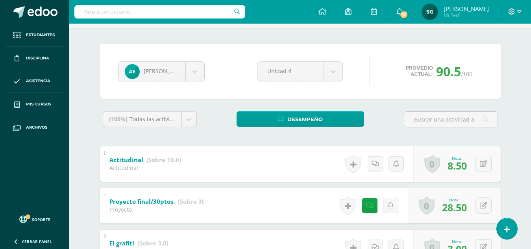
scroll to position [47, 0]
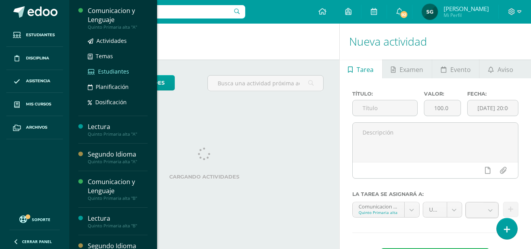
click at [110, 72] on span "Estudiantes" at bounding box center [113, 71] width 31 height 7
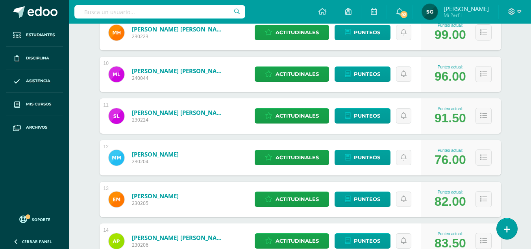
scroll to position [492, 0]
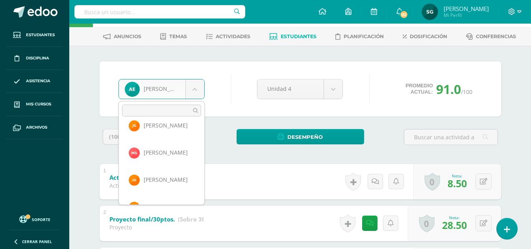
scroll to position [139, 0]
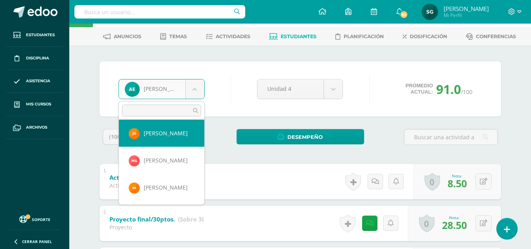
select select "663"
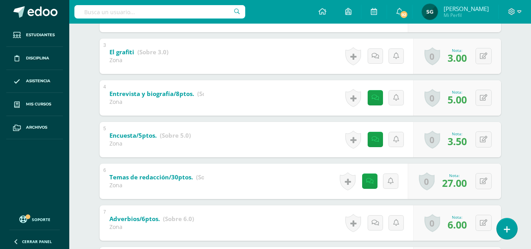
scroll to position [249, 0]
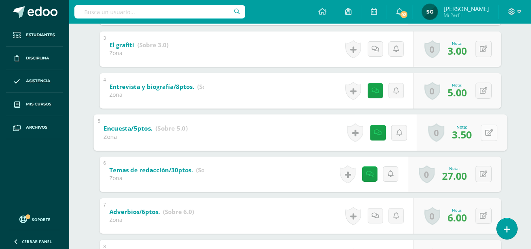
click at [484, 131] on button at bounding box center [489, 132] width 17 height 17
type input "3"
click at [470, 136] on icon at bounding box center [468, 135] width 7 height 7
click at [468, 136] on icon at bounding box center [468, 135] width 7 height 7
click at [471, 137] on div "0 Logros Logros obtenidos Aún no hay logros agregados Nota: 3.00" at bounding box center [458, 132] width 88 height 35
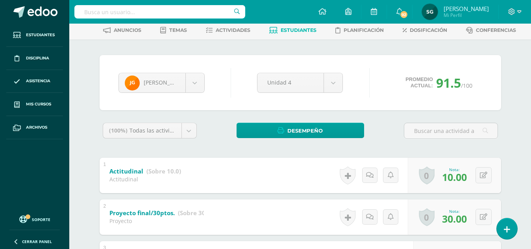
scroll to position [37, 0]
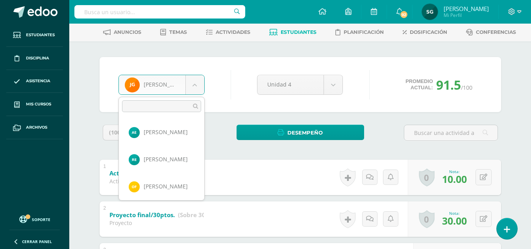
click at [200, 83] on body "Estudiantes Disciplina Asistencia Mis cursos Archivos Soporte Ayuda Reportar un…" at bounding box center [265, 251] width 531 height 577
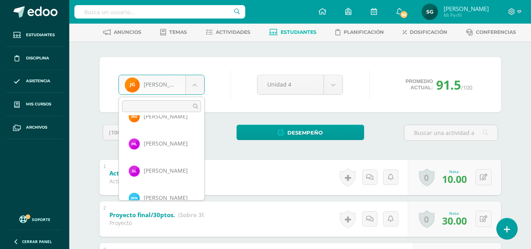
scroll to position [236, 0]
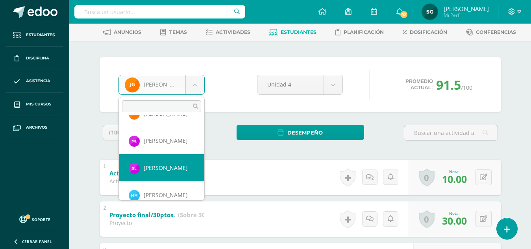
select select "992"
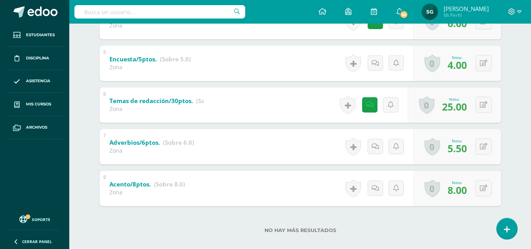
scroll to position [325, 0]
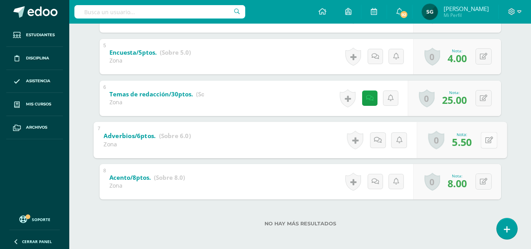
click at [483, 140] on button at bounding box center [489, 140] width 17 height 17
type input "5"
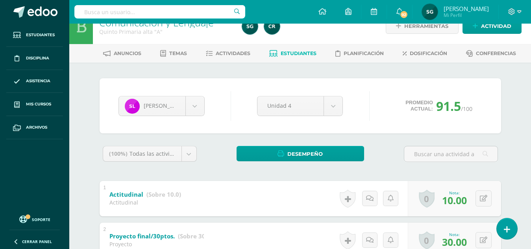
scroll to position [9, 0]
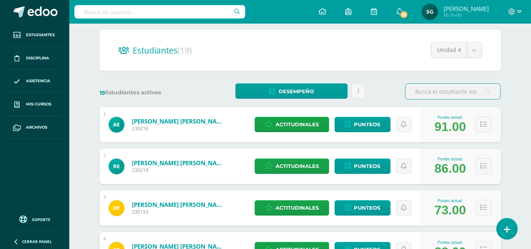
scroll to position [48, 0]
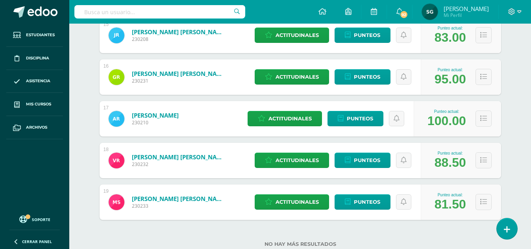
scroll to position [761, 0]
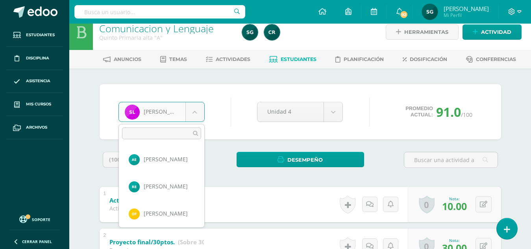
scroll to position [217, 0]
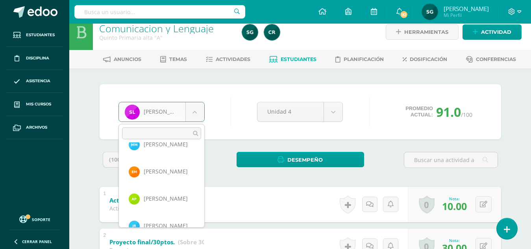
scroll to position [323, 0]
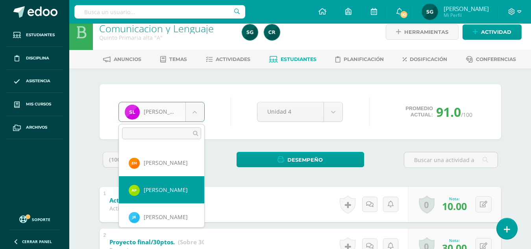
select select "420"
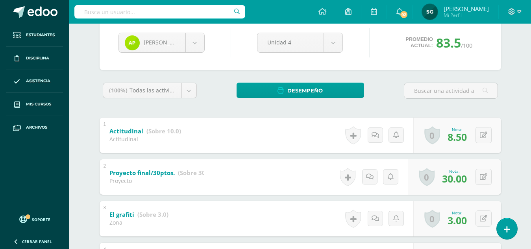
scroll to position [77, 0]
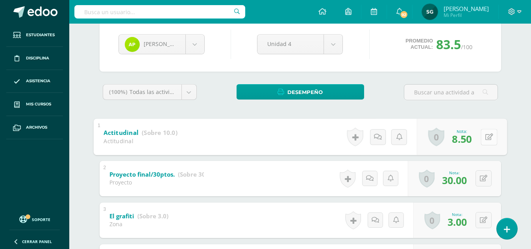
click at [484, 137] on button at bounding box center [489, 137] width 17 height 17
type input "8"
click at [192, 41] on body "Estudiantes Disciplina Asistencia Mis cursos Archivos Soporte Ayuda Reportar un…" at bounding box center [265, 211] width 531 height 577
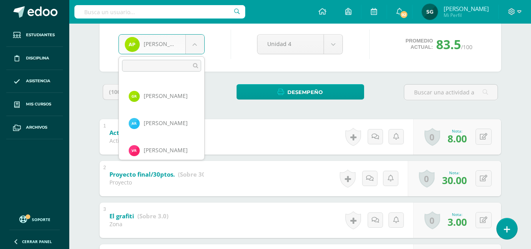
scroll to position [409, 0]
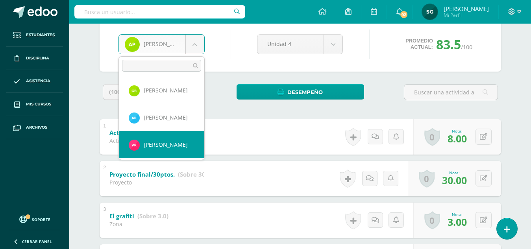
select select "404"
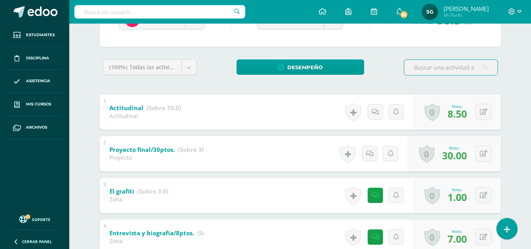
scroll to position [95, 0]
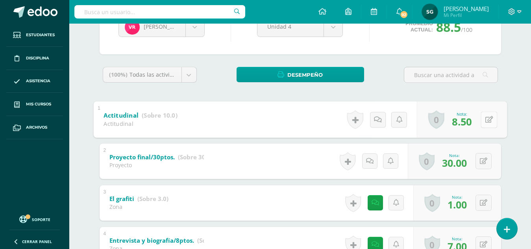
click at [483, 122] on button at bounding box center [489, 119] width 17 height 17
type input "8"
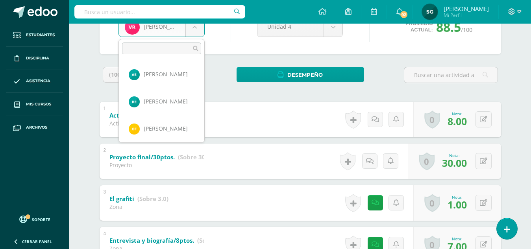
click at [195, 30] on body "Estudiantes Disciplina Asistencia Mis cursos Archivos Soporte Ayuda Reportar un…" at bounding box center [265, 193] width 531 height 577
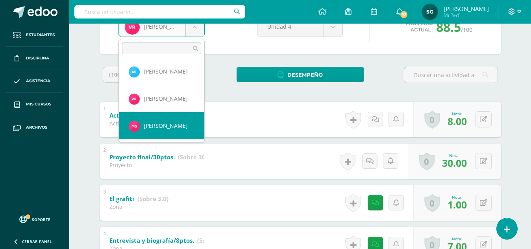
select select "914"
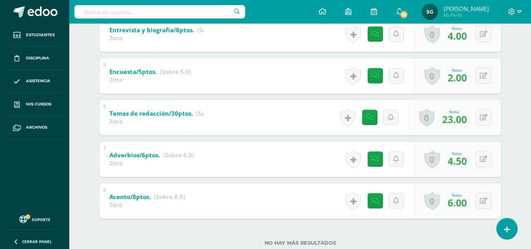
scroll to position [316, 0]
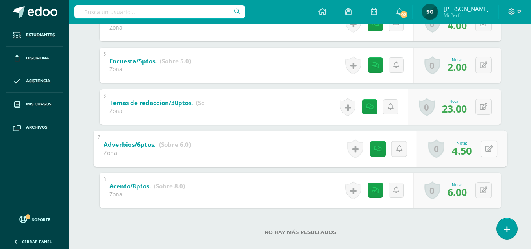
click at [487, 152] on icon at bounding box center [489, 148] width 8 height 7
type input "5"
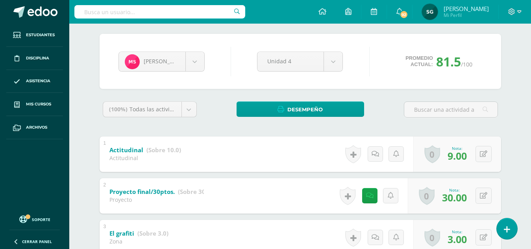
scroll to position [52, 0]
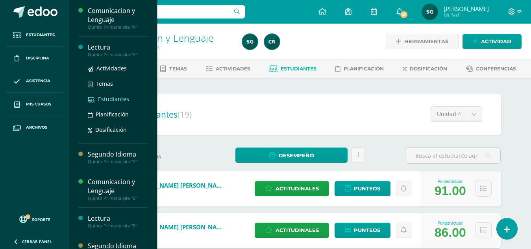
click at [113, 100] on span "Estudiantes" at bounding box center [113, 98] width 31 height 7
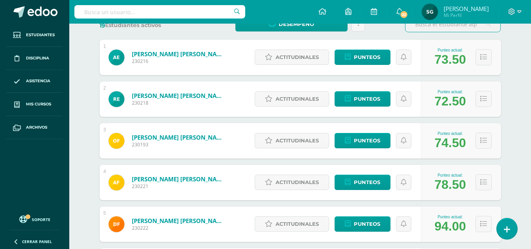
scroll to position [130, 0]
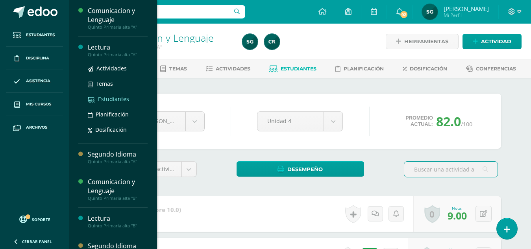
click at [110, 100] on span "Estudiantes" at bounding box center [113, 98] width 31 height 7
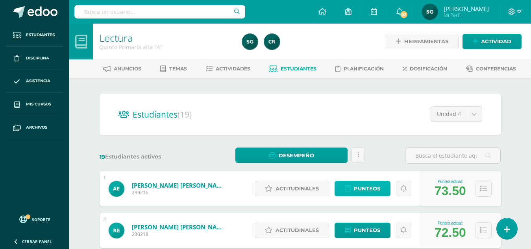
click at [366, 188] on span "Punteos" at bounding box center [367, 189] width 26 height 15
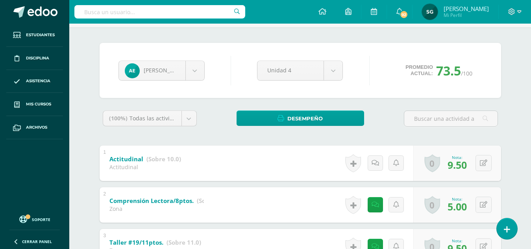
scroll to position [62, 0]
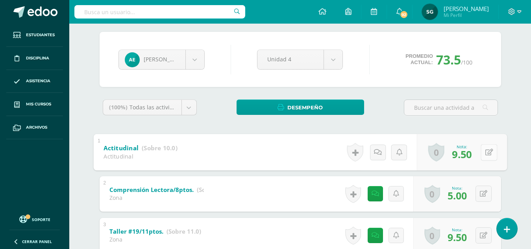
click at [480, 152] on div "0 Logros Logros obtenidos Aún no hay logros agregados Nota: 9.50" at bounding box center [462, 152] width 90 height 37
click at [491, 152] on icon at bounding box center [489, 152] width 8 height 7
type input "9"
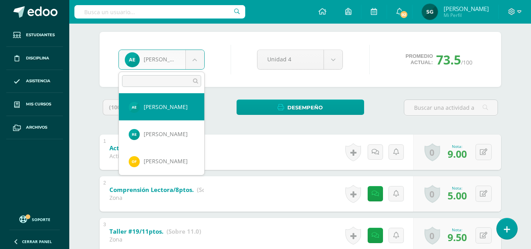
click at [197, 57] on body "Estudiantes Disciplina Asistencia Mis cursos Archivos Soporte Ayuda Reportar un…" at bounding box center [265, 247] width 531 height 618
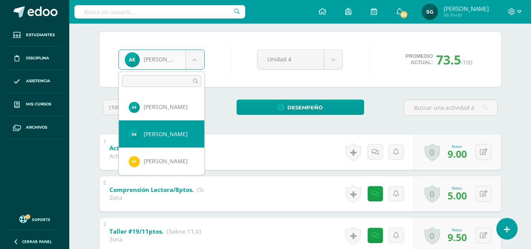
select select "419"
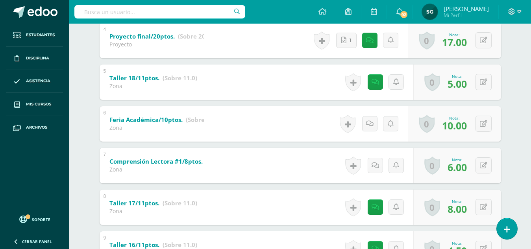
scroll to position [369, 0]
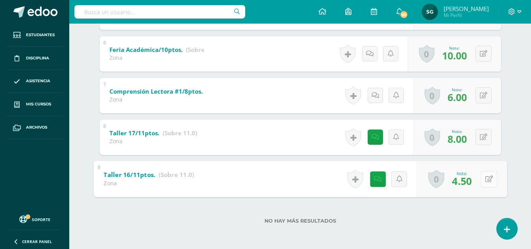
click at [485, 180] on button at bounding box center [489, 179] width 17 height 17
type input "5"
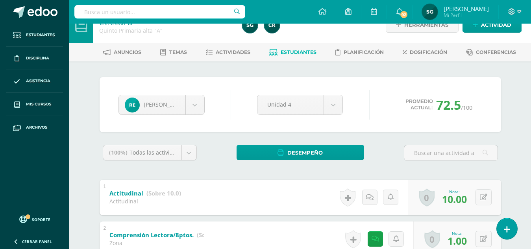
scroll to position [0, 0]
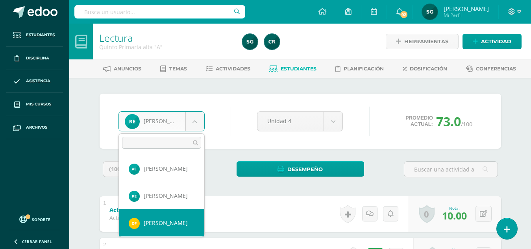
select select "98"
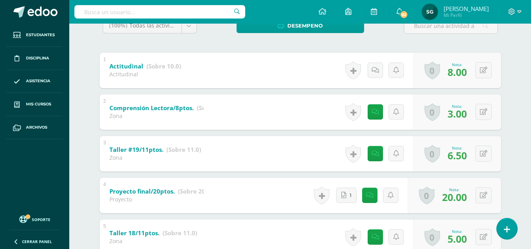
scroll to position [130, 0]
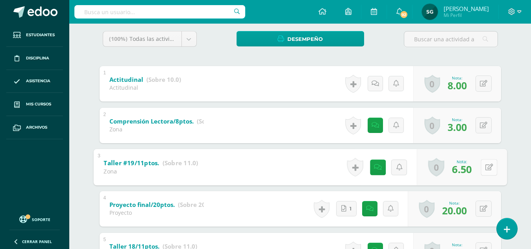
click at [485, 169] on button at bounding box center [489, 167] width 17 height 17
type input "6"
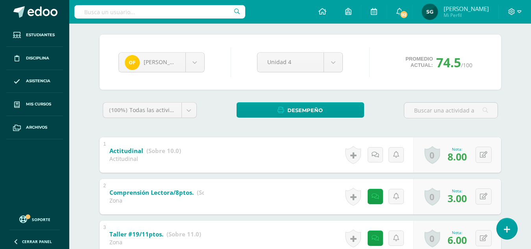
scroll to position [56, 0]
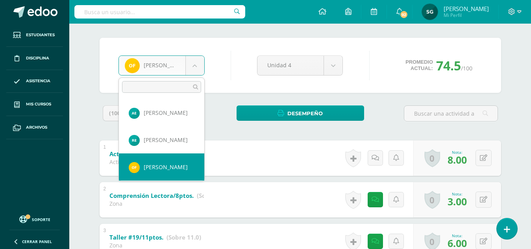
click at [193, 68] on body "Estudiantes Disciplina Asistencia Mis cursos Archivos Soporte Ayuda Reportar un…" at bounding box center [265, 253] width 531 height 618
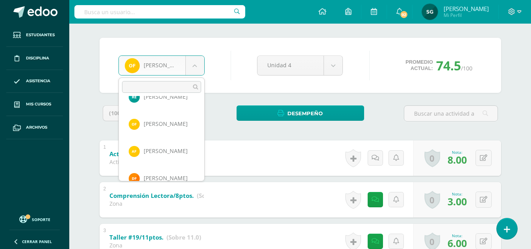
scroll to position [66, 0]
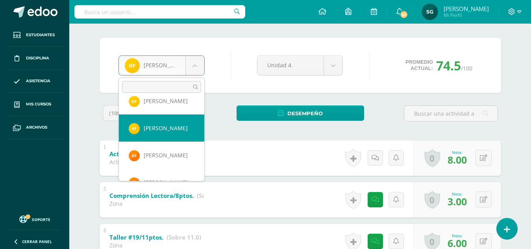
select select "840"
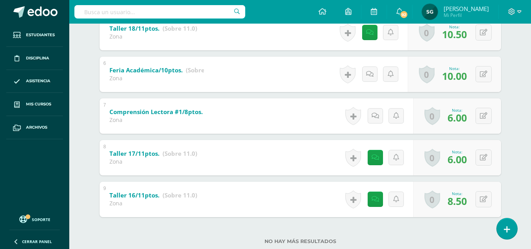
scroll to position [369, 0]
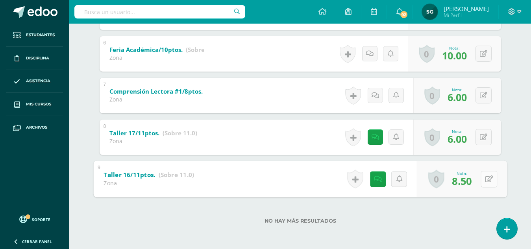
click at [483, 178] on button at bounding box center [489, 179] width 17 height 17
type input "9"
click at [470, 180] on icon at bounding box center [468, 181] width 7 height 7
click at [471, 161] on form "Taller 16/11ptos. (Sobre 11.0) Zona Nota 9.00 0 Logros Logros obtenidos" at bounding box center [300, 161] width 414 height 0
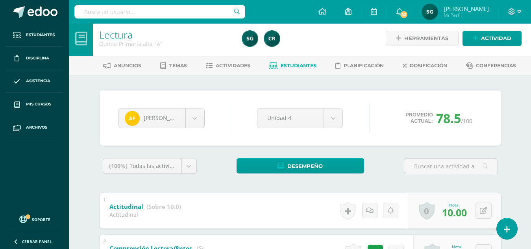
scroll to position [1, 0]
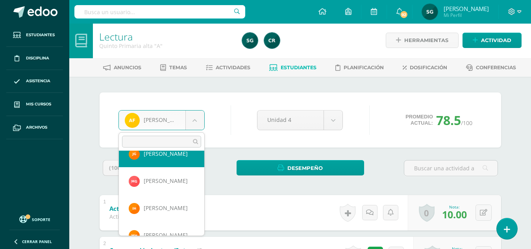
scroll to position [139, 0]
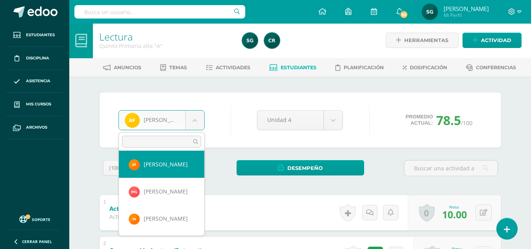
select select "663"
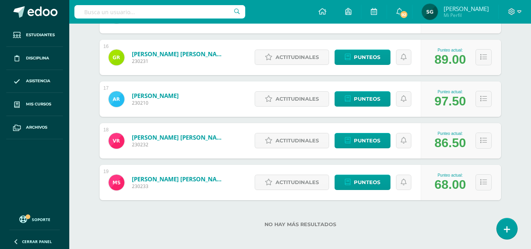
scroll to position [759, 0]
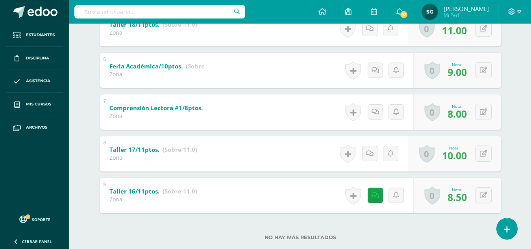
scroll to position [369, 0]
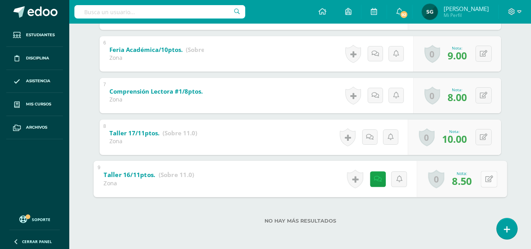
click at [485, 182] on button at bounding box center [489, 179] width 17 height 17
type input "8"
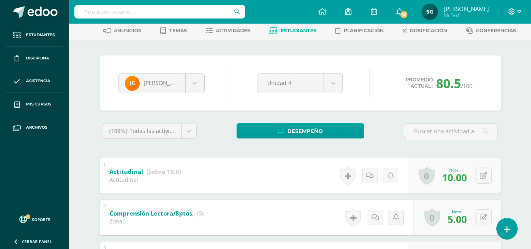
scroll to position [37, 0]
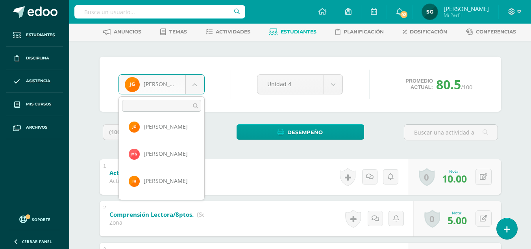
scroll to position [144, 0]
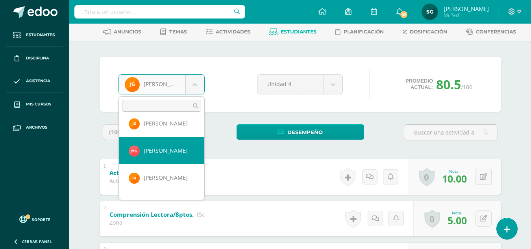
select select "100"
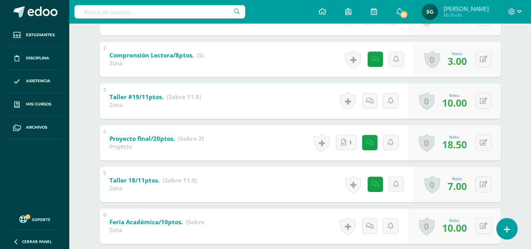
scroll to position [208, 0]
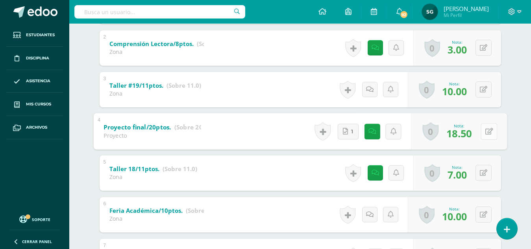
click at [485, 130] on button at bounding box center [489, 131] width 17 height 17
type input "19"
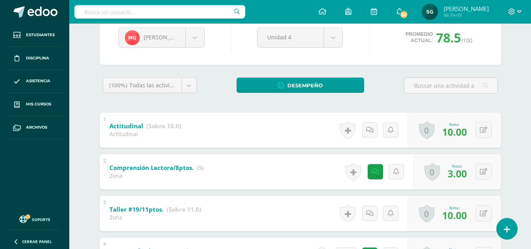
scroll to position [80, 0]
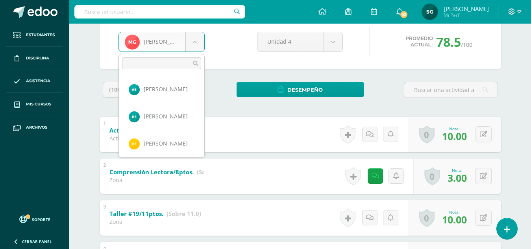
click at [195, 42] on body "Estudiantes Disciplina Asistencia Mis cursos Archivos Soporte Ayuda Reportar un…" at bounding box center [265, 229] width 531 height 618
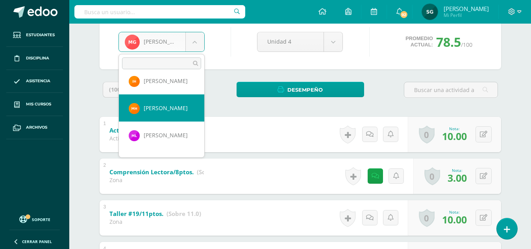
select select "410"
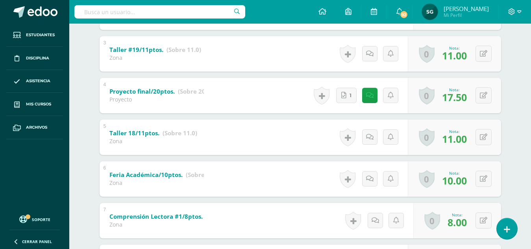
scroll to position [197, 0]
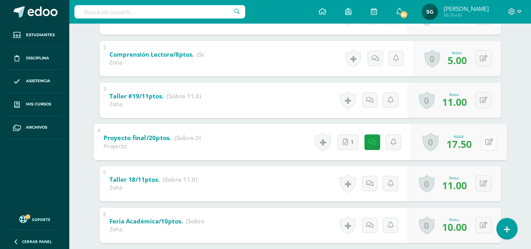
click at [486, 141] on icon at bounding box center [489, 142] width 8 height 7
type input "18"
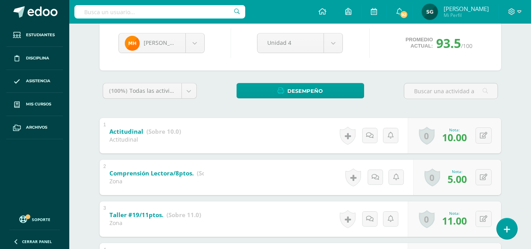
scroll to position [70, 0]
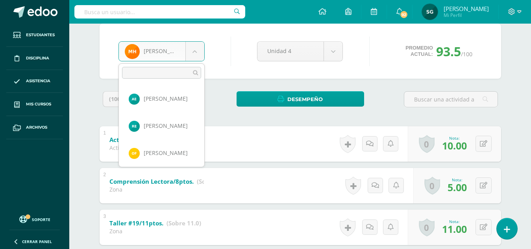
click at [193, 49] on body "Estudiantes Disciplina Asistencia Mis cursos Archivos Soporte Ayuda Reportar un…" at bounding box center [265, 239] width 531 height 618
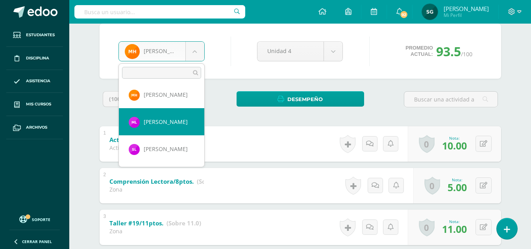
select select "1144"
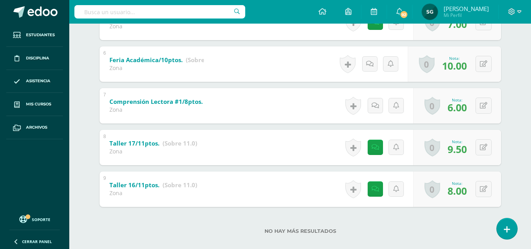
scroll to position [369, 0]
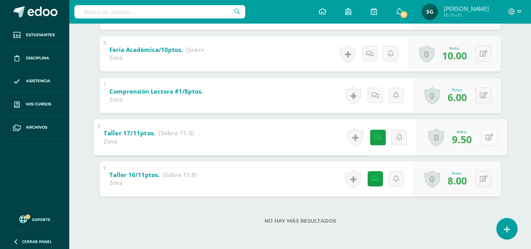
click at [486, 137] on icon at bounding box center [489, 137] width 8 height 7
type input "10"
click at [472, 142] on link at bounding box center [468, 140] width 16 height 16
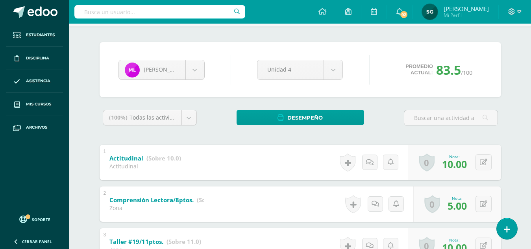
scroll to position [50, 0]
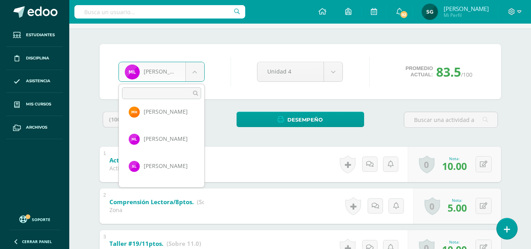
scroll to position [239, 0]
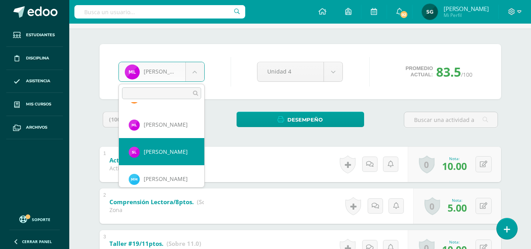
select select "992"
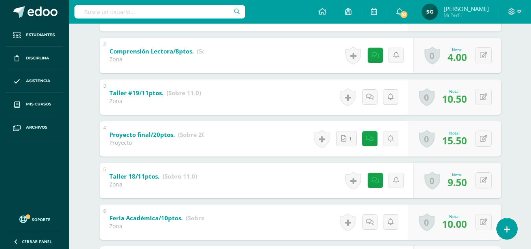
scroll to position [204, 0]
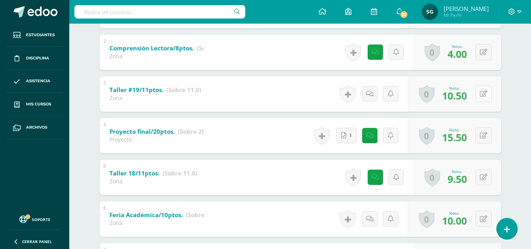
click at [486, 95] on icon at bounding box center [483, 94] width 7 height 7
type input "10"
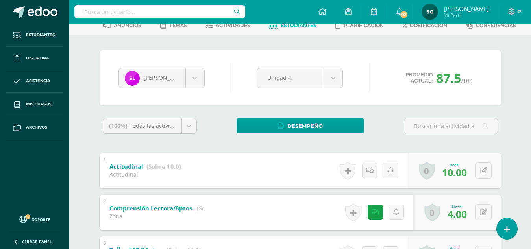
scroll to position [41, 0]
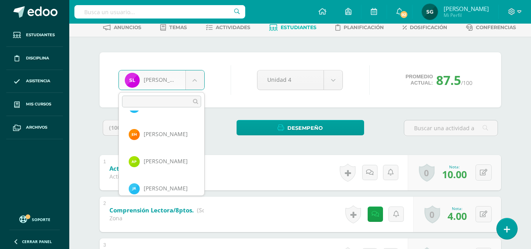
scroll to position [323, 0]
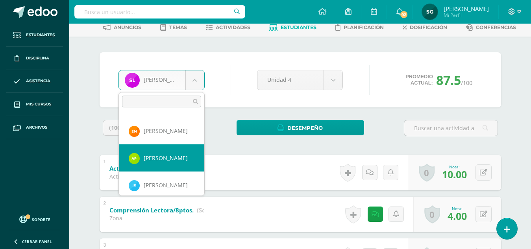
select select "420"
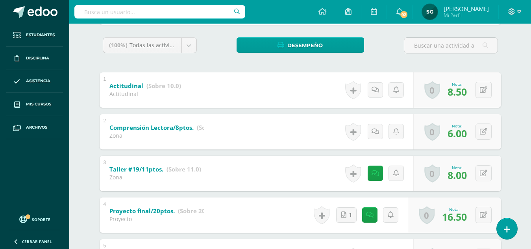
scroll to position [136, 0]
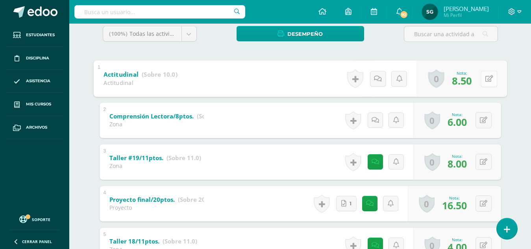
click at [486, 79] on icon at bounding box center [489, 78] width 8 height 7
type input "8"
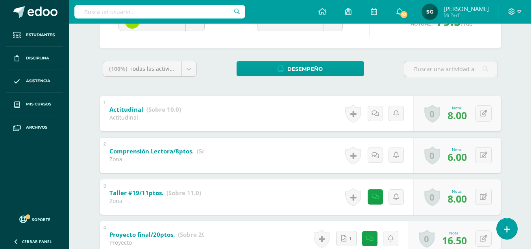
scroll to position [95, 0]
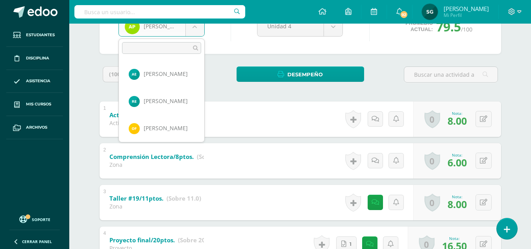
click at [195, 30] on body "Estudiantes Disciplina Asistencia Mis cursos Archivos Soporte Ayuda Reportar un…" at bounding box center [265, 214] width 531 height 618
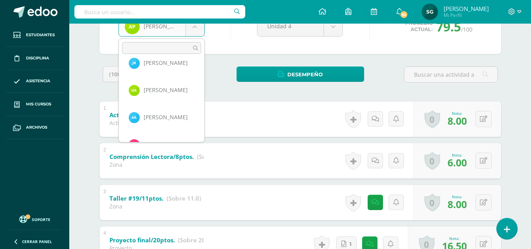
scroll to position [394, 0]
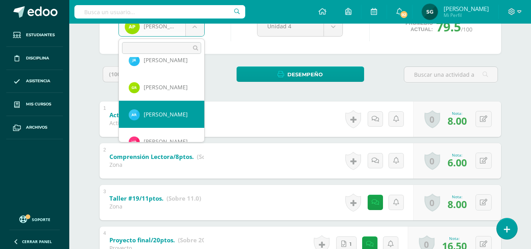
select select "414"
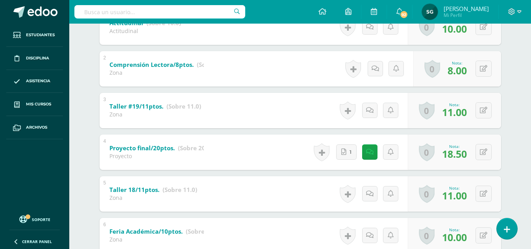
scroll to position [197, 0]
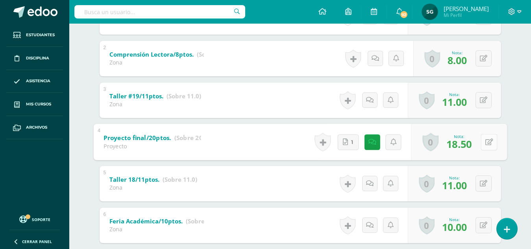
click at [480, 141] on div "0 [GEOGRAPHIC_DATA] Logros obtenidos Aún no hay logros agregados Nota: 18.50" at bounding box center [459, 142] width 96 height 37
click at [490, 146] on button at bounding box center [489, 142] width 17 height 17
type input "19"
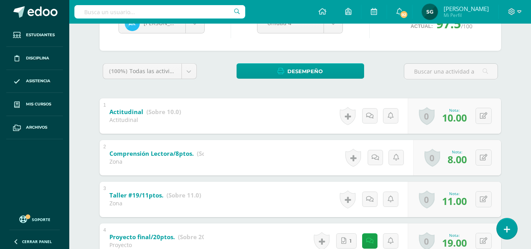
scroll to position [96, 0]
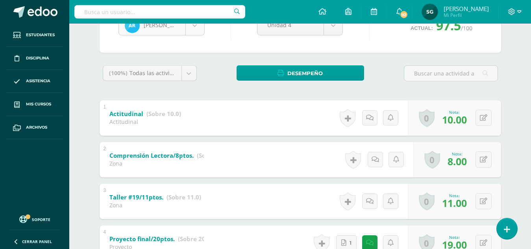
click at [195, 26] on body "Estudiantes Disciplina Asistencia Mis cursos Archivos Soporte Ayuda Reportar un…" at bounding box center [265, 213] width 531 height 618
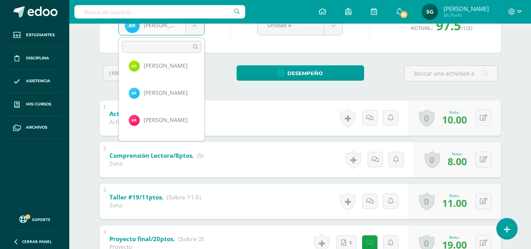
scroll to position [418, 0]
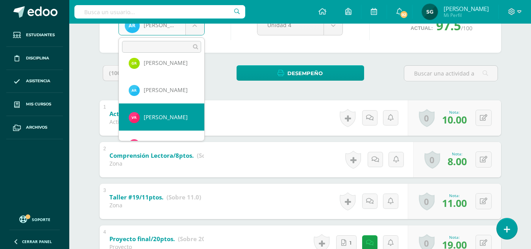
select select "404"
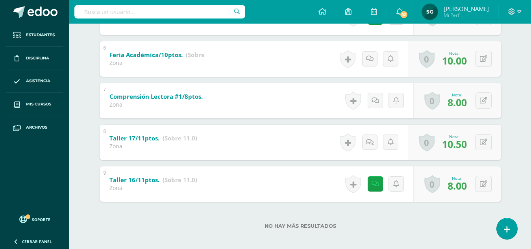
scroll to position [369, 0]
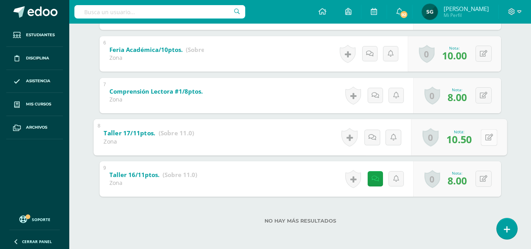
click at [484, 137] on button at bounding box center [489, 137] width 17 height 17
type input "10"
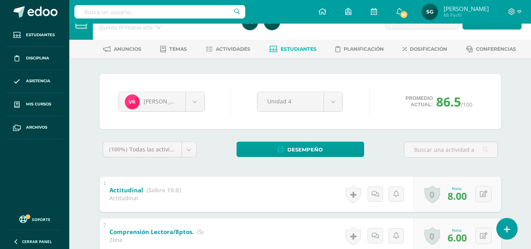
scroll to position [0, 0]
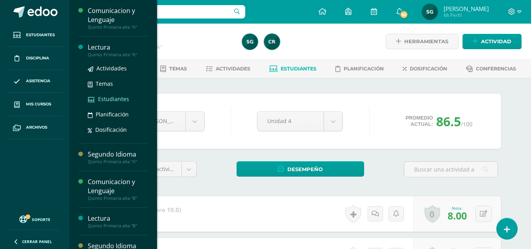
click at [111, 100] on span "Estudiantes" at bounding box center [113, 98] width 31 height 7
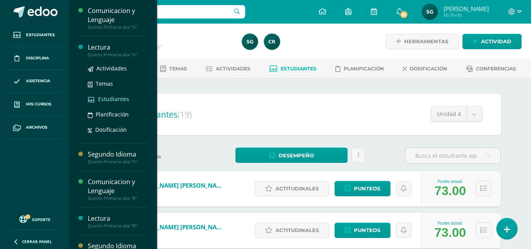
click at [106, 98] on span "Estudiantes" at bounding box center [113, 98] width 31 height 7
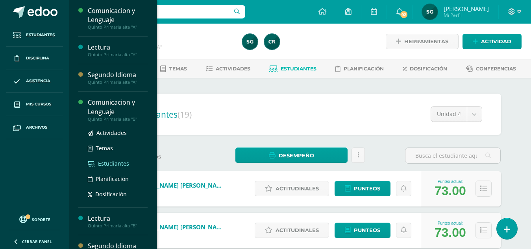
click at [105, 162] on span "Estudiantes" at bounding box center [113, 163] width 31 height 7
click at [105, 165] on span "Estudiantes" at bounding box center [113, 163] width 31 height 7
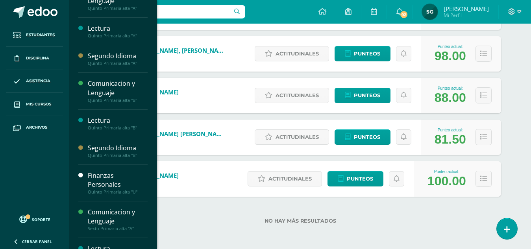
scroll to position [21, 0]
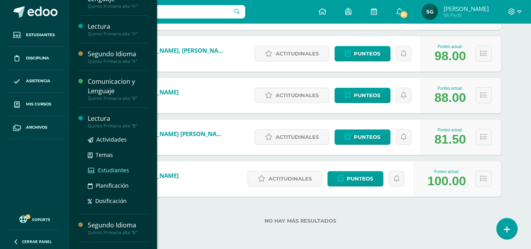
click at [111, 169] on span "Estudiantes" at bounding box center [113, 170] width 31 height 7
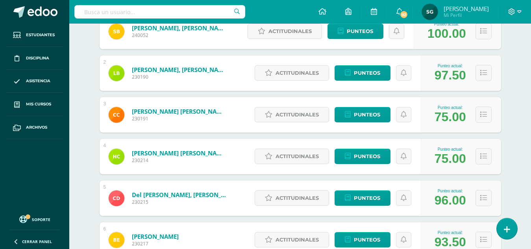
scroll to position [173, 0]
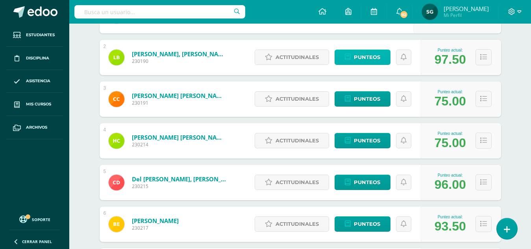
click at [359, 58] on span "Punteos" at bounding box center [367, 57] width 26 height 15
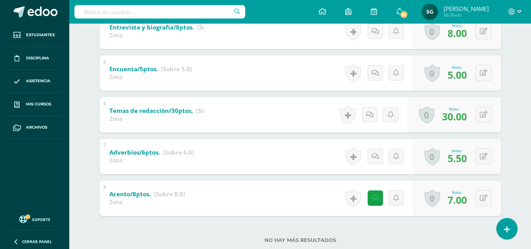
scroll to position [310, 0]
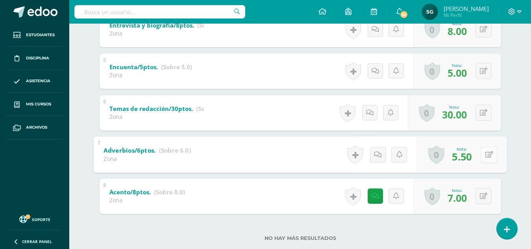
click at [485, 153] on button at bounding box center [489, 155] width 17 height 17
type input "6"
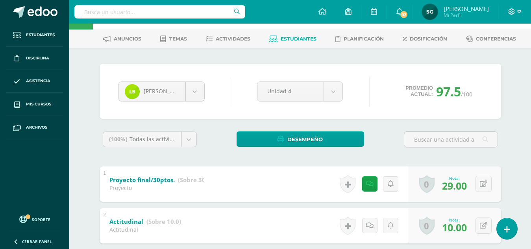
scroll to position [17, 0]
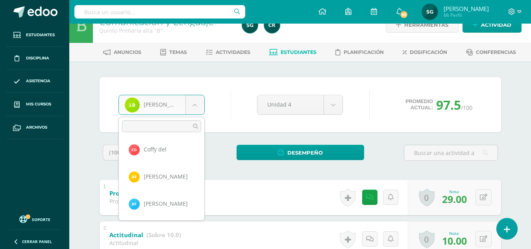
scroll to position [119, 0]
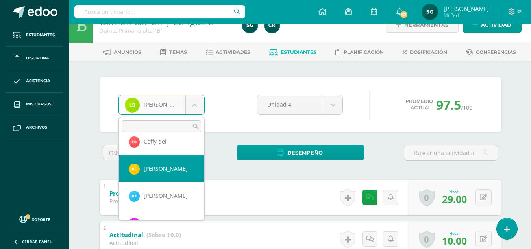
select select "821"
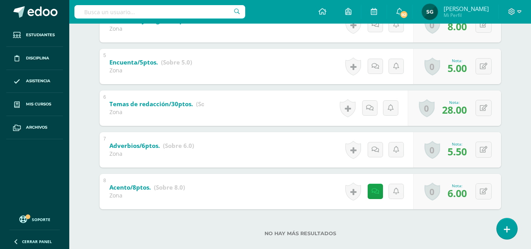
scroll to position [319, 0]
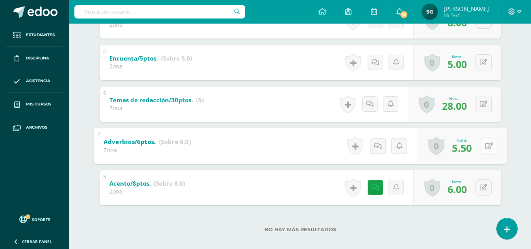
click at [486, 147] on icon at bounding box center [489, 146] width 8 height 7
type input "6"
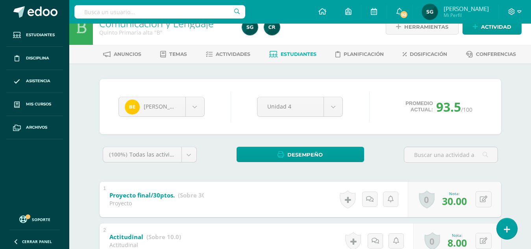
scroll to position [0, 0]
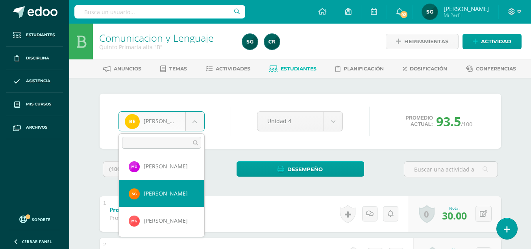
select select "1218"
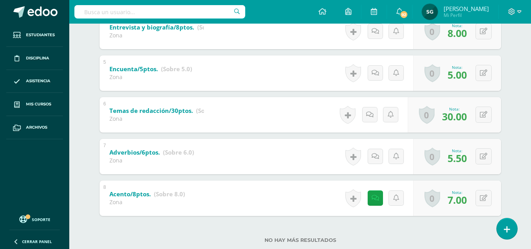
scroll to position [321, 0]
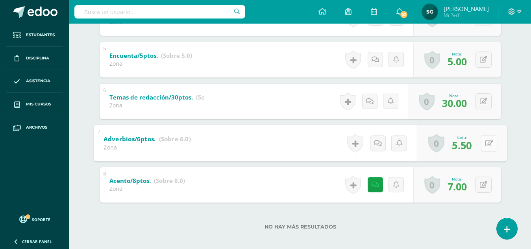
click at [485, 143] on icon at bounding box center [489, 143] width 8 height 7
type input "6"
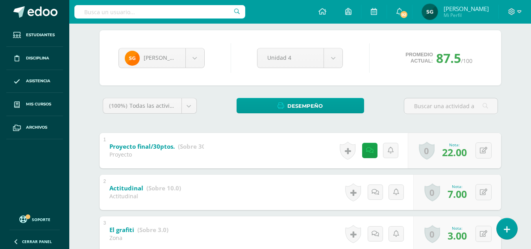
scroll to position [54, 0]
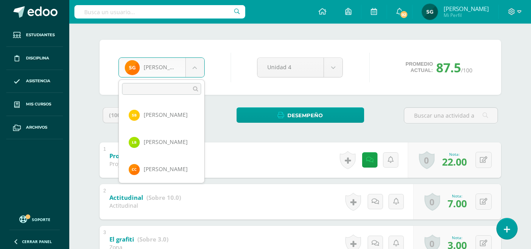
click at [192, 64] on body "Estudiantes Disciplina Asistencia Mis cursos Archivos Soporte Ayuda Reportar un…" at bounding box center [265, 234] width 531 height 577
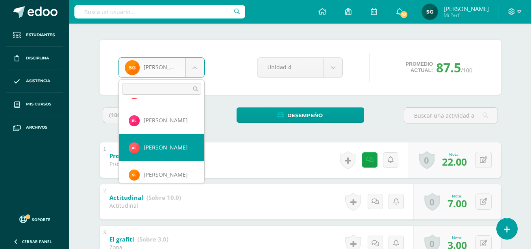
scroll to position [271, 0]
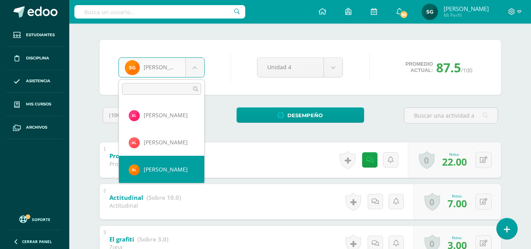
select select "963"
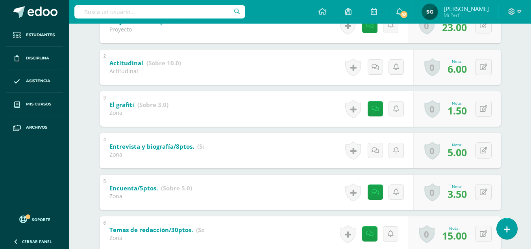
scroll to position [189, 0]
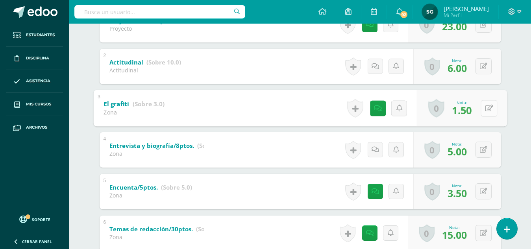
click at [483, 110] on button at bounding box center [489, 108] width 17 height 17
type input "1"
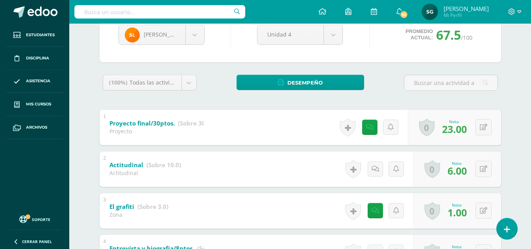
scroll to position [78, 0]
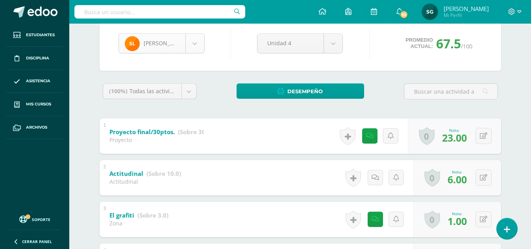
click at [200, 42] on body "Estudiantes Disciplina Asistencia Mis cursos Archivos Soporte Ayuda Reportar un…" at bounding box center [265, 210] width 531 height 577
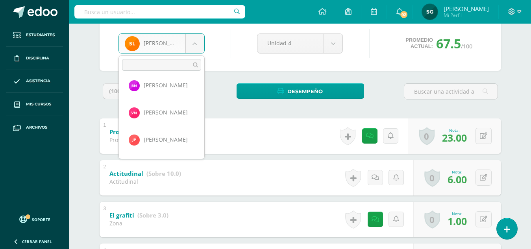
scroll to position [389, 0]
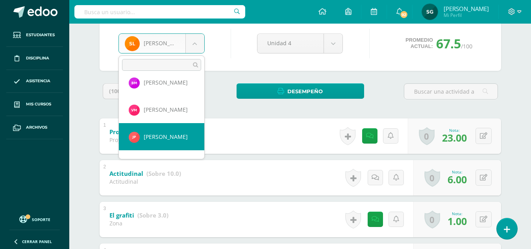
select select "1186"
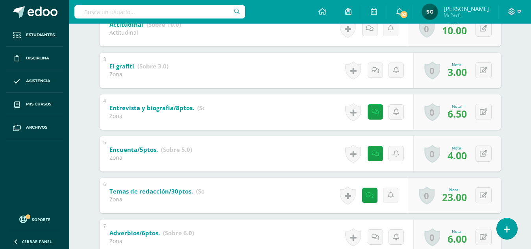
scroll to position [224, 0]
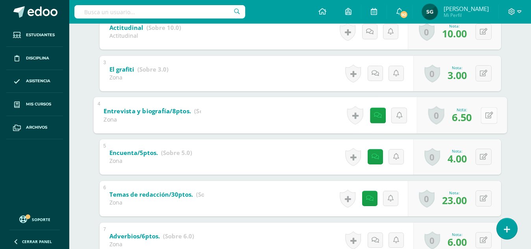
click at [486, 115] on icon at bounding box center [489, 115] width 8 height 7
type input "6"
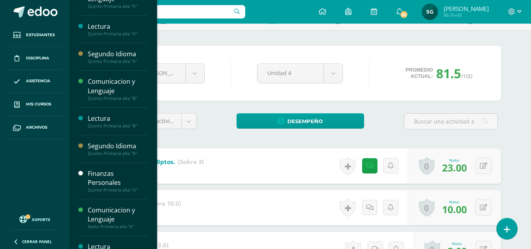
scroll to position [26, 0]
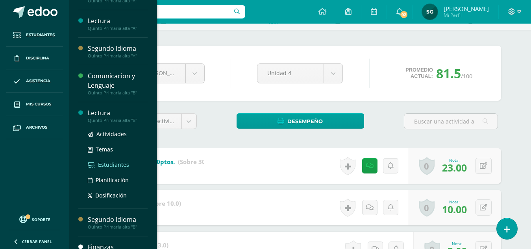
click at [111, 164] on span "Estudiantes" at bounding box center [113, 164] width 31 height 7
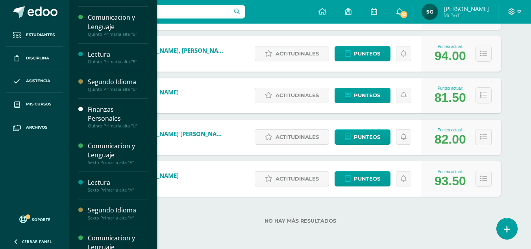
scroll to position [90, 0]
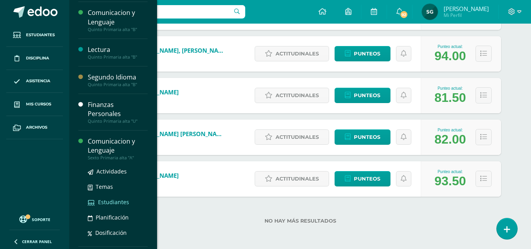
click at [111, 199] on span "Estudiantes" at bounding box center [113, 202] width 31 height 7
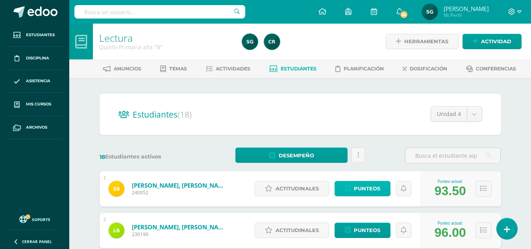
click at [368, 186] on span "Punteos" at bounding box center [367, 189] width 26 height 15
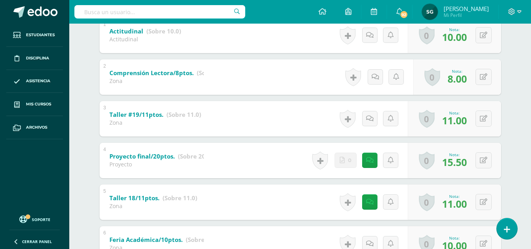
scroll to position [188, 0]
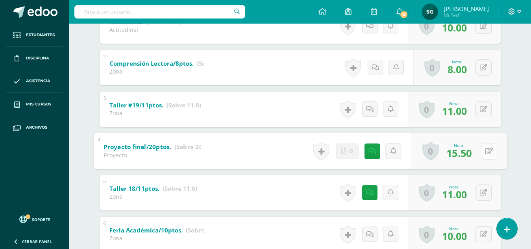
click at [481, 152] on button at bounding box center [489, 151] width 17 height 17
type input "16"
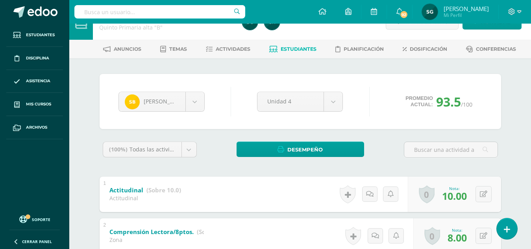
scroll to position [0, 0]
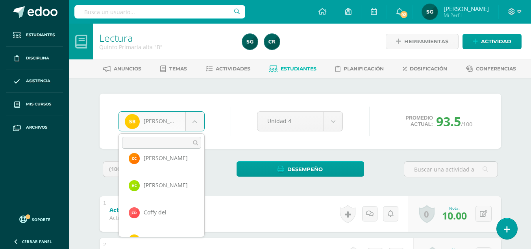
scroll to position [68, 0]
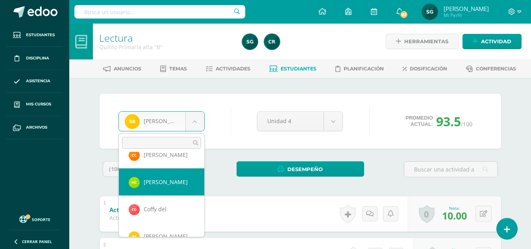
select select "813"
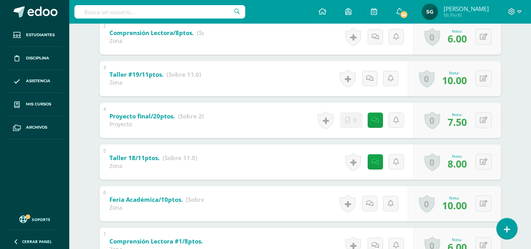
scroll to position [227, 0]
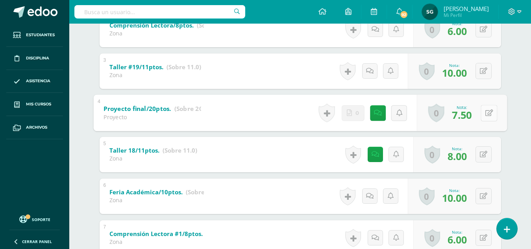
click at [483, 116] on button at bounding box center [489, 113] width 17 height 17
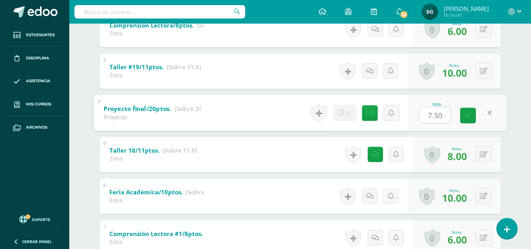
type input "8"
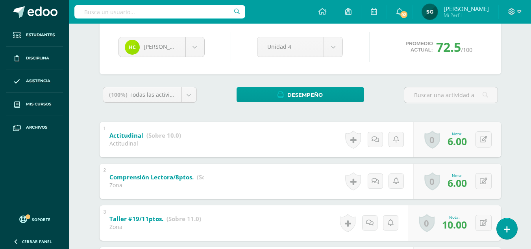
scroll to position [56, 0]
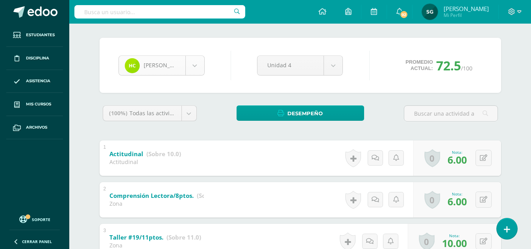
click at [197, 65] on body "Estudiantes Disciplina Asistencia Mis cursos Archivos Soporte Ayuda Reportar un…" at bounding box center [265, 253] width 531 height 618
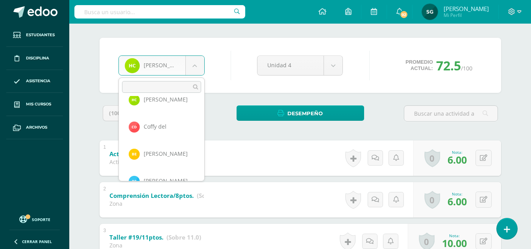
scroll to position [103, 0]
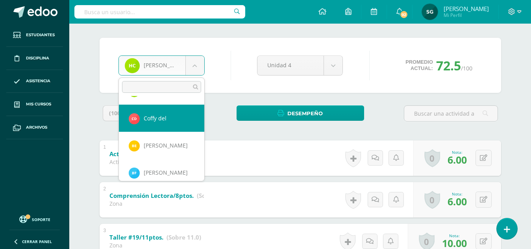
select select "832"
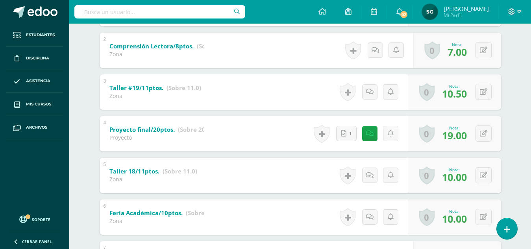
scroll to position [220, 0]
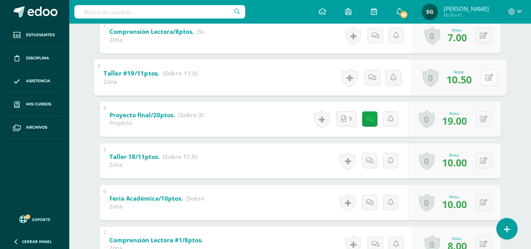
click at [483, 77] on button at bounding box center [489, 77] width 17 height 17
type input "11"
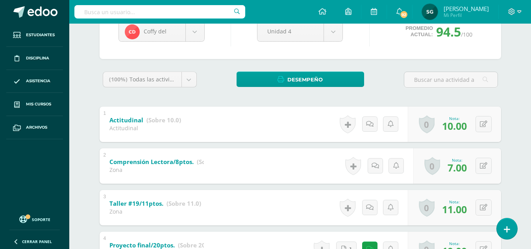
scroll to position [89, 0]
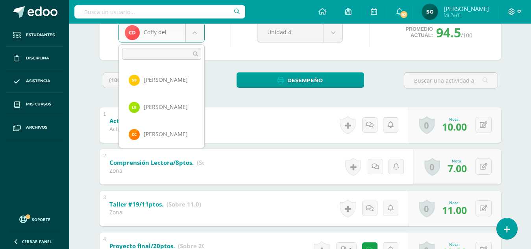
click at [195, 30] on body "Estudiantes Disciplina Asistencia Mis cursos Archivos Soporte Ayuda Reportar un…" at bounding box center [265, 220] width 531 height 618
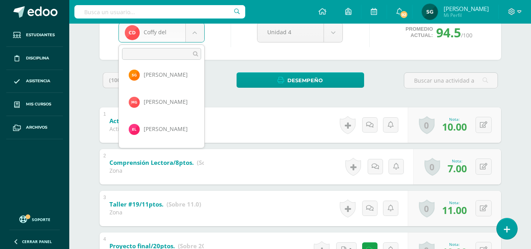
scroll to position [228, 0]
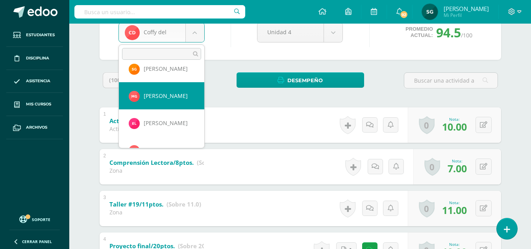
select select "803"
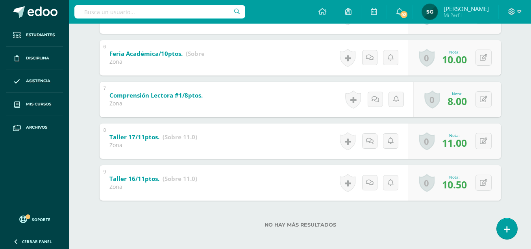
scroll to position [367, 0]
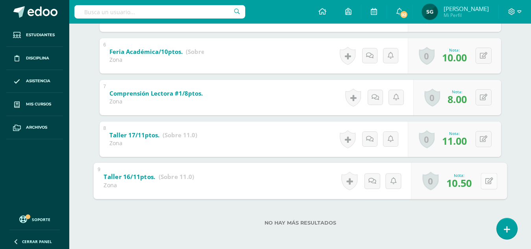
click at [484, 183] on button at bounding box center [489, 181] width 17 height 17
type input "11"
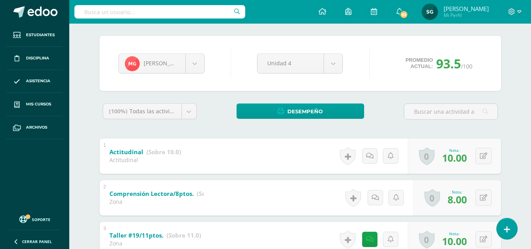
scroll to position [43, 0]
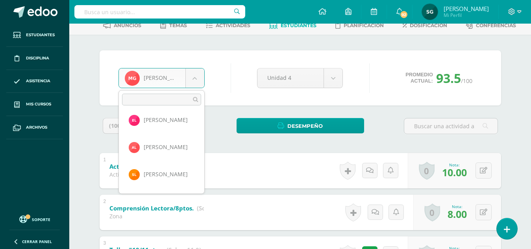
scroll to position [286, 0]
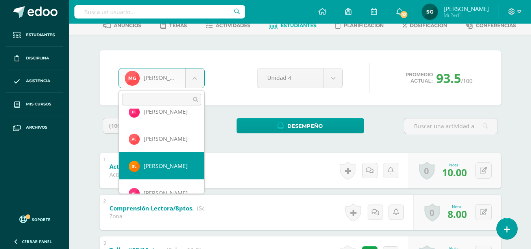
select select "963"
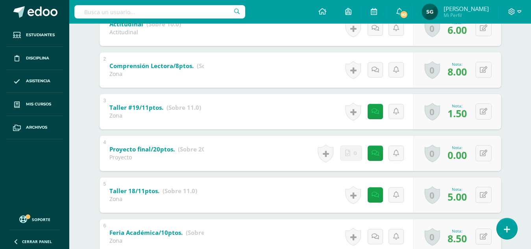
scroll to position [191, 0]
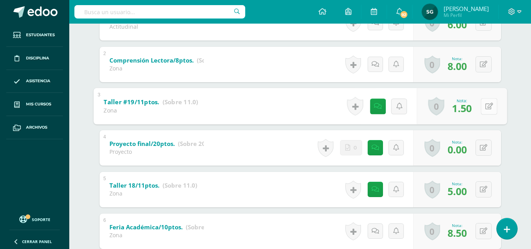
click at [483, 104] on button at bounding box center [489, 106] width 17 height 17
type input "1"
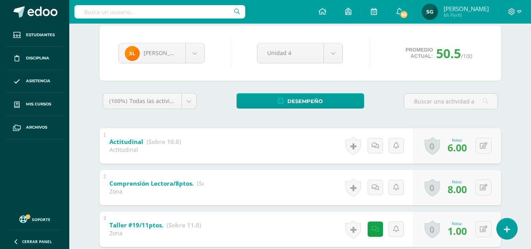
scroll to position [57, 0]
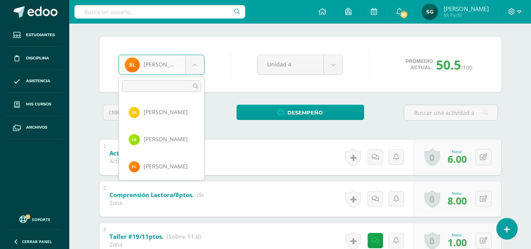
click at [191, 64] on body "Estudiantes Disciplina Asistencia Mis cursos Archivos Soporte Ayuda Reportar un…" at bounding box center [265, 252] width 531 height 618
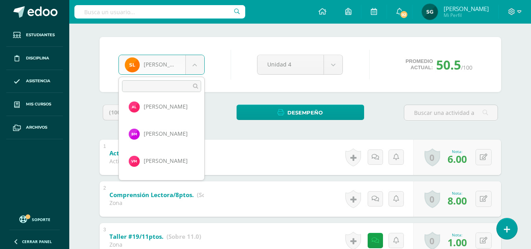
scroll to position [364, 0]
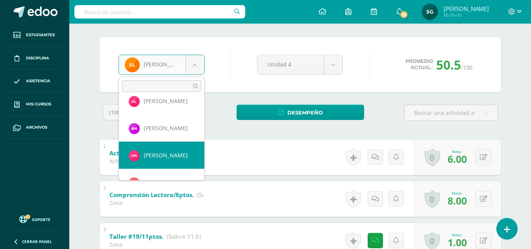
select select "413"
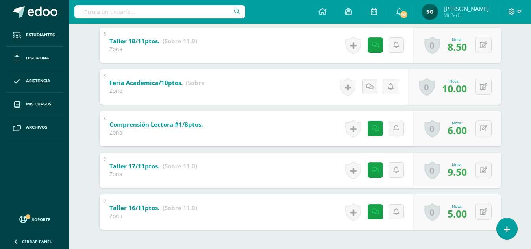
scroll to position [349, 0]
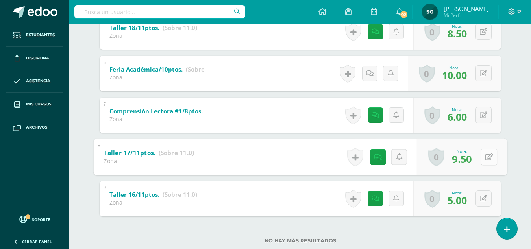
click at [485, 156] on button at bounding box center [489, 157] width 17 height 17
type input "9"
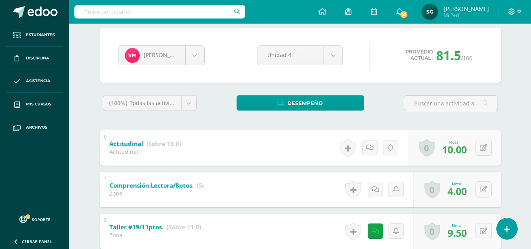
scroll to position [45, 0]
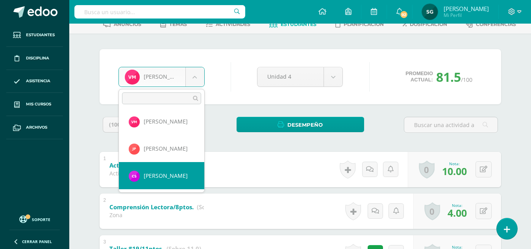
select select "662"
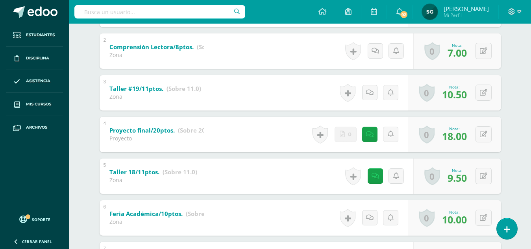
scroll to position [208, 0]
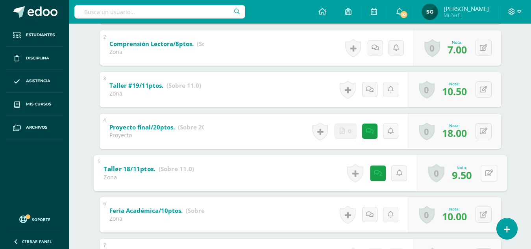
click at [485, 172] on button at bounding box center [489, 173] width 17 height 17
type input "10"
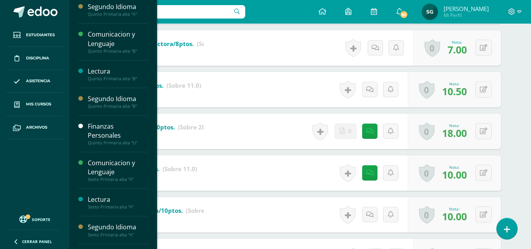
scroll to position [69, 0]
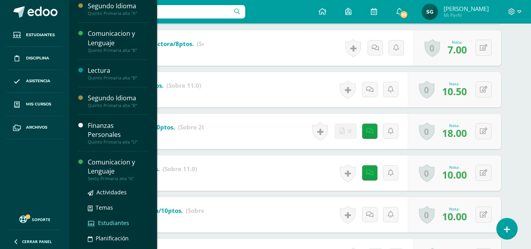
click at [110, 220] on span "Estudiantes" at bounding box center [113, 222] width 31 height 7
